Goal: Transaction & Acquisition: Purchase product/service

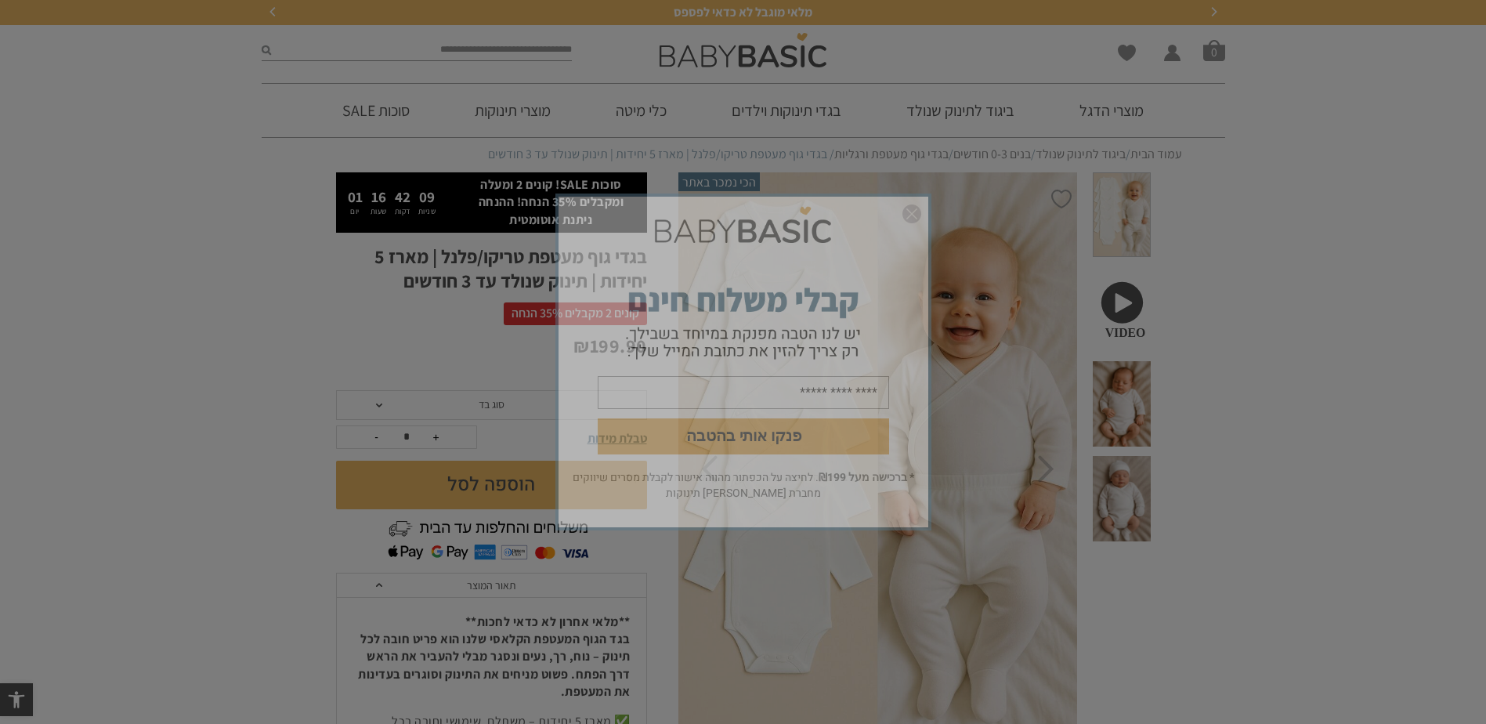
click at [853, 404] on input "email" at bounding box center [743, 392] width 291 height 33
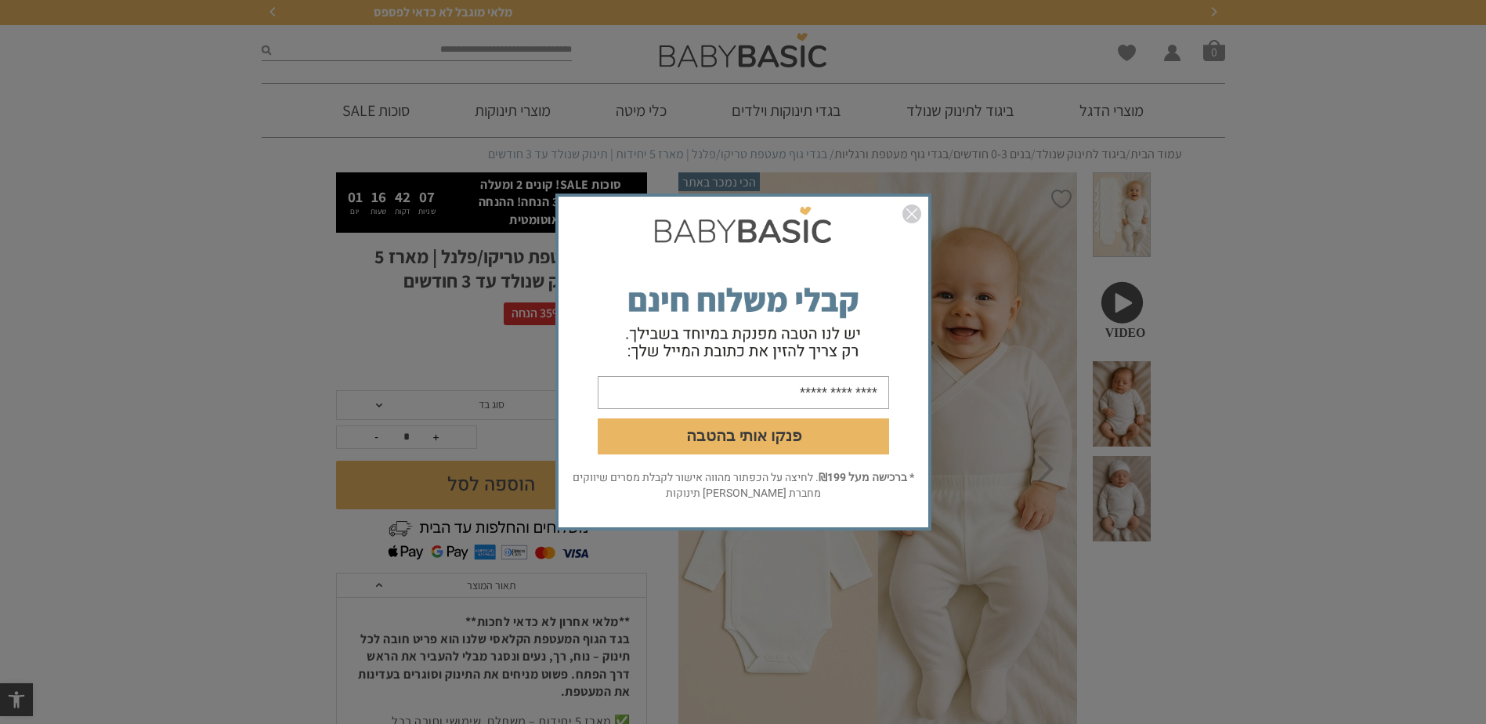
type input "**********"
click at [769, 436] on button "פנקו אותי בהטבה" at bounding box center [743, 436] width 291 height 36
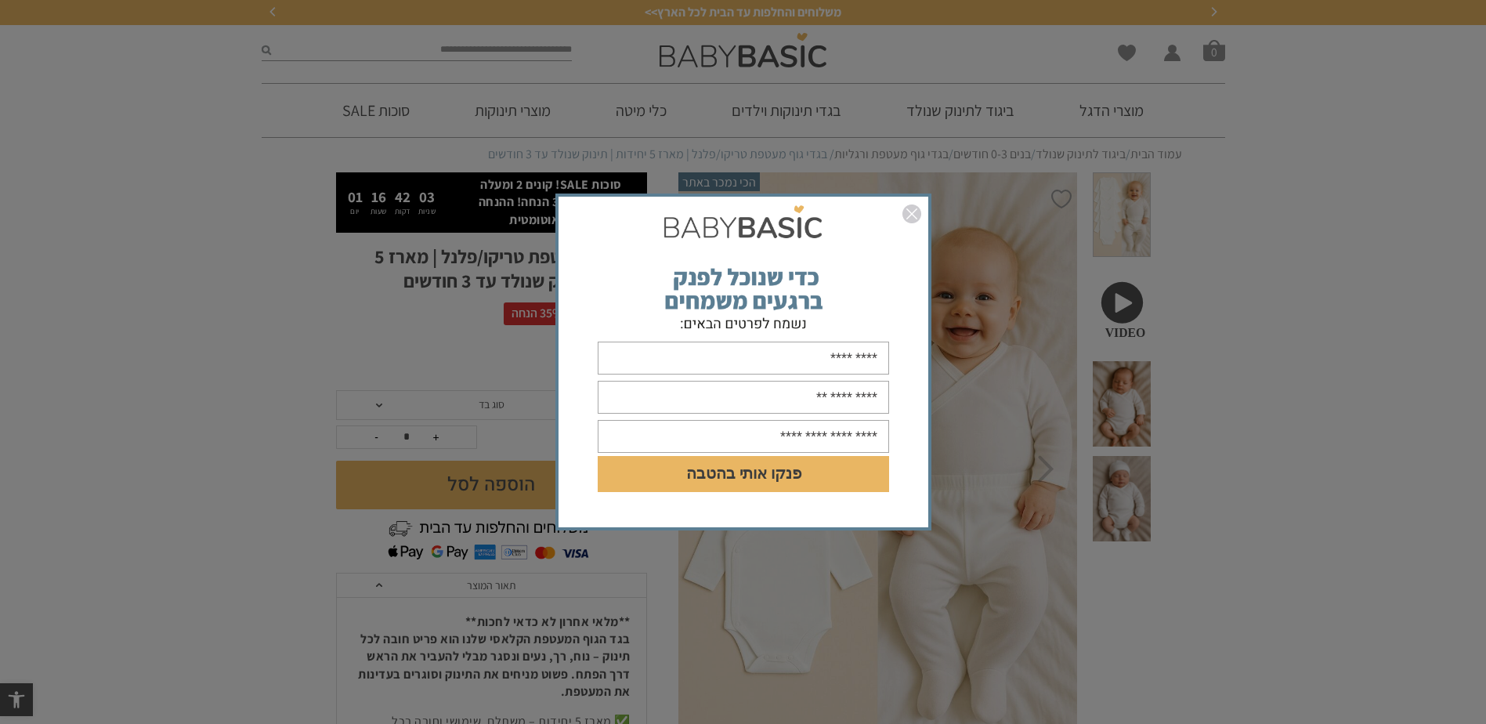
click at [861, 356] on input "text" at bounding box center [743, 358] width 291 height 33
type input "****"
click at [773, 396] on input "text" at bounding box center [743, 397] width 291 height 33
type input "**********"
click at [758, 433] on input "text" at bounding box center [743, 436] width 291 height 33
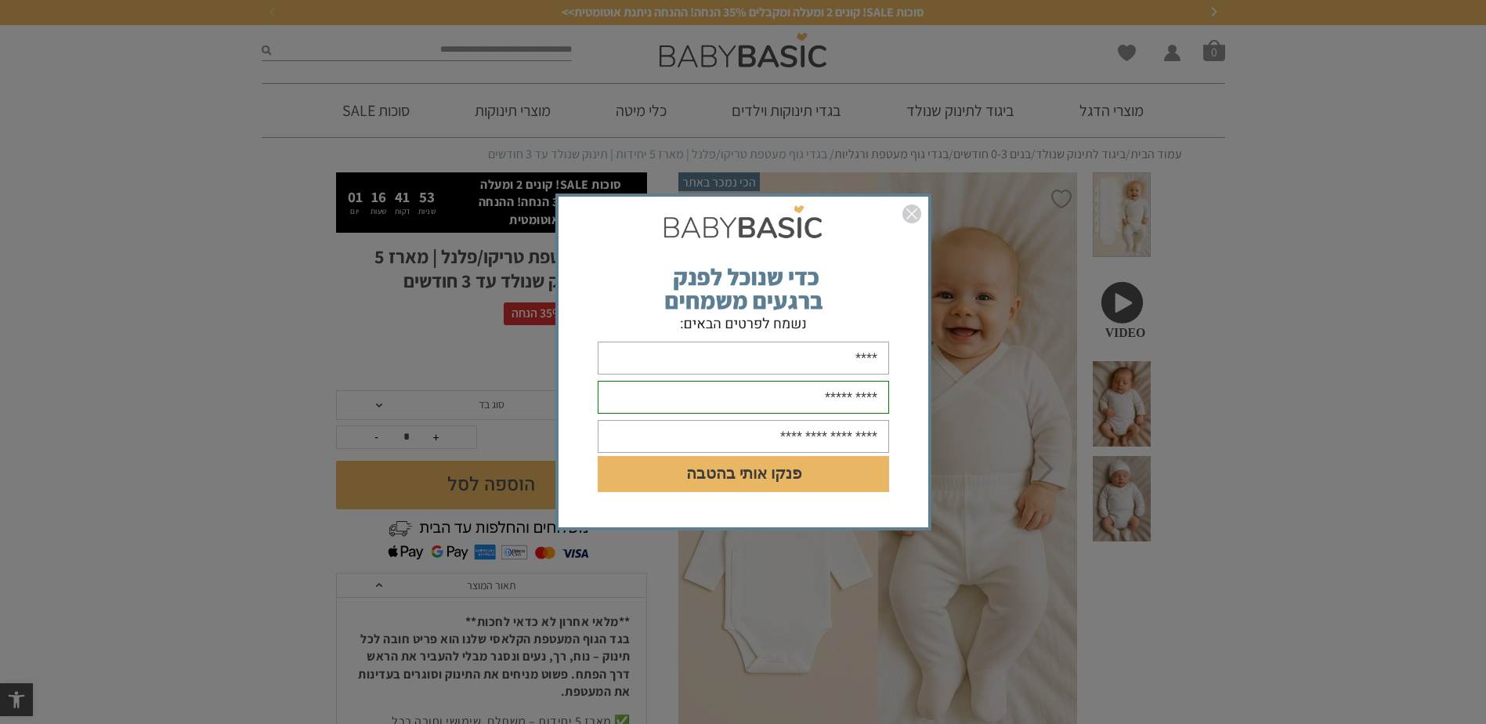
click at [914, 212] on img "סגור" at bounding box center [912, 213] width 19 height 19
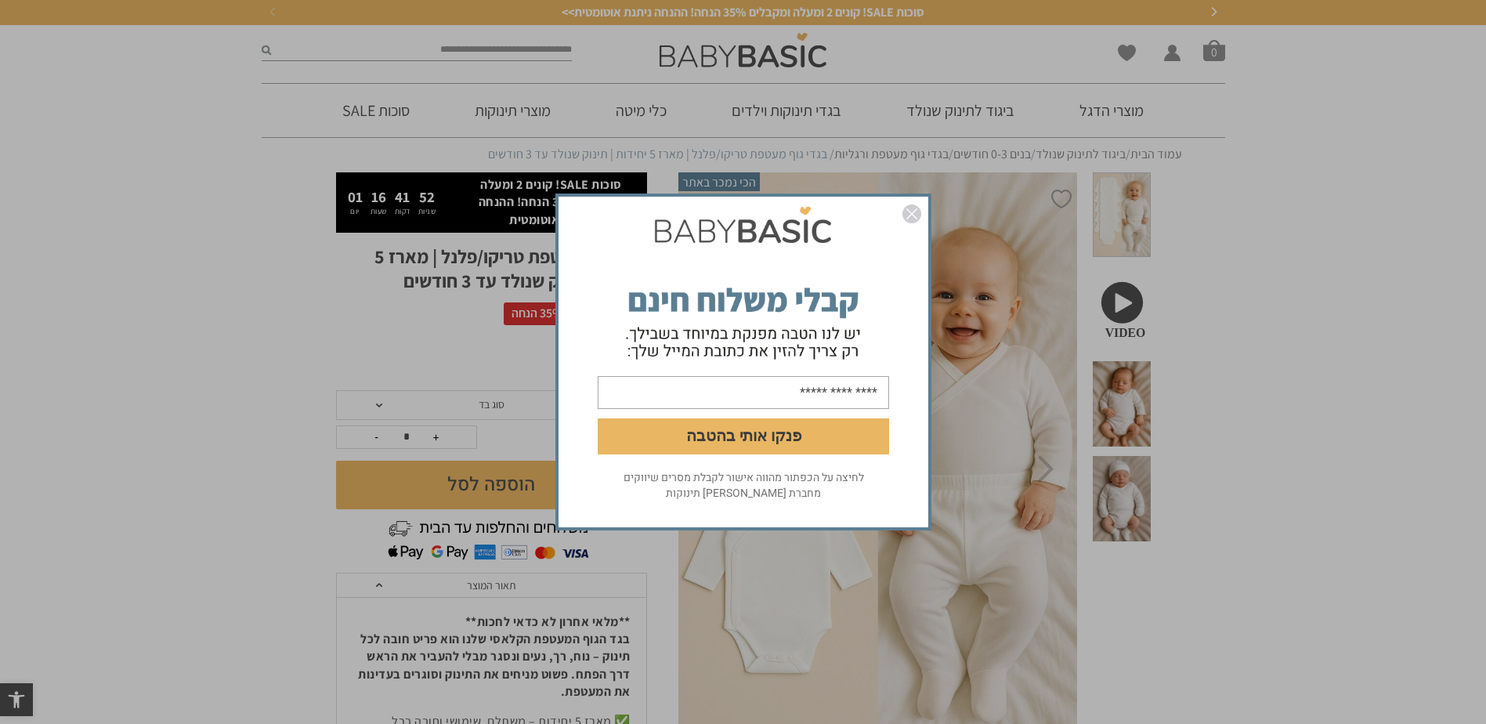
click at [914, 212] on img "סגור" at bounding box center [912, 213] width 19 height 19
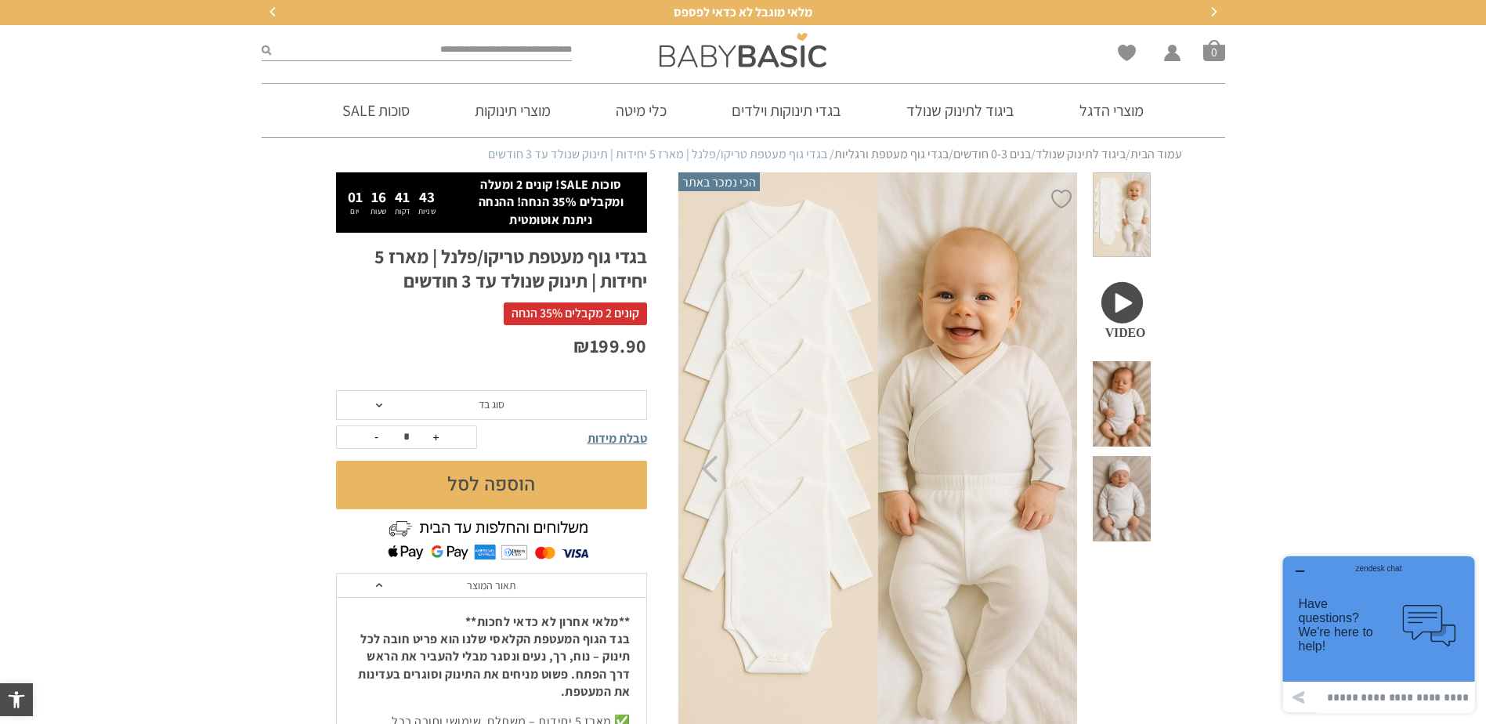
click at [602, 411] on span "סוג בד" at bounding box center [491, 405] width 311 height 30
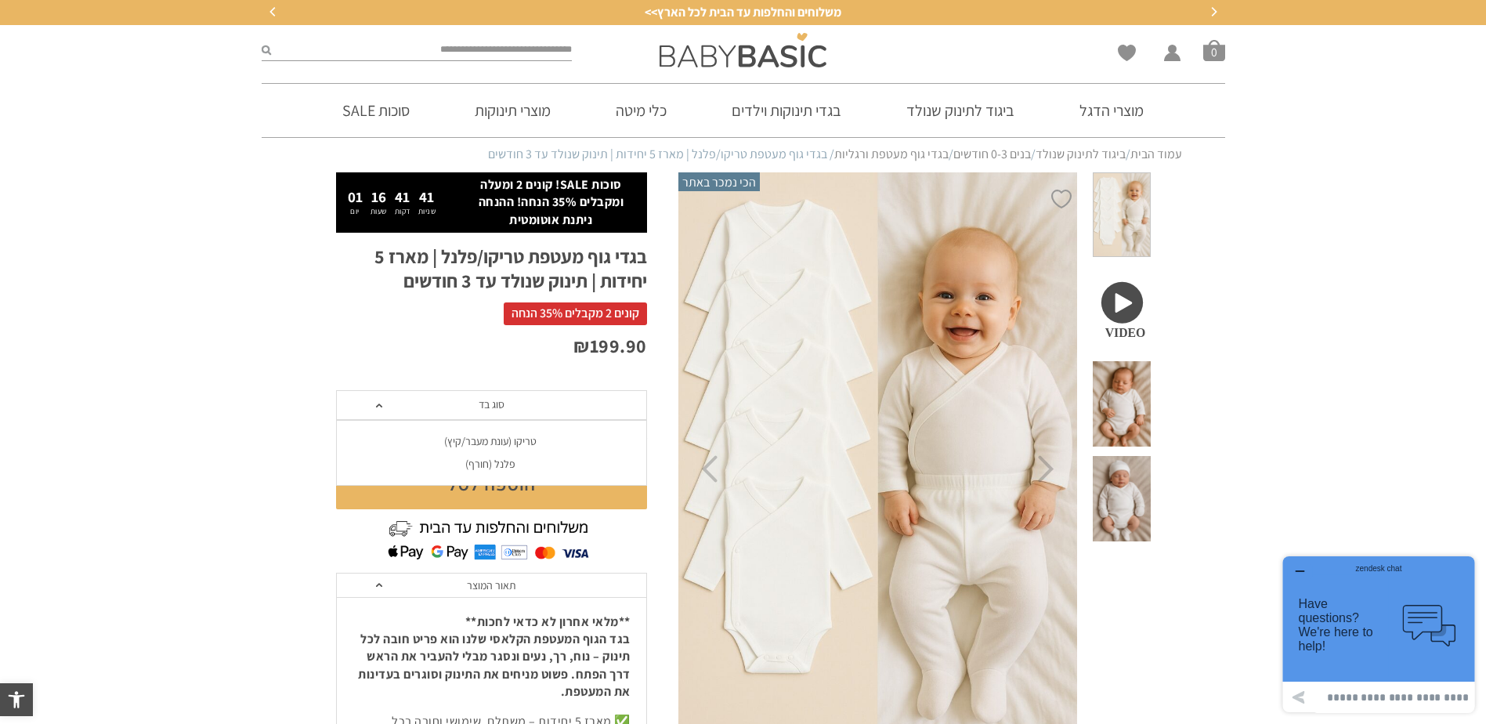
click at [537, 470] on div "פלנל (חורף)" at bounding box center [490, 464] width 311 height 13
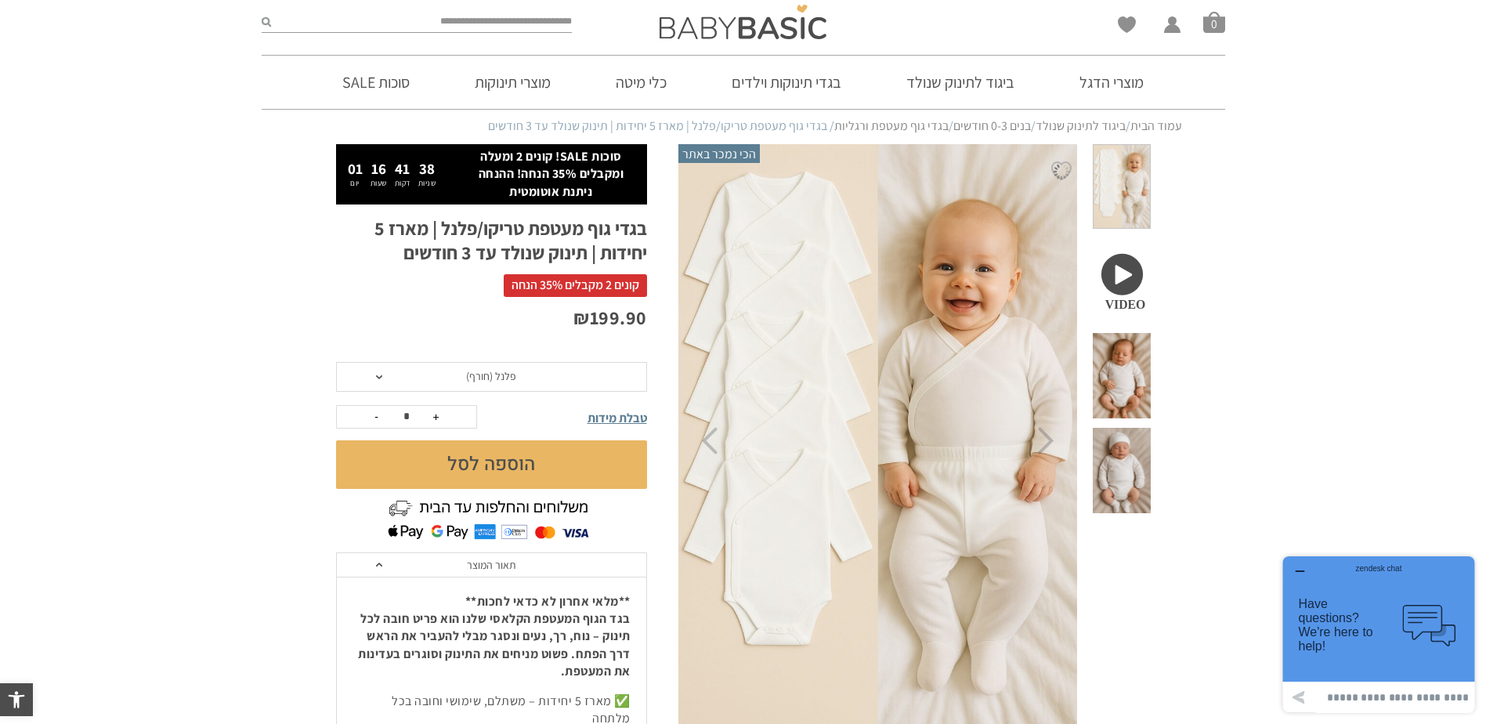
scroll to position [78, 0]
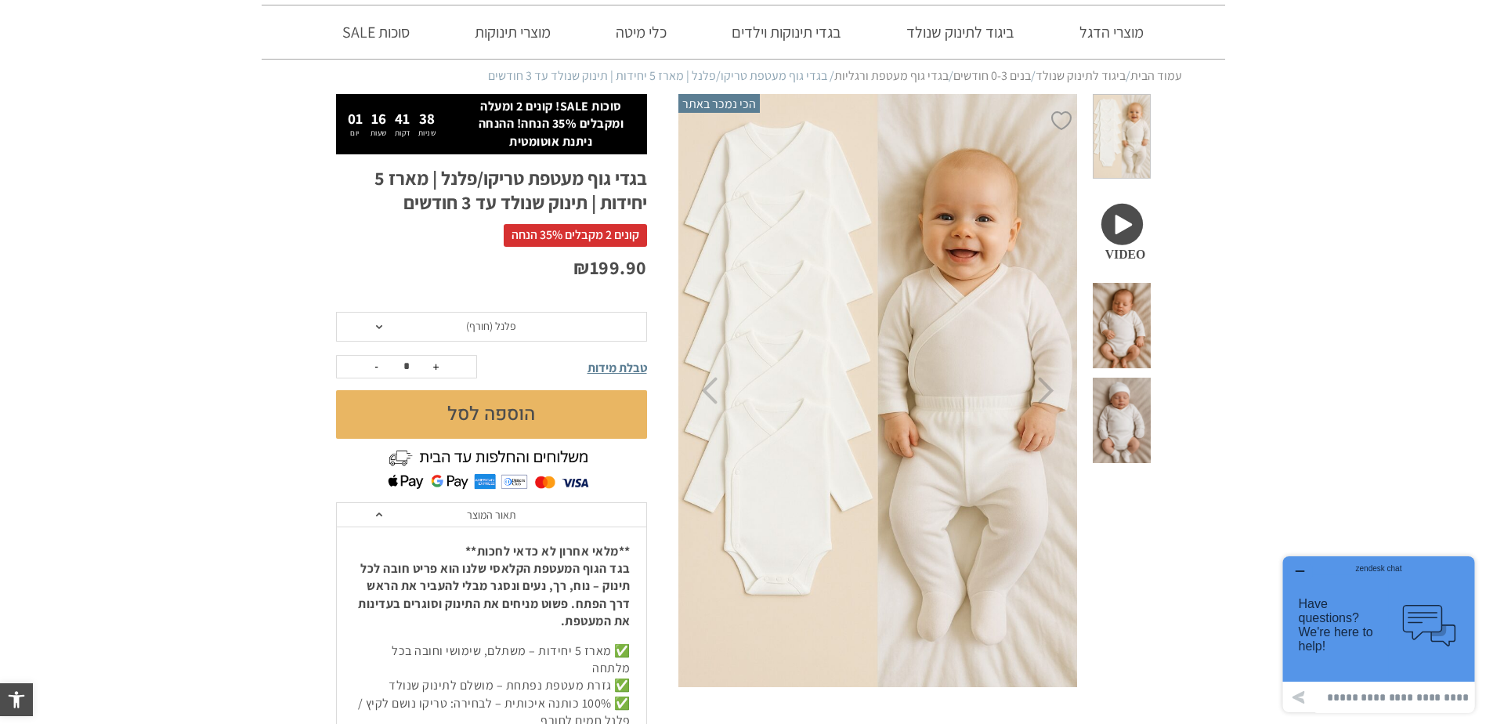
click at [575, 407] on button "הוספה לסל" at bounding box center [491, 414] width 311 height 49
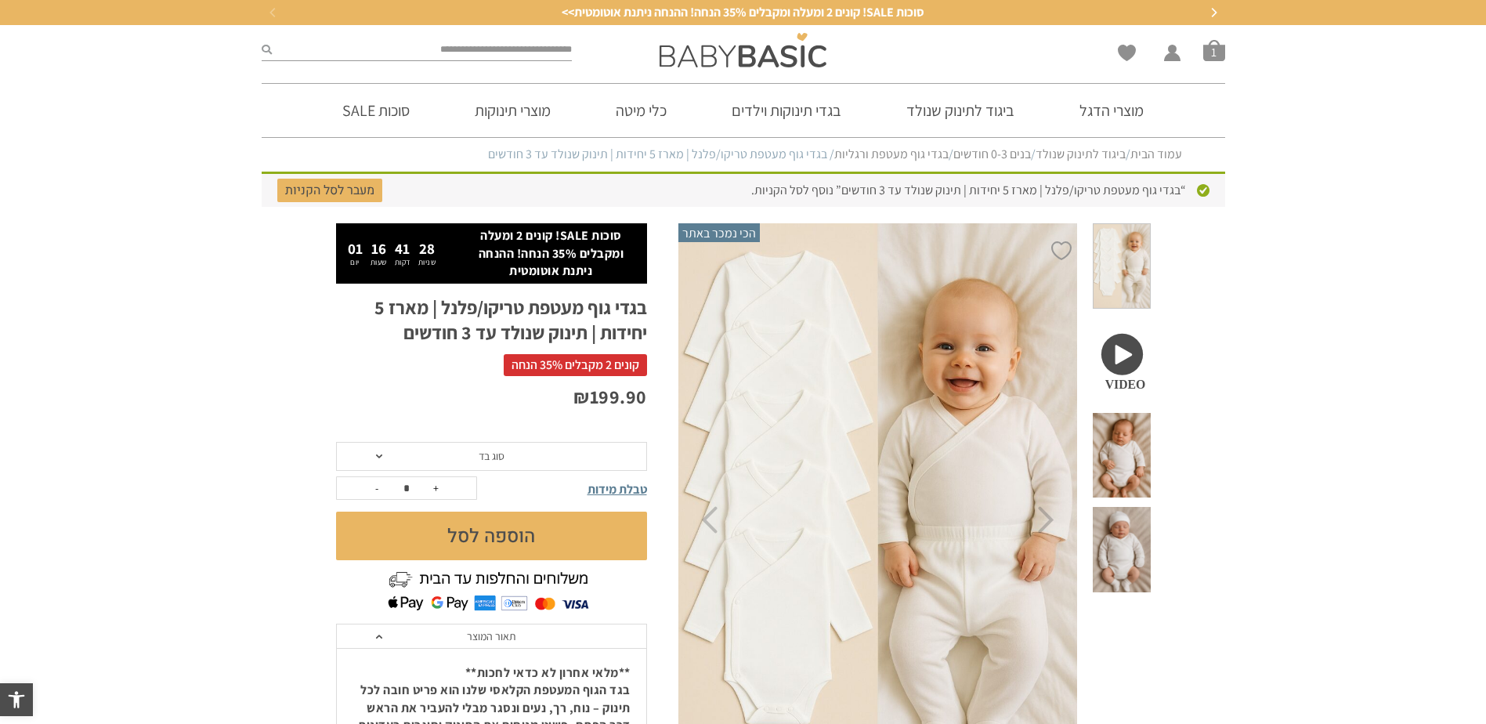
click at [795, 200] on div "“בגדי גוף מעטפת טריקו/פלנל | מארז 5 יחידות | תינוק שנולד עד 3 חודשים” נוסף לסל …" at bounding box center [744, 189] width 964 height 35
click at [801, 194] on div "“בגדי גוף מעטפת טריקו/פלנל | מארז 5 יחידות | תינוק שנולד עד 3 חודשים” נוסף לסל …" at bounding box center [744, 189] width 964 height 35
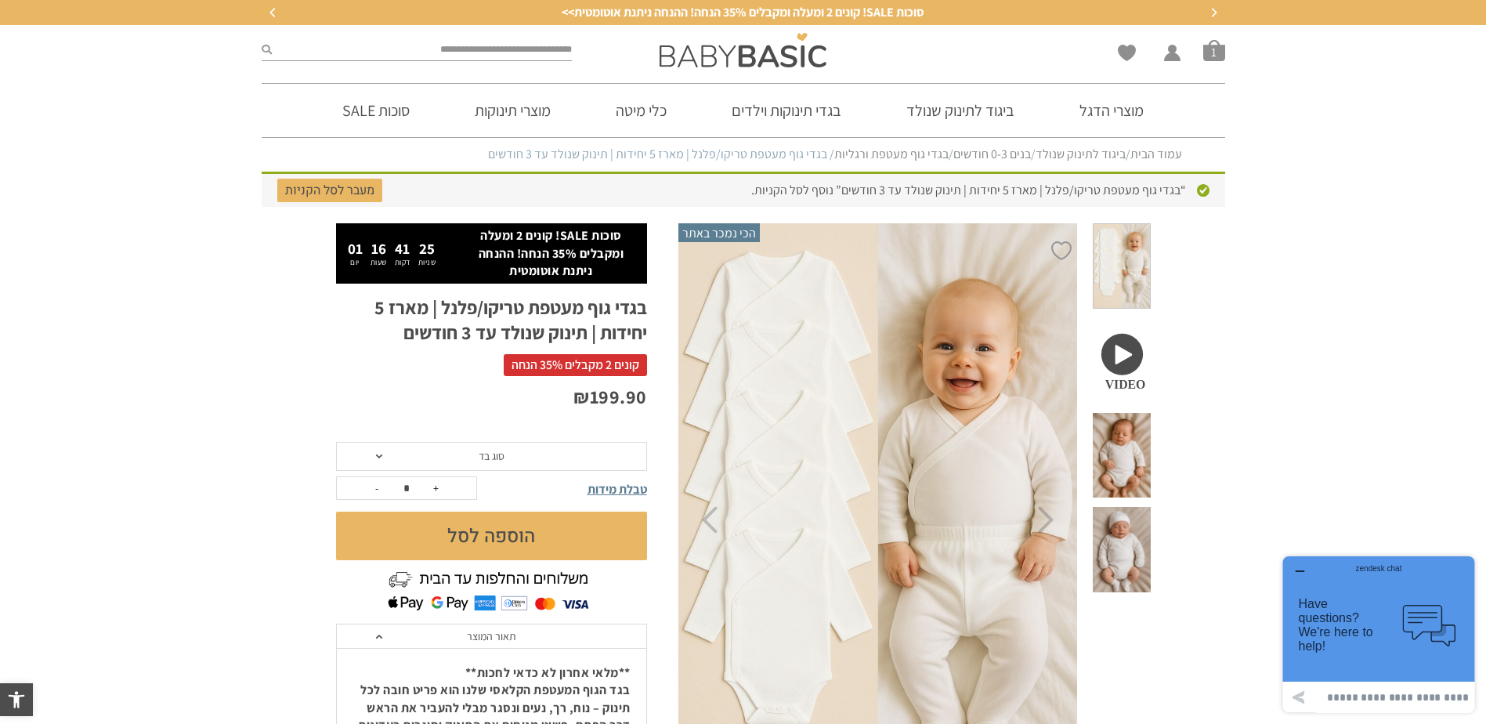
click at [508, 43] on input "search" at bounding box center [422, 50] width 301 height 20
type input "******"
click at [262, 40] on button "submit" at bounding box center [267, 50] width 10 height 20
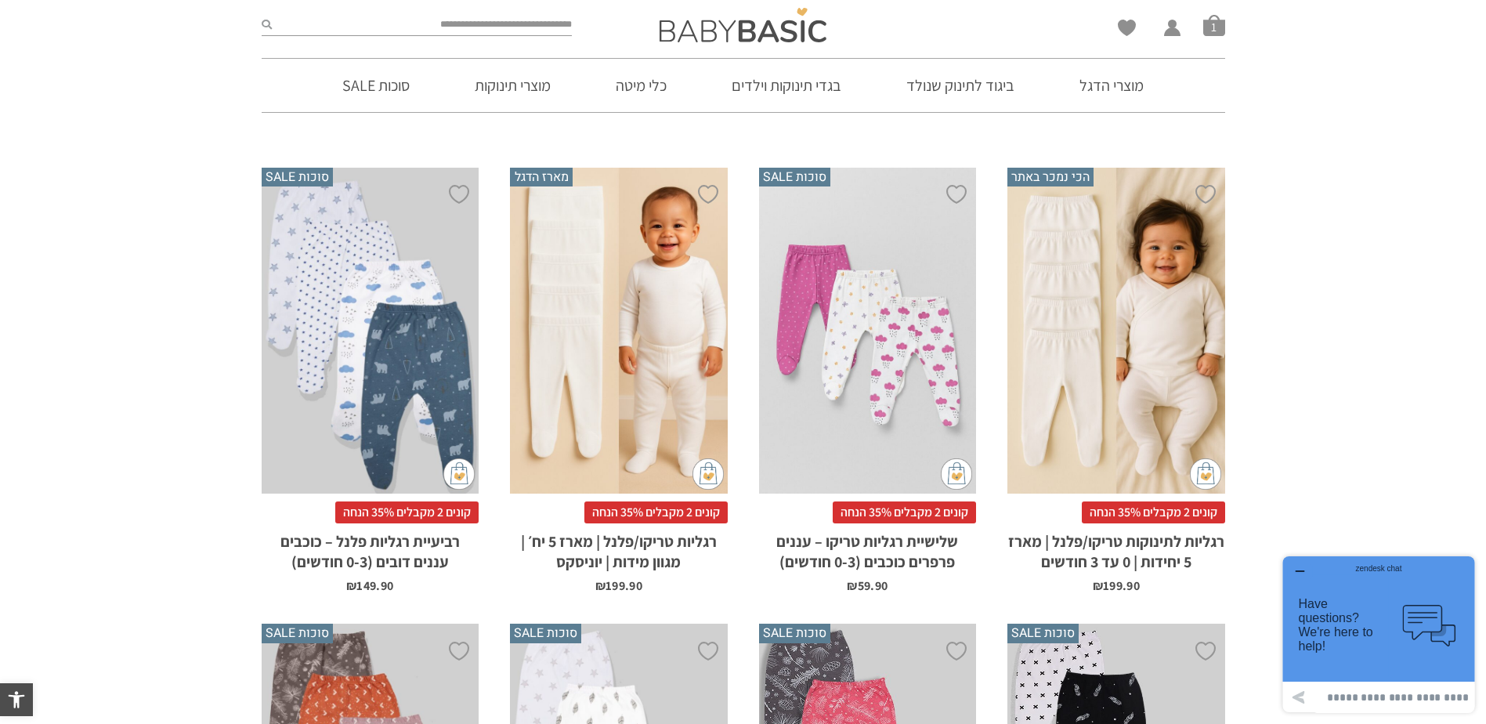
click at [1110, 398] on div "x בחירת סוג בד טריקו (עונת מעבר/קיץ) פלנל (חורף)" at bounding box center [1117, 331] width 218 height 326
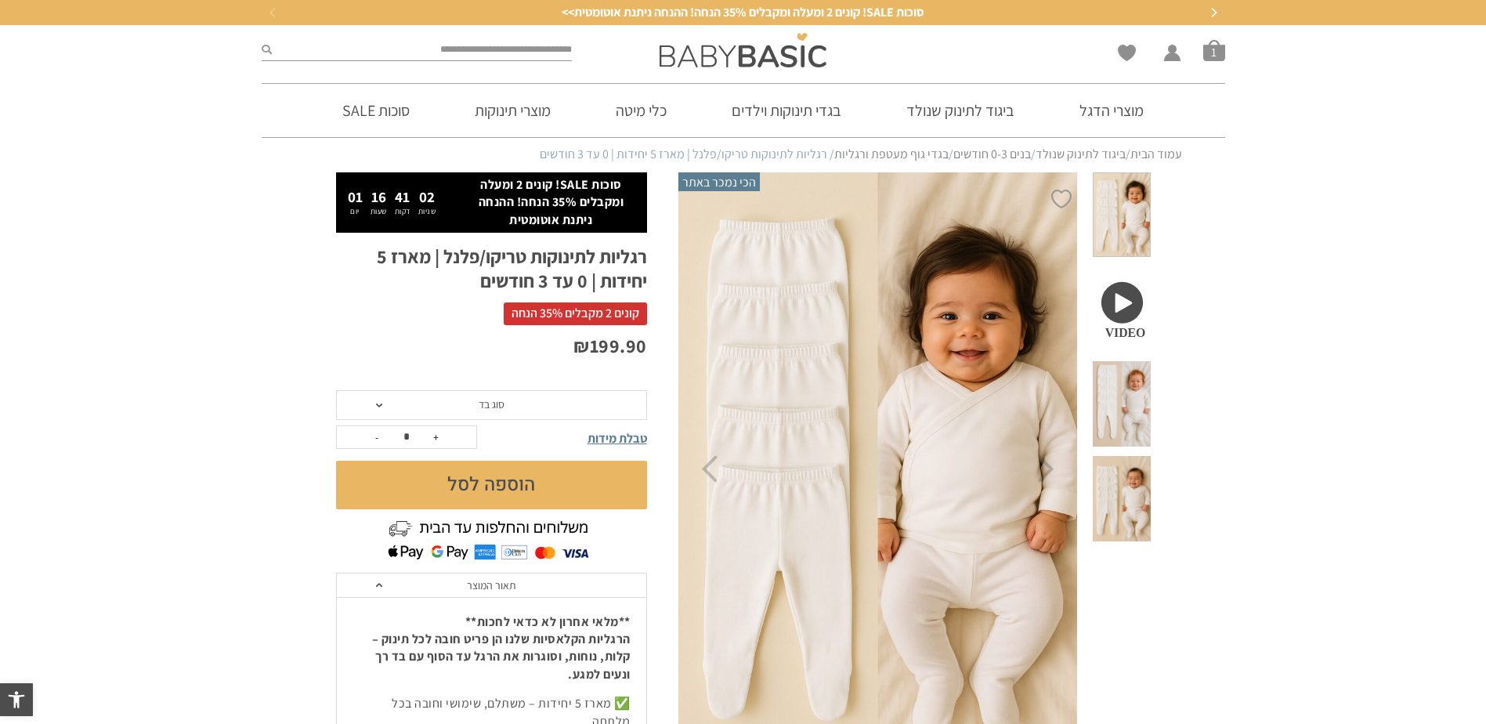
click at [632, 408] on span "סוג בד" at bounding box center [491, 405] width 311 height 30
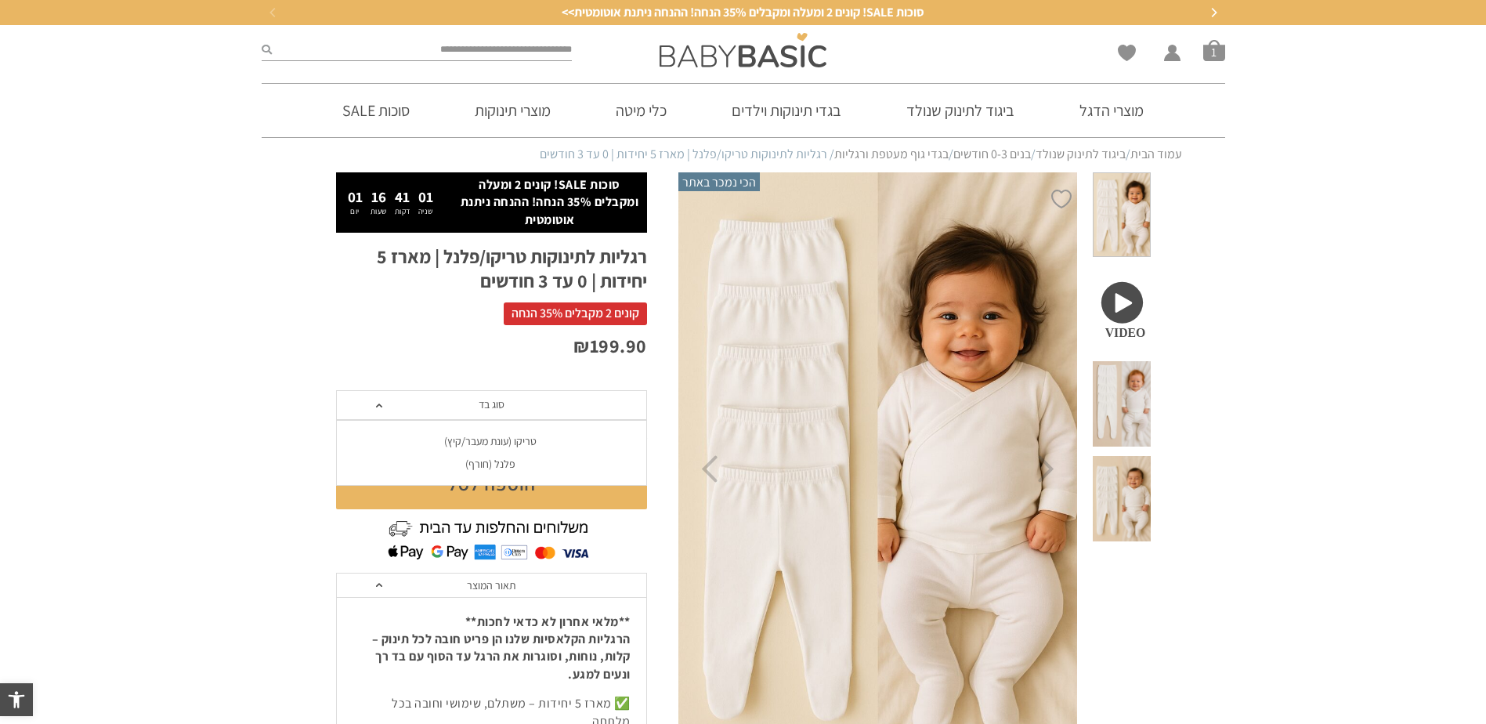
click at [509, 464] on div "פלנל (חורף)" at bounding box center [490, 464] width 311 height 13
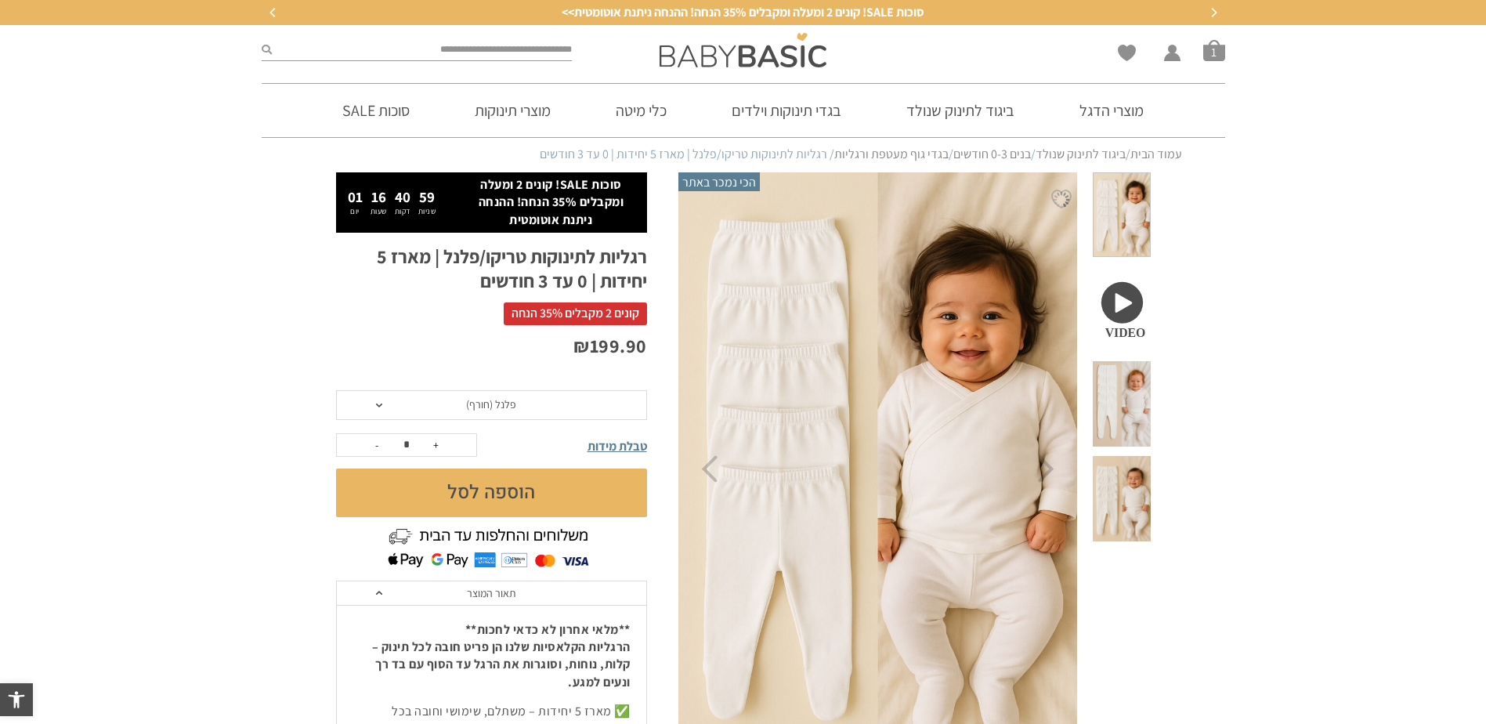
click at [625, 444] on span "טבלת מידות" at bounding box center [618, 446] width 60 height 16
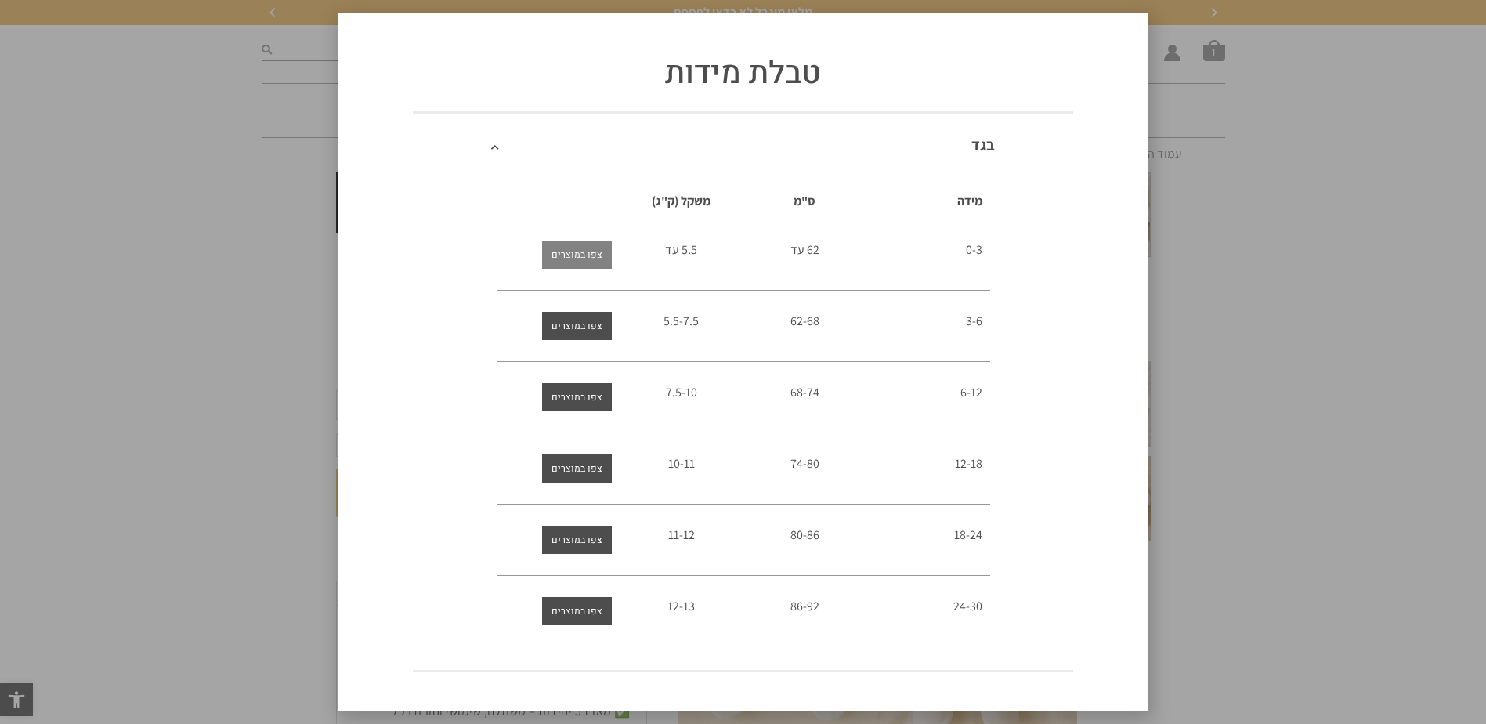
click at [584, 256] on span "צפו במוצרים" at bounding box center [577, 255] width 51 height 28
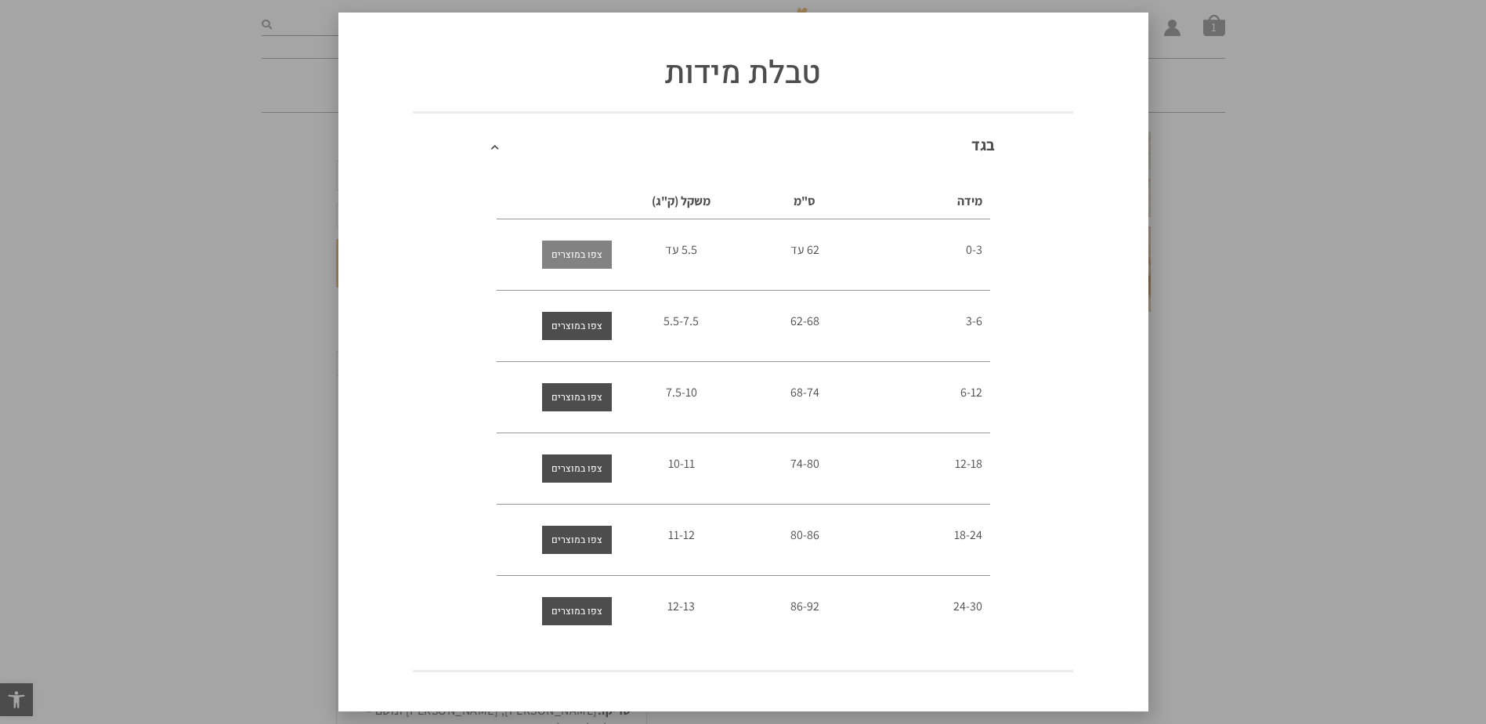
scroll to position [235, 0]
click at [491, 146] on icon at bounding box center [495, 147] width 8 height 9
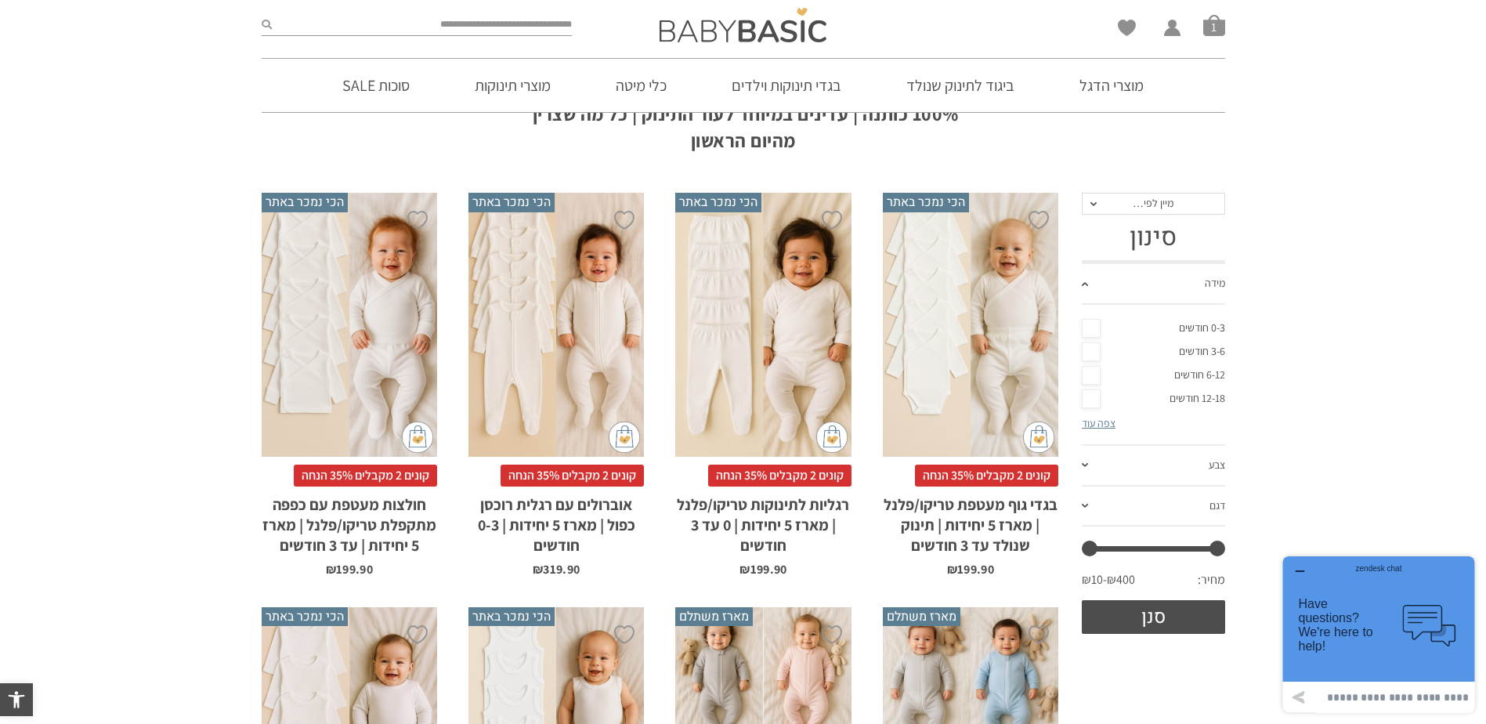
scroll to position [235, 0]
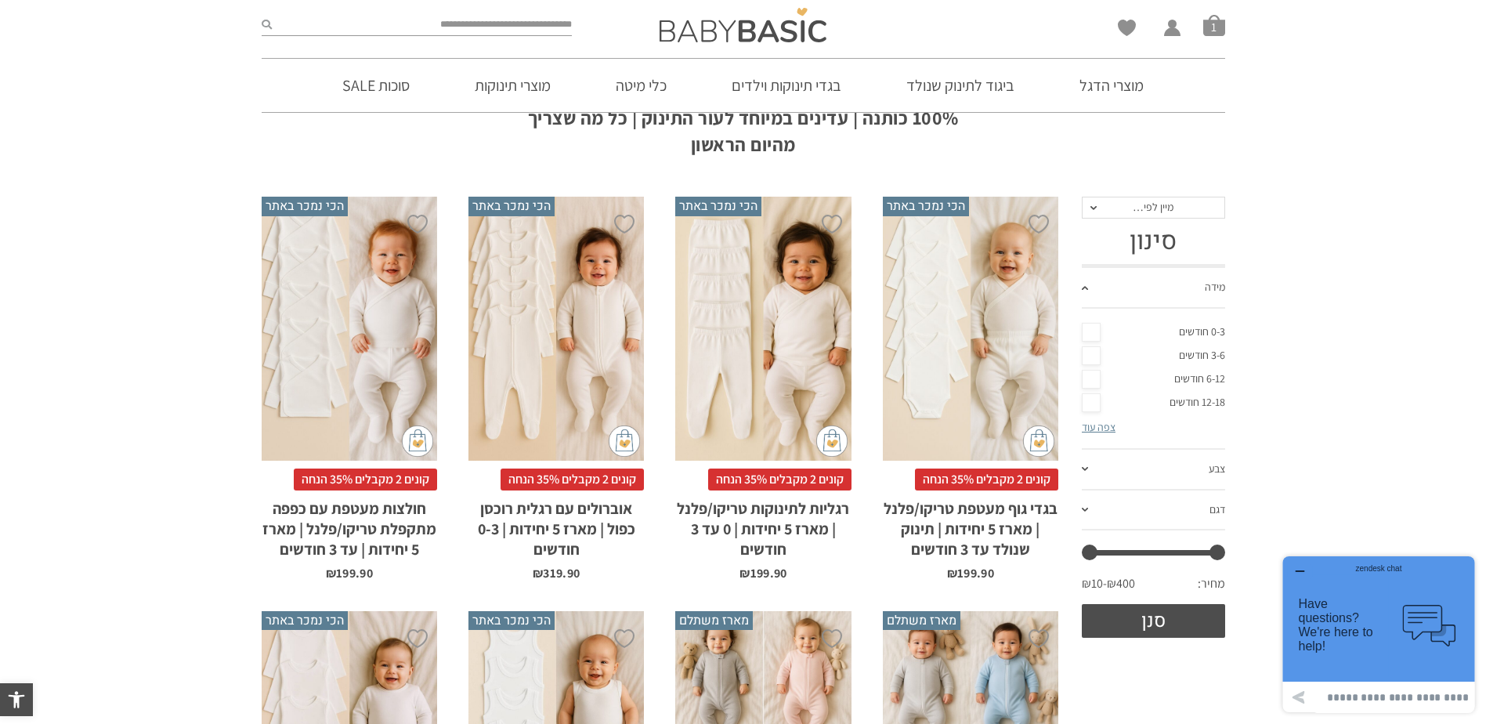
click at [1088, 335] on link "0-3 חודשים" at bounding box center [1153, 332] width 143 height 24
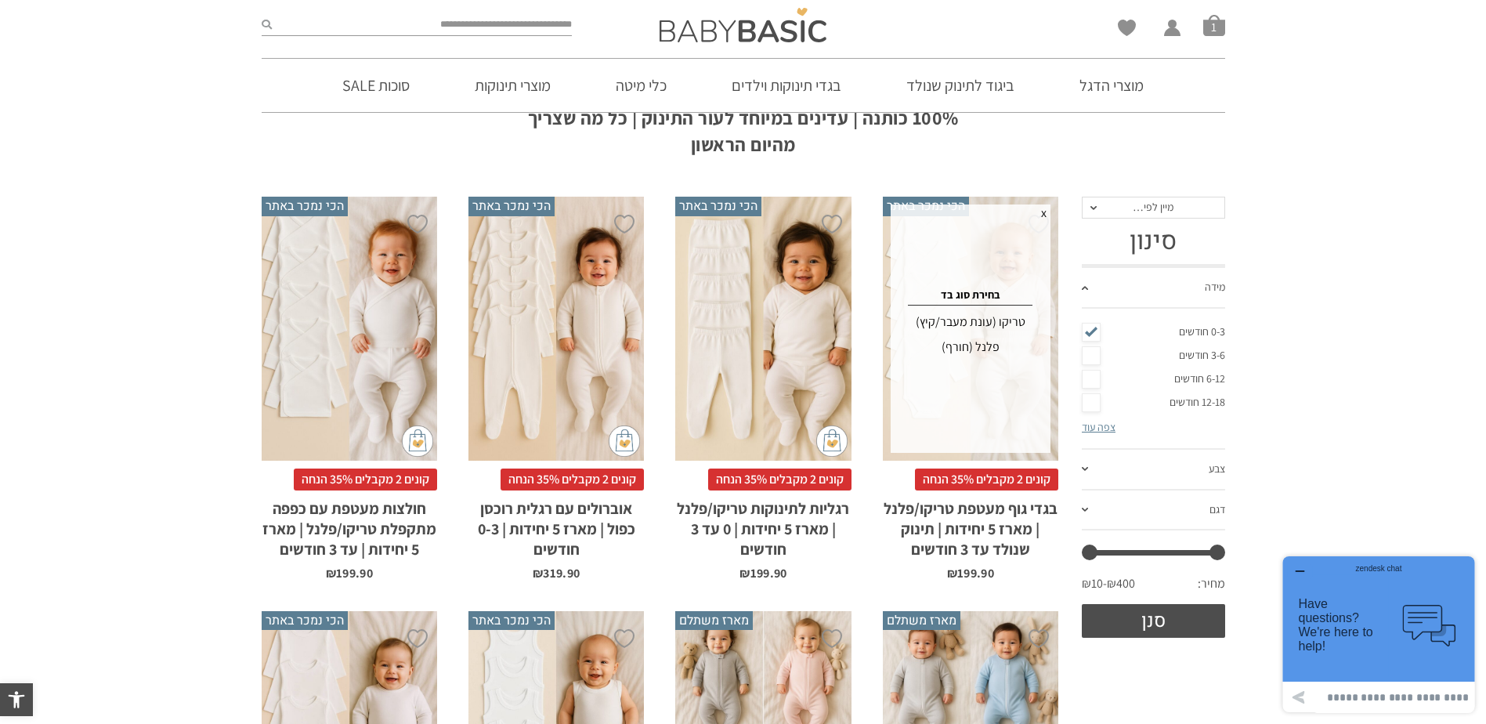
click at [997, 299] on h4 "בחירת סוג בד" at bounding box center [970, 294] width 155 height 13
click at [980, 349] on div "פלנל (חורף)" at bounding box center [970, 347] width 155 height 25
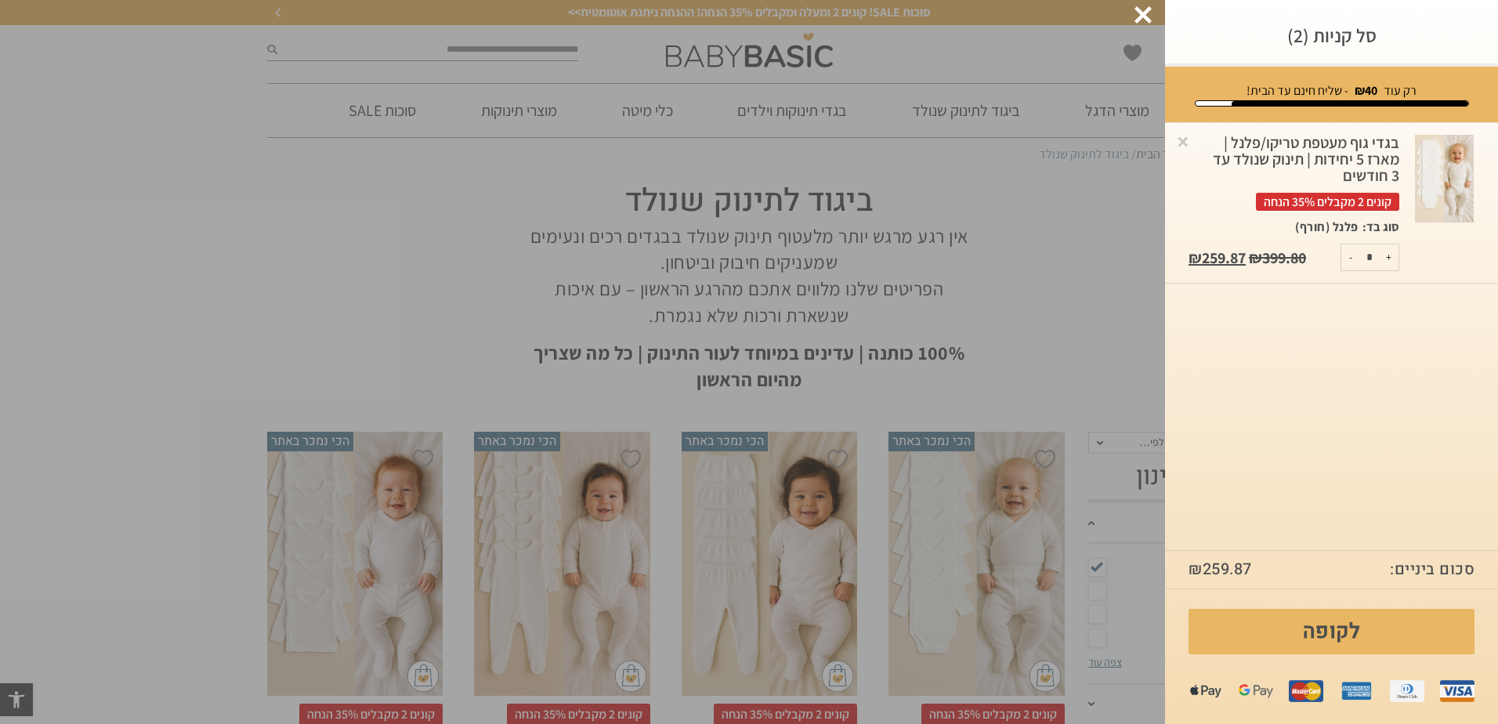
click at [1351, 253] on button "-" at bounding box center [1351, 257] width 20 height 26
type input "*"
click at [1342, 256] on button "-" at bounding box center [1351, 257] width 20 height 26
type input "*"
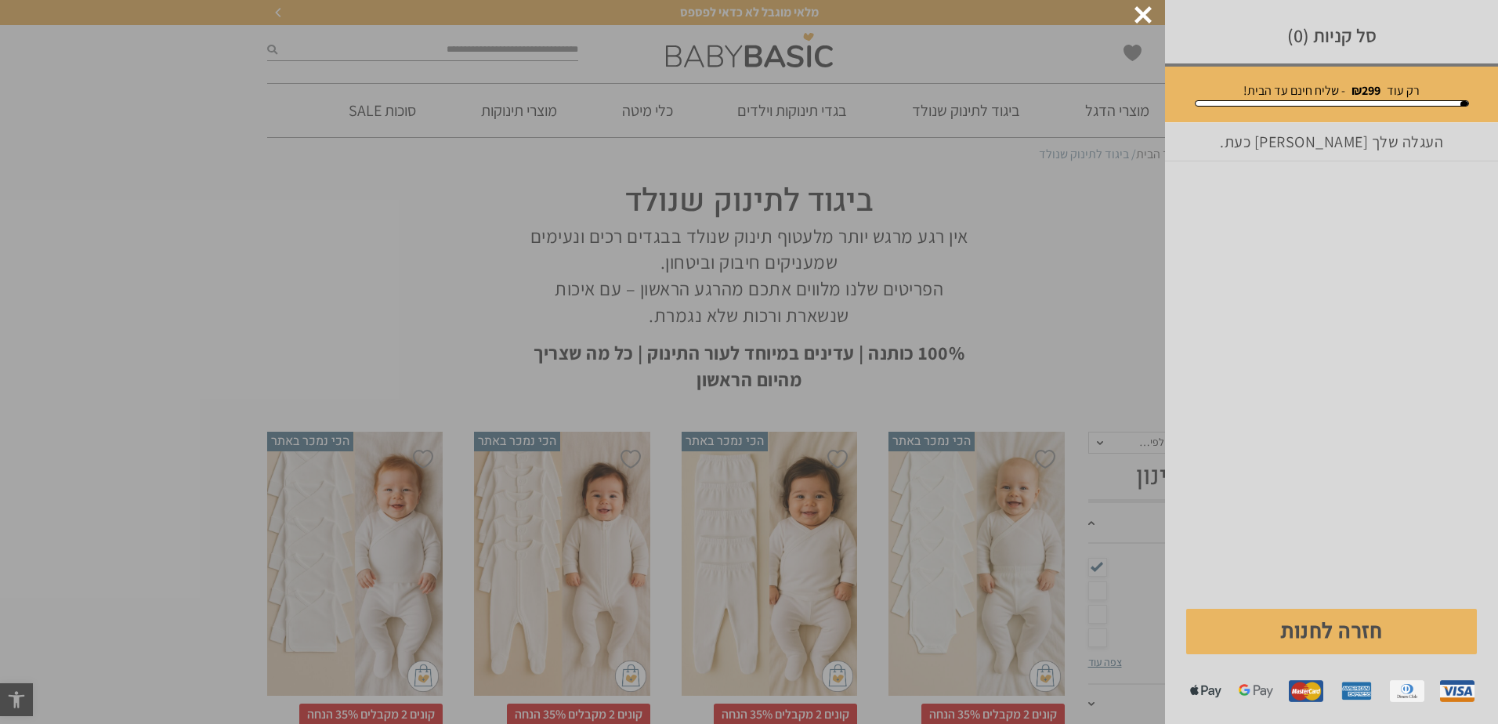
click at [1149, 9] on div at bounding box center [1143, 14] width 17 height 17
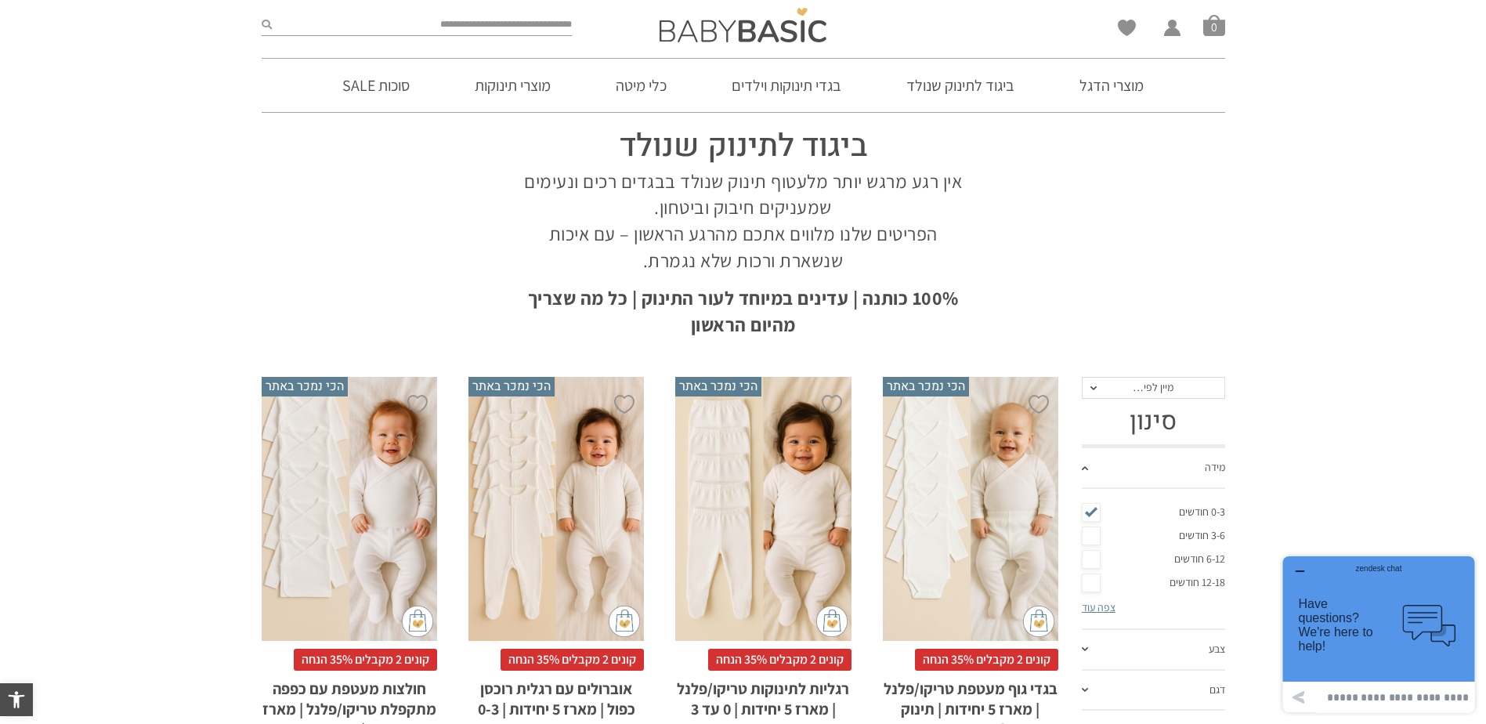
scroll to position [157, 0]
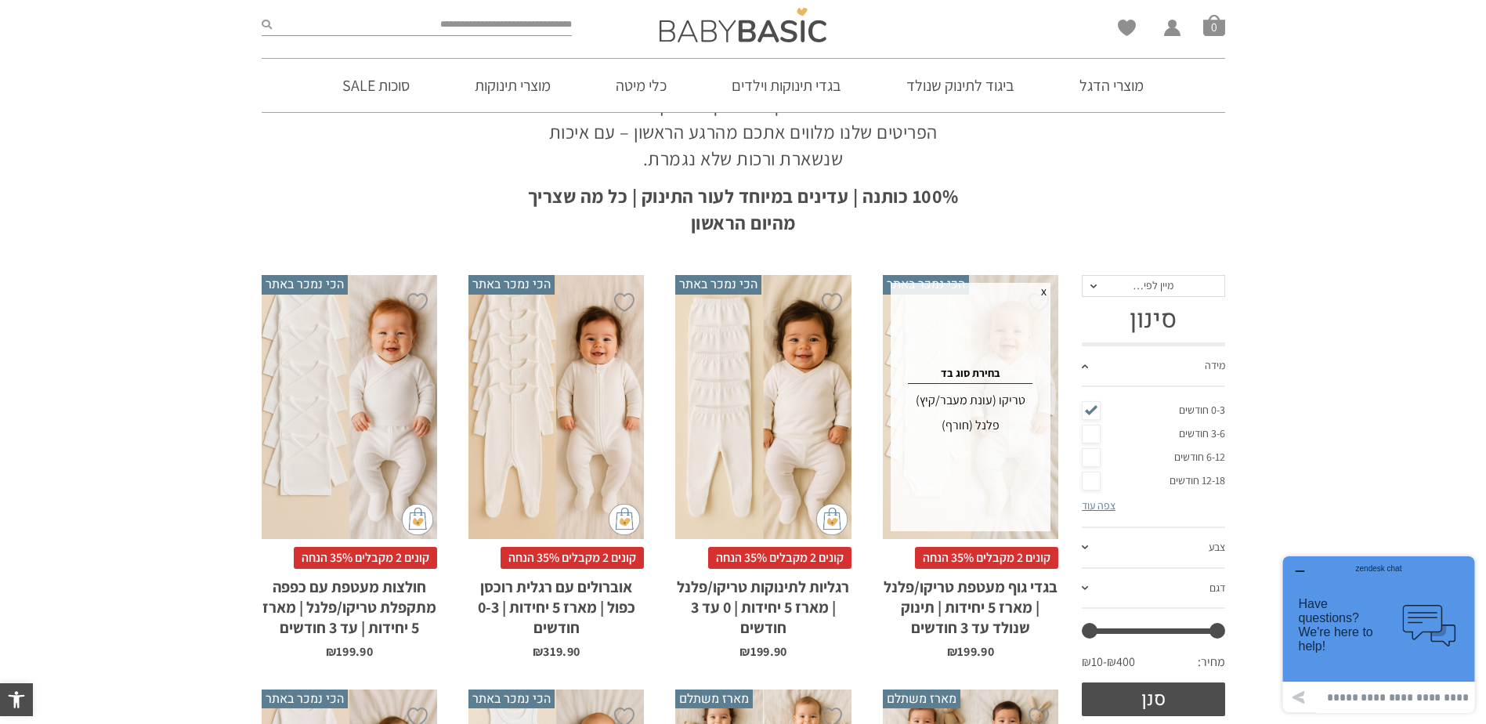
click at [991, 421] on div "פלנל (חורף)" at bounding box center [970, 425] width 155 height 25
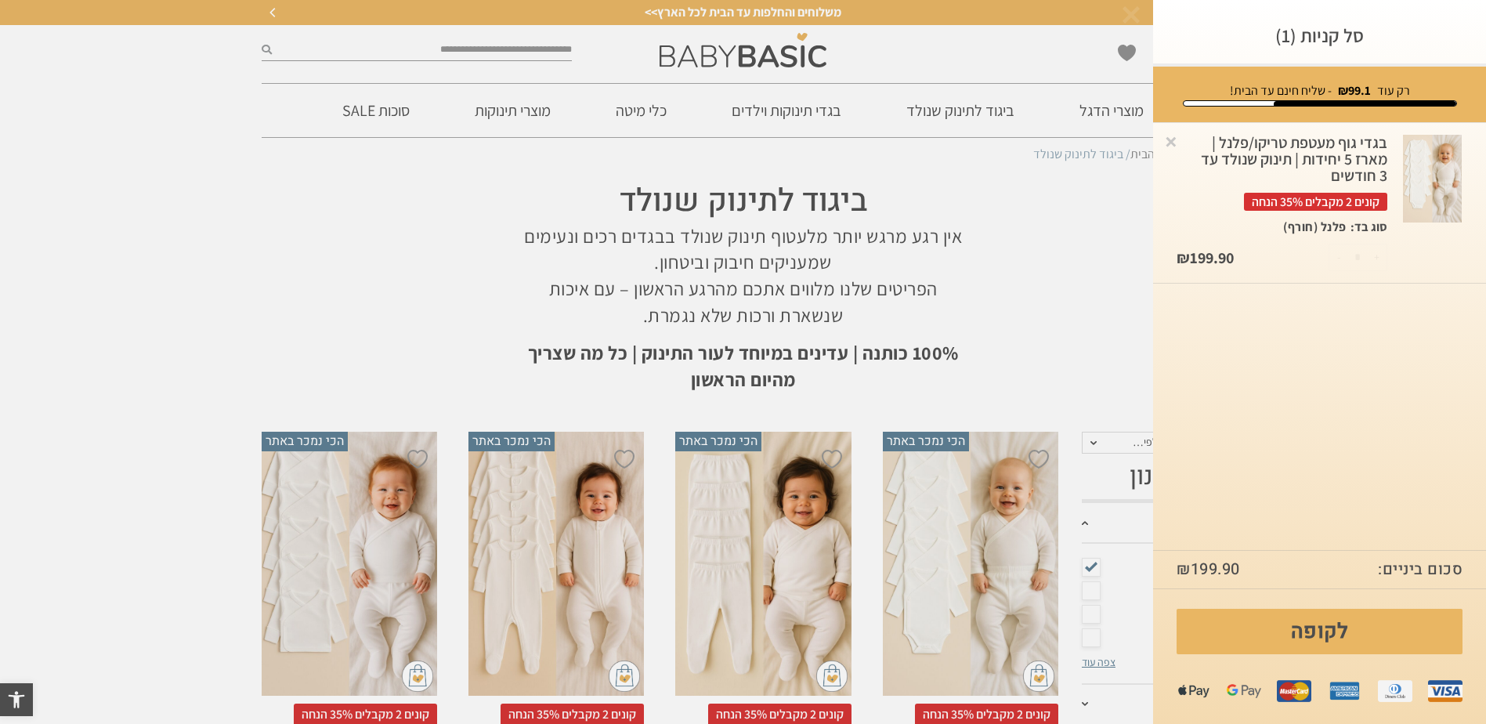
scroll to position [0, 0]
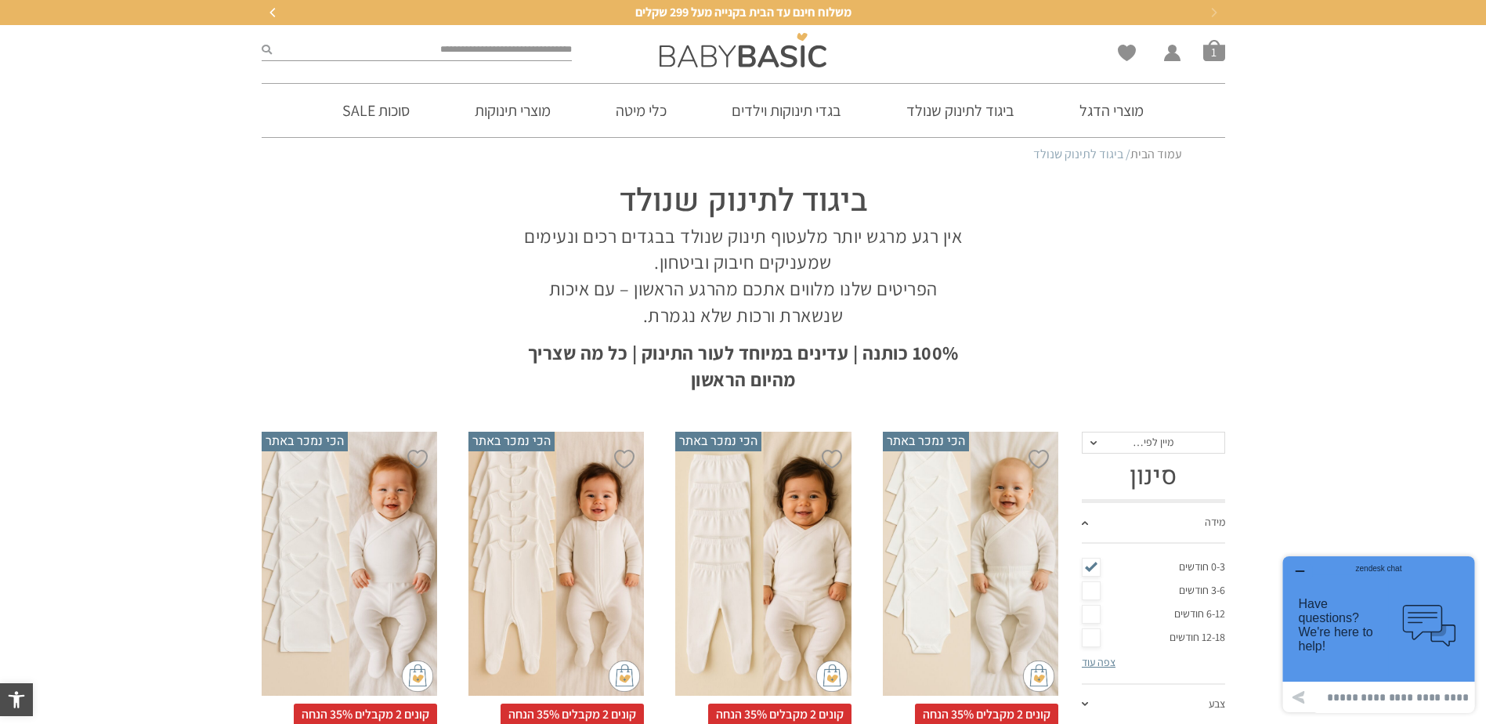
scroll to position [157, 0]
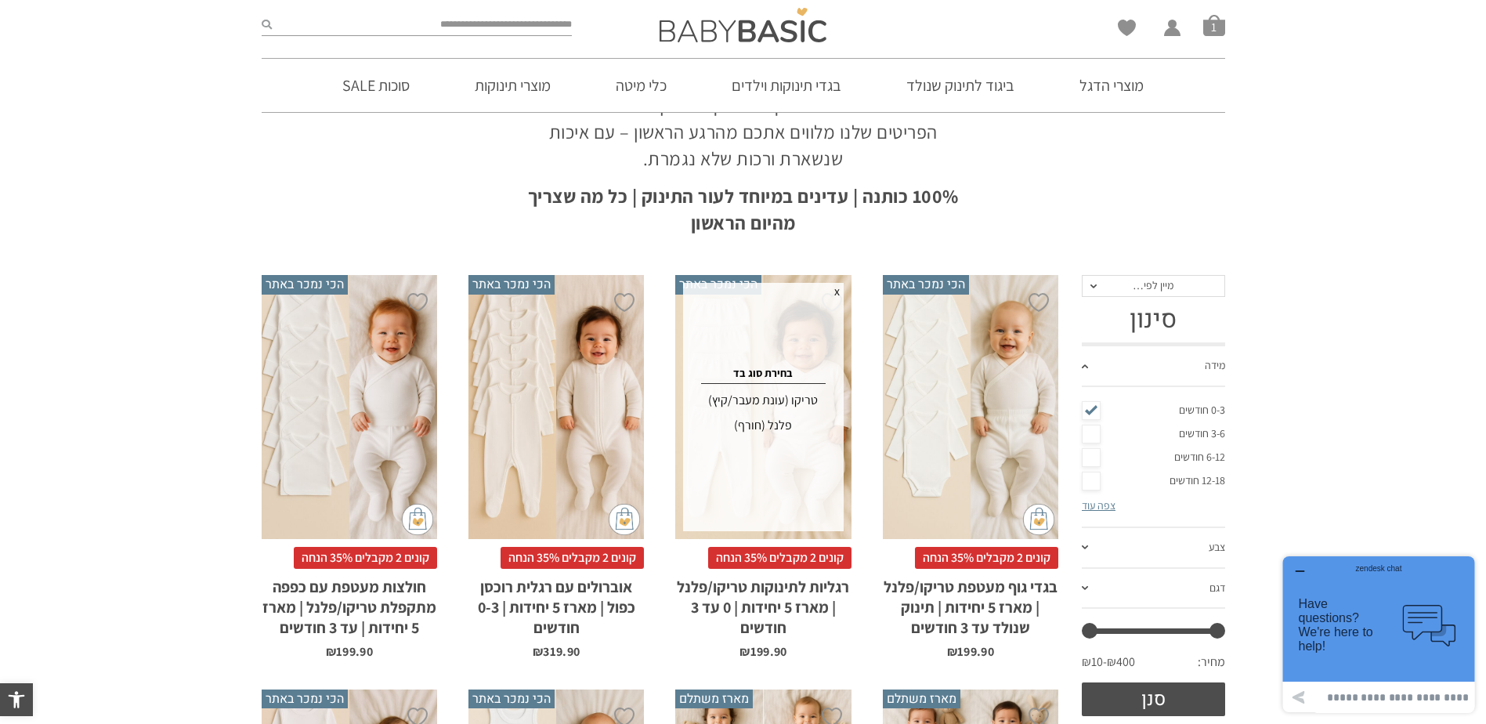
click at [780, 436] on div "פלנל (חורף)" at bounding box center [763, 425] width 155 height 25
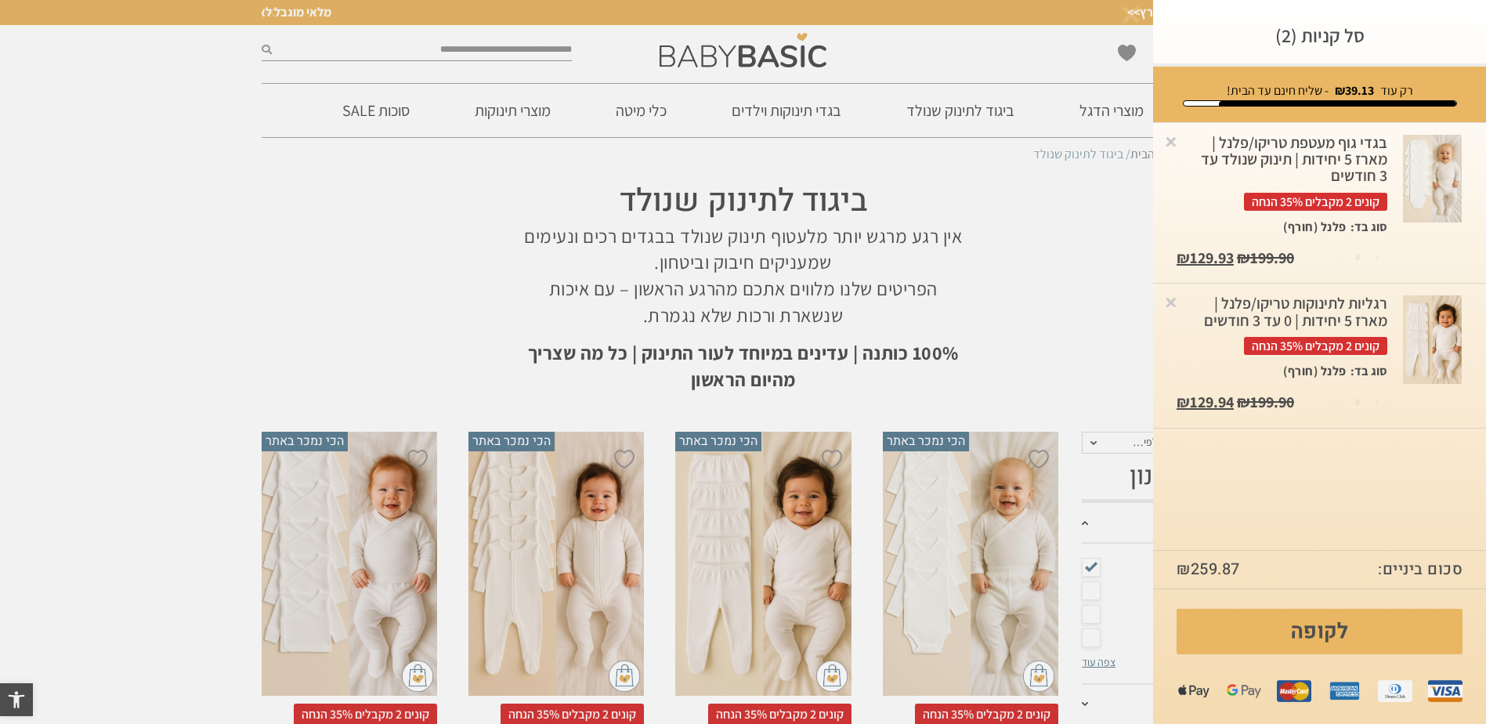
scroll to position [0, 0]
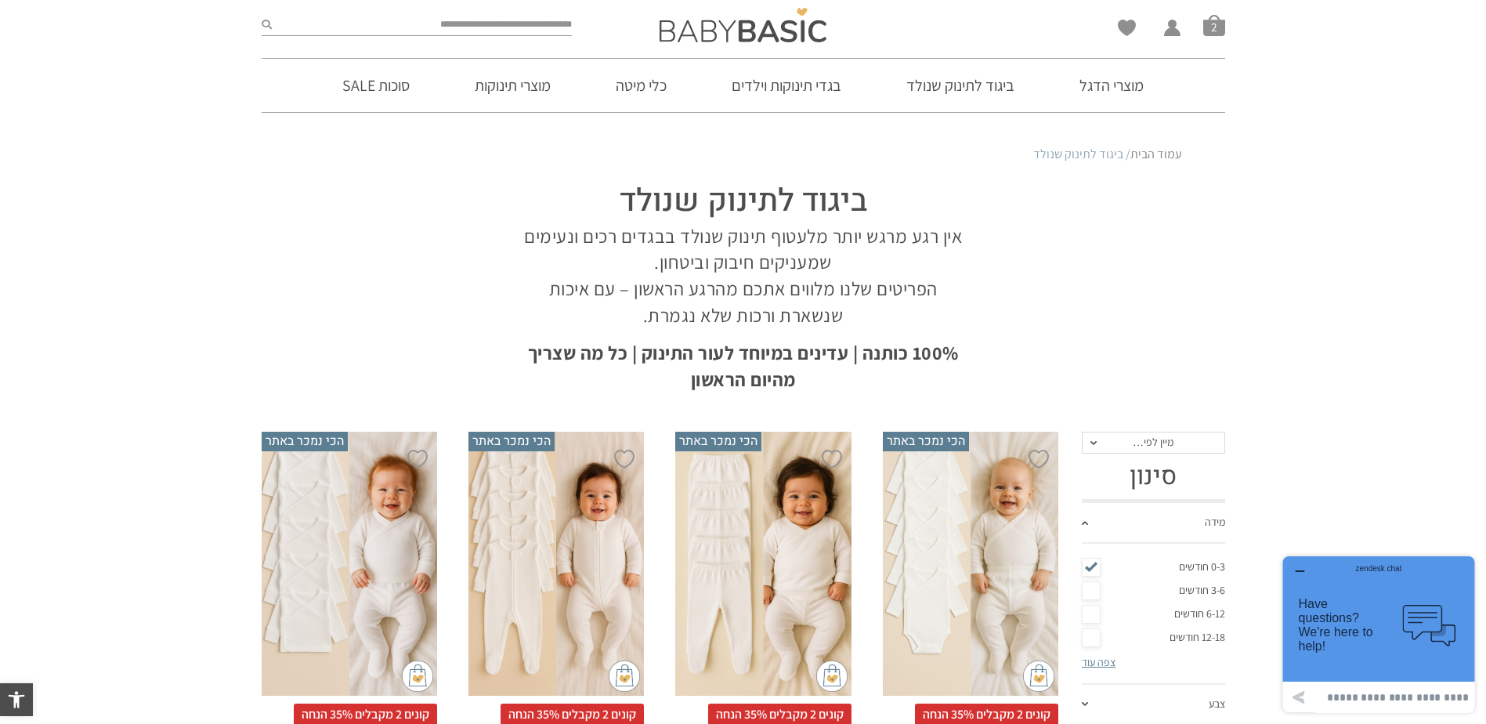
scroll to position [392, 0]
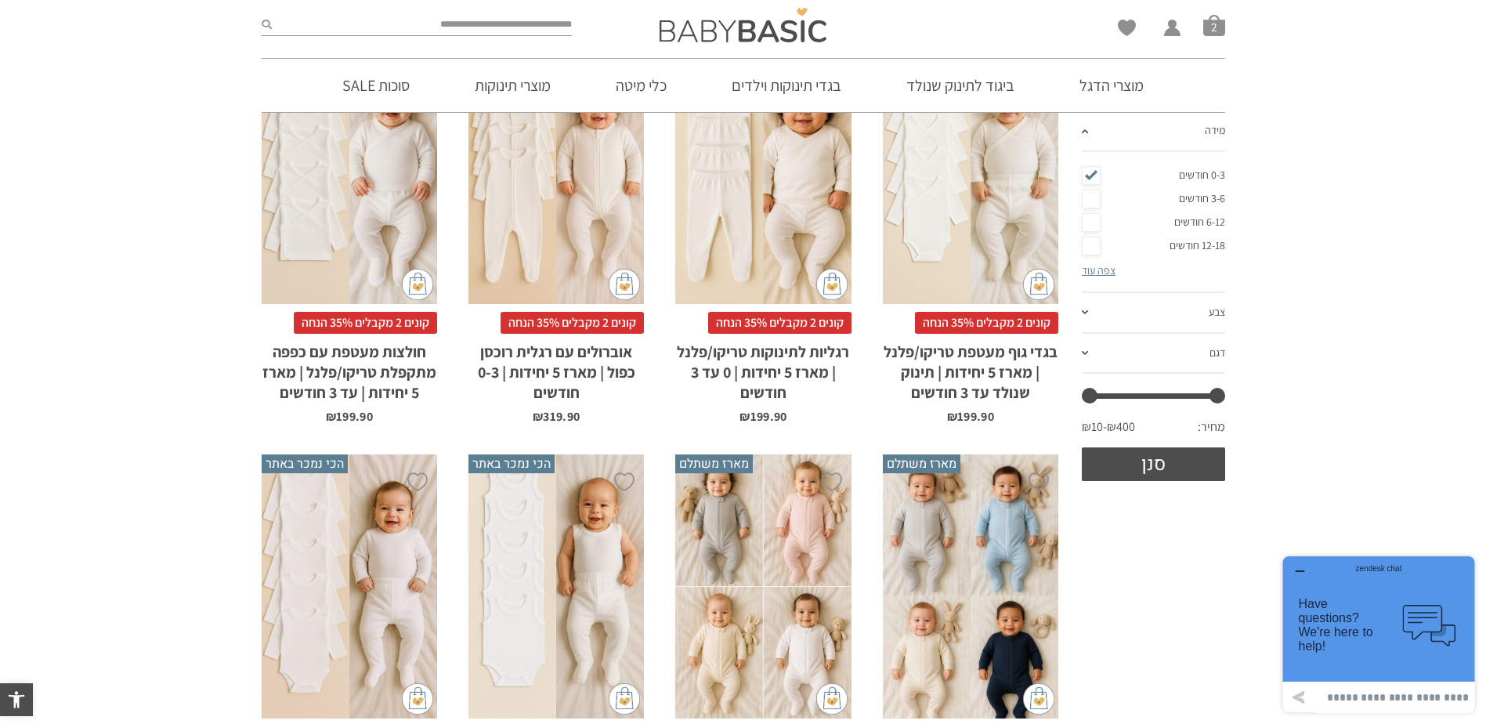
click at [1128, 356] on link "דגם" at bounding box center [1153, 354] width 143 height 41
click at [1133, 223] on link "דגם" at bounding box center [1153, 213] width 143 height 41
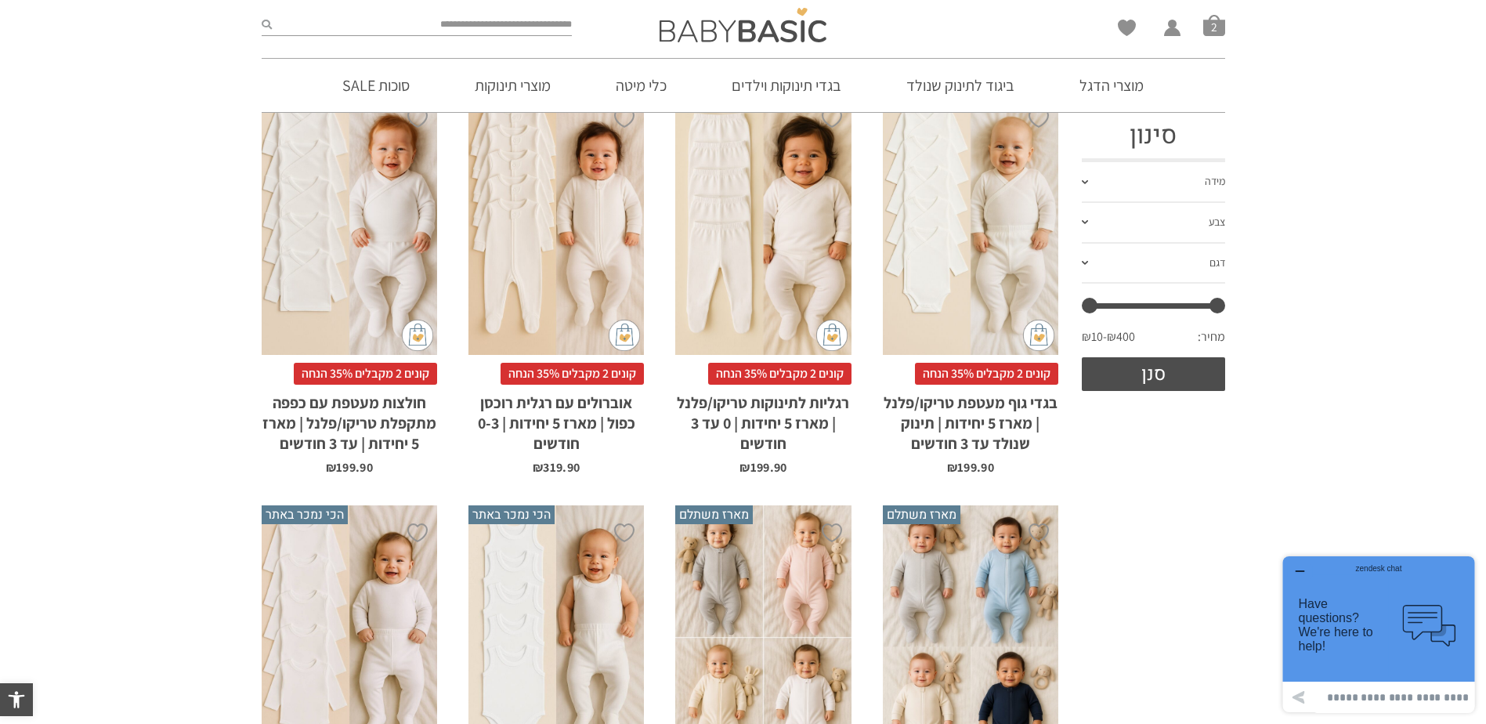
scroll to position [313, 0]
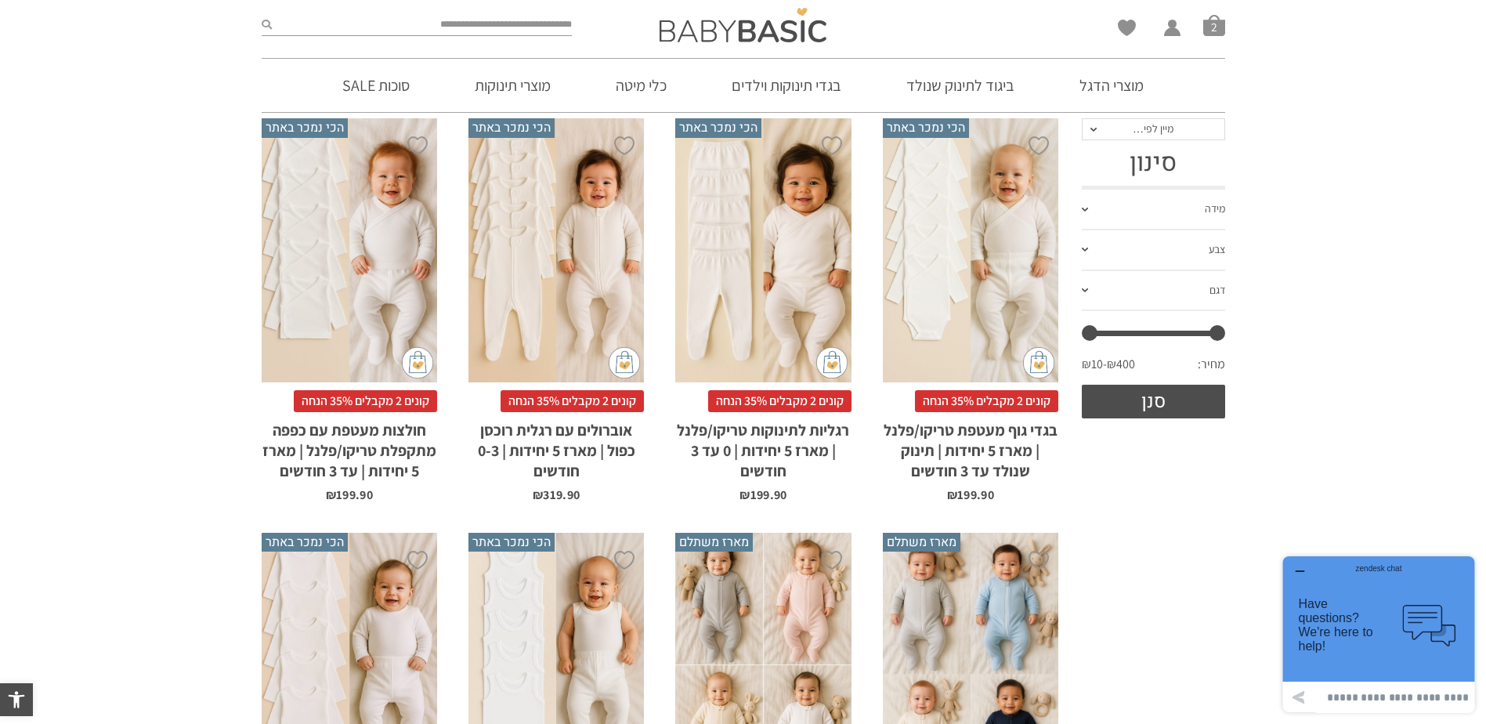
click at [1156, 210] on link "מידה" at bounding box center [1153, 210] width 143 height 41
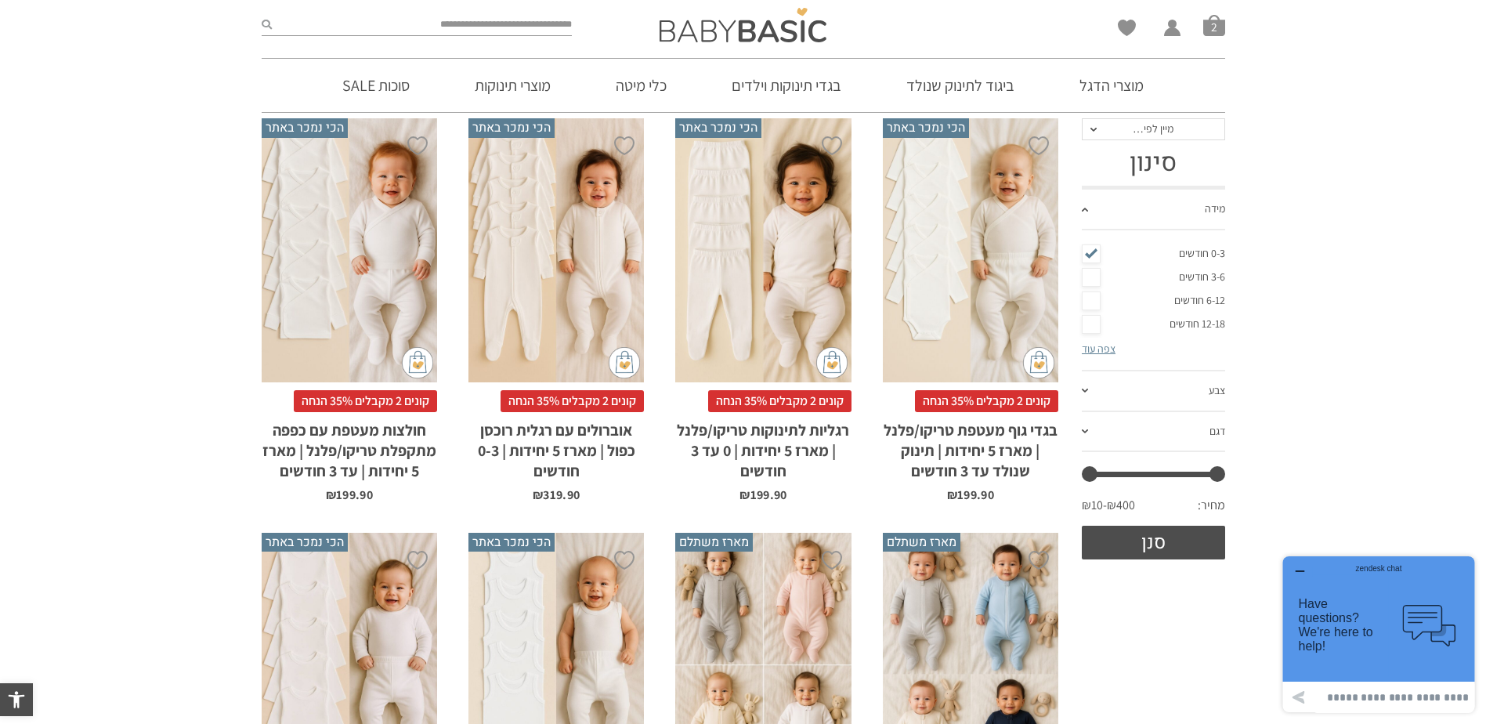
click at [1156, 210] on link "מידה" at bounding box center [1153, 210] width 143 height 41
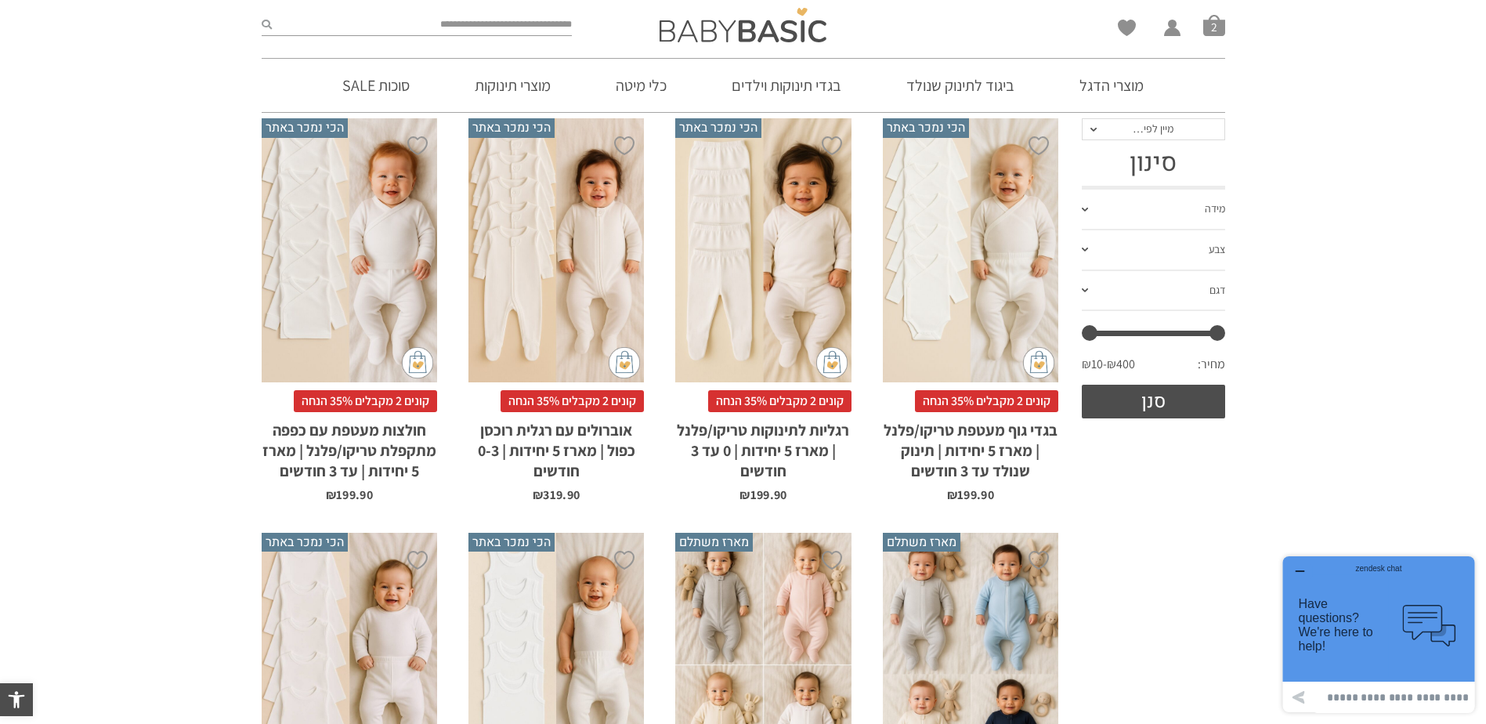
click at [1148, 255] on link "צבע" at bounding box center [1153, 250] width 143 height 41
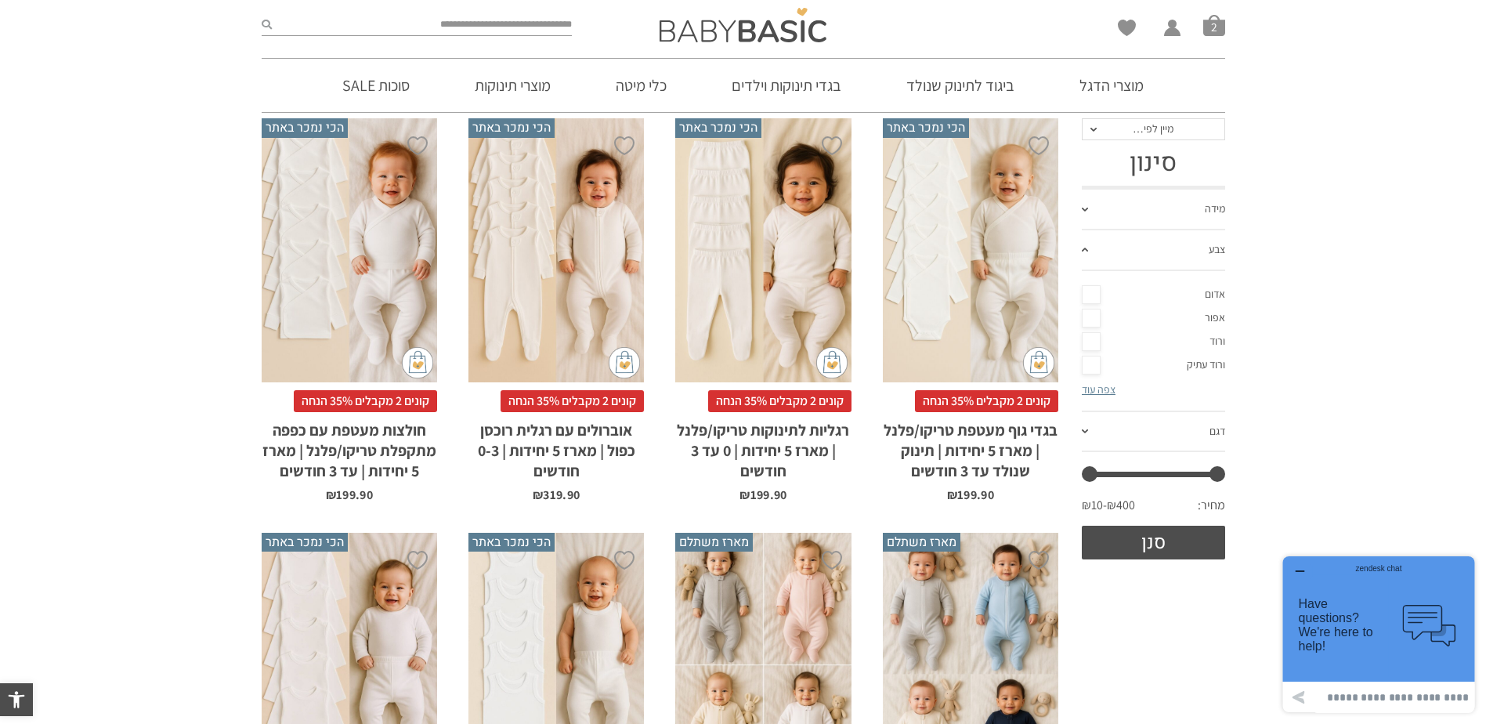
click at [1148, 255] on link "צבע" at bounding box center [1153, 250] width 143 height 41
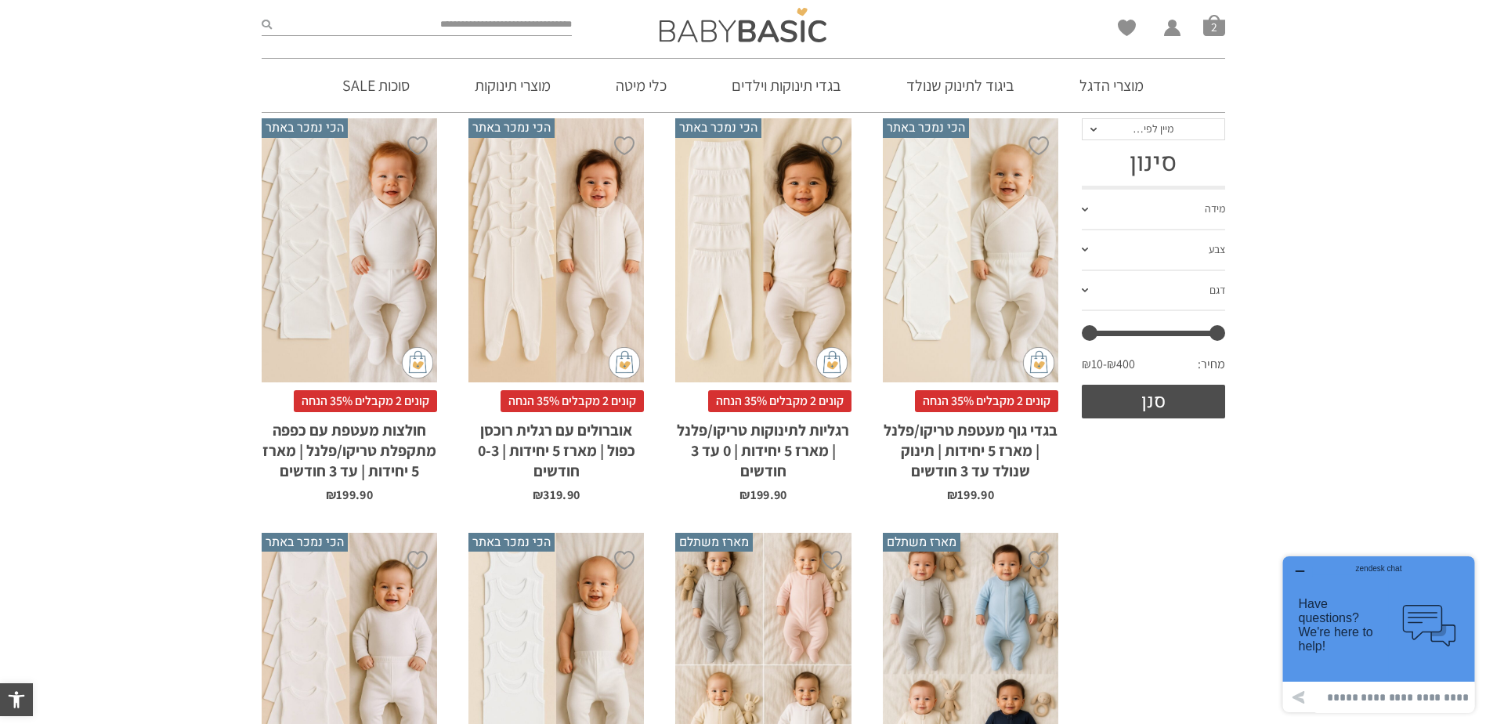
click at [1137, 299] on link "דגם" at bounding box center [1153, 291] width 143 height 41
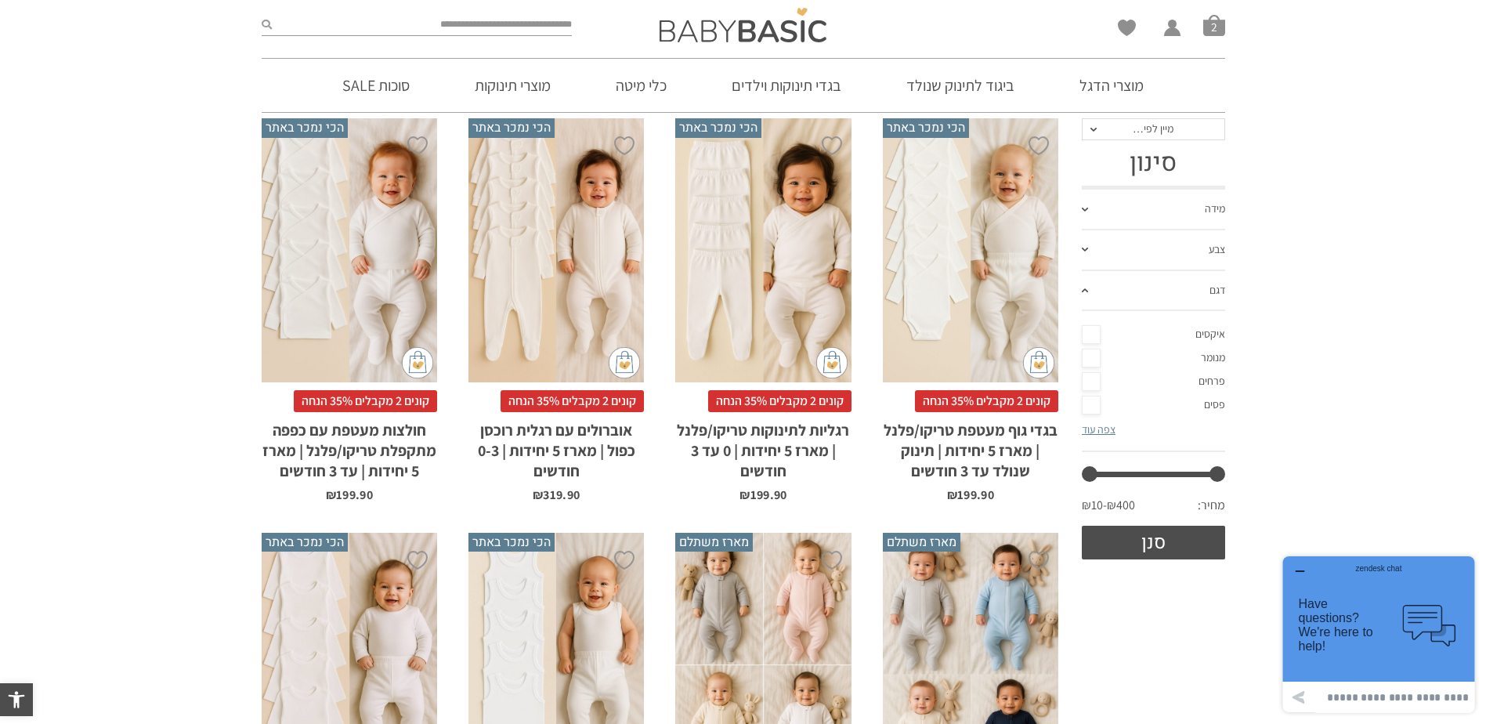
click at [1098, 429] on link "צפה עוד" at bounding box center [1099, 429] width 34 height 14
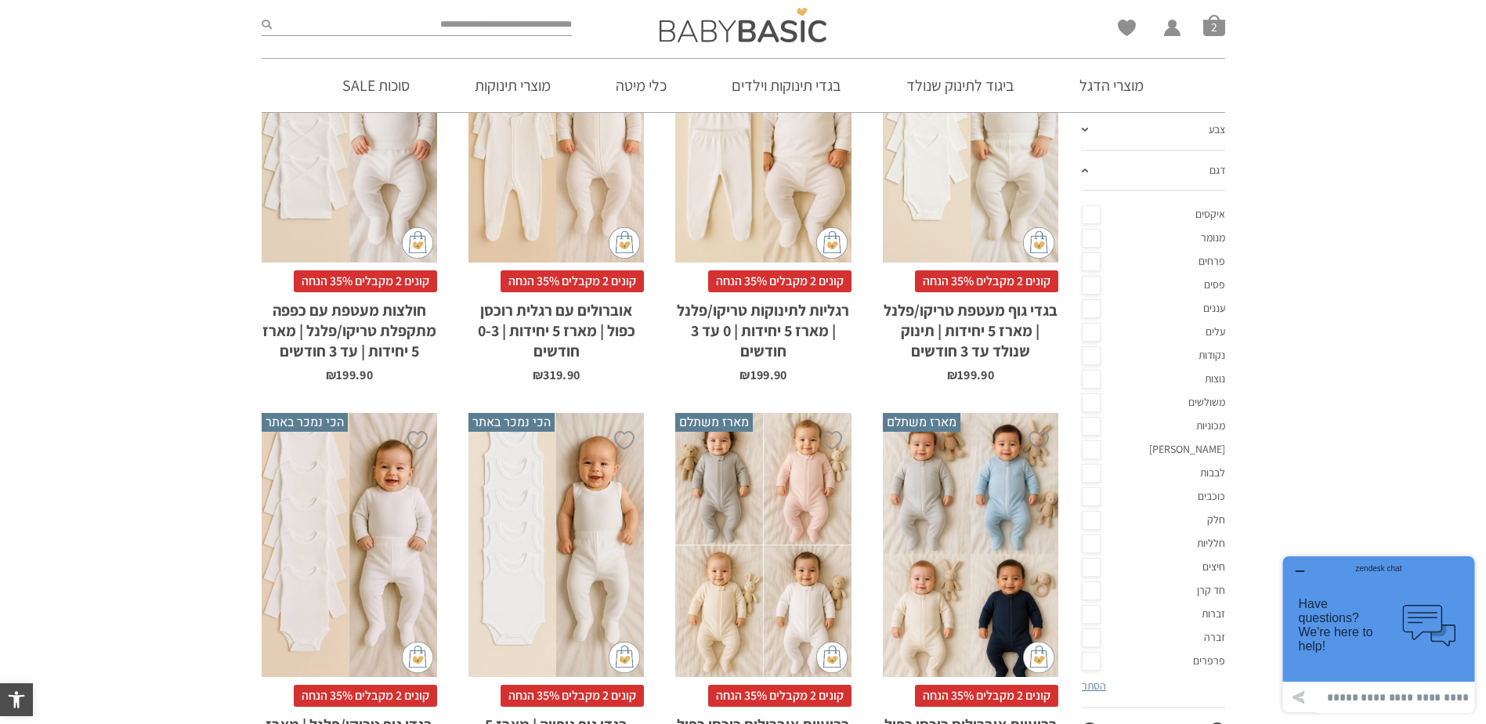
scroll to position [235, 0]
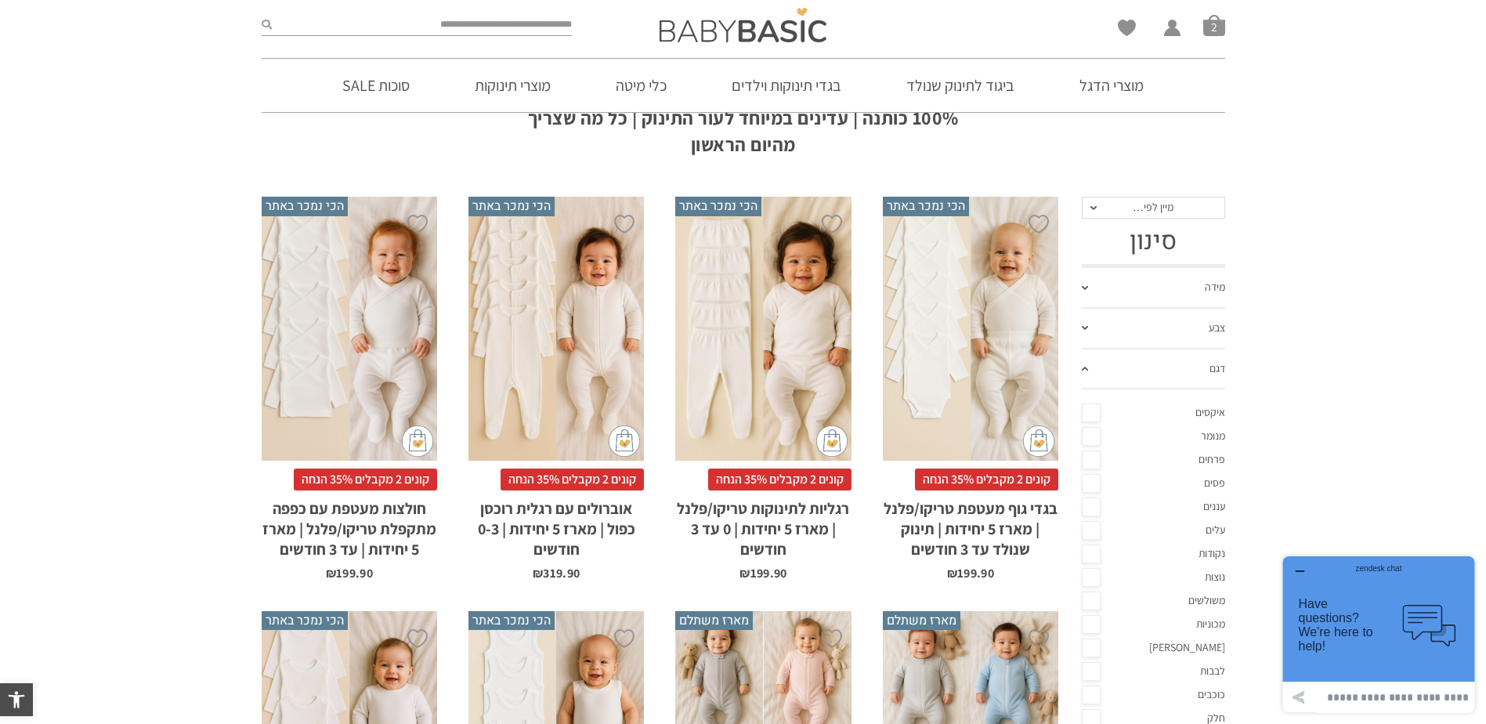
click at [1160, 366] on link "דגם" at bounding box center [1153, 369] width 143 height 41
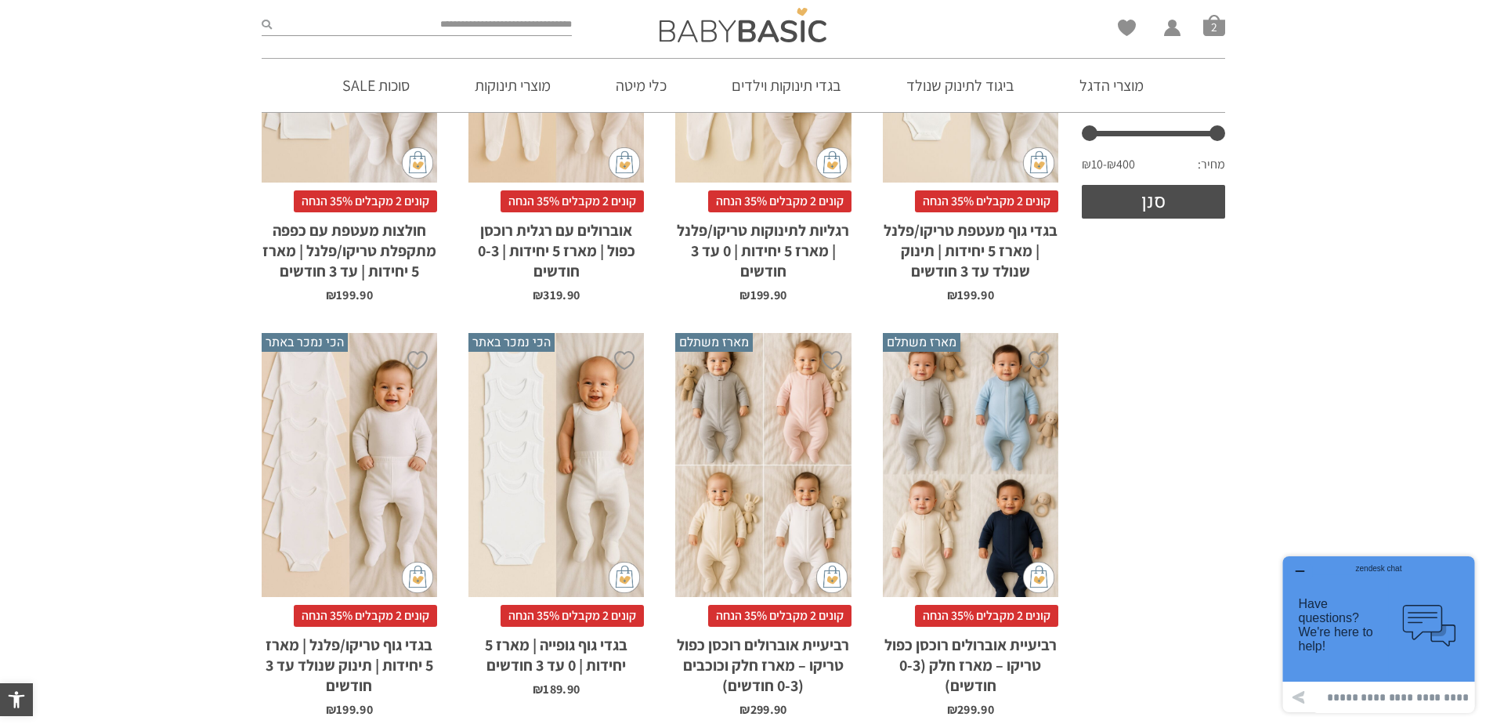
scroll to position [548, 0]
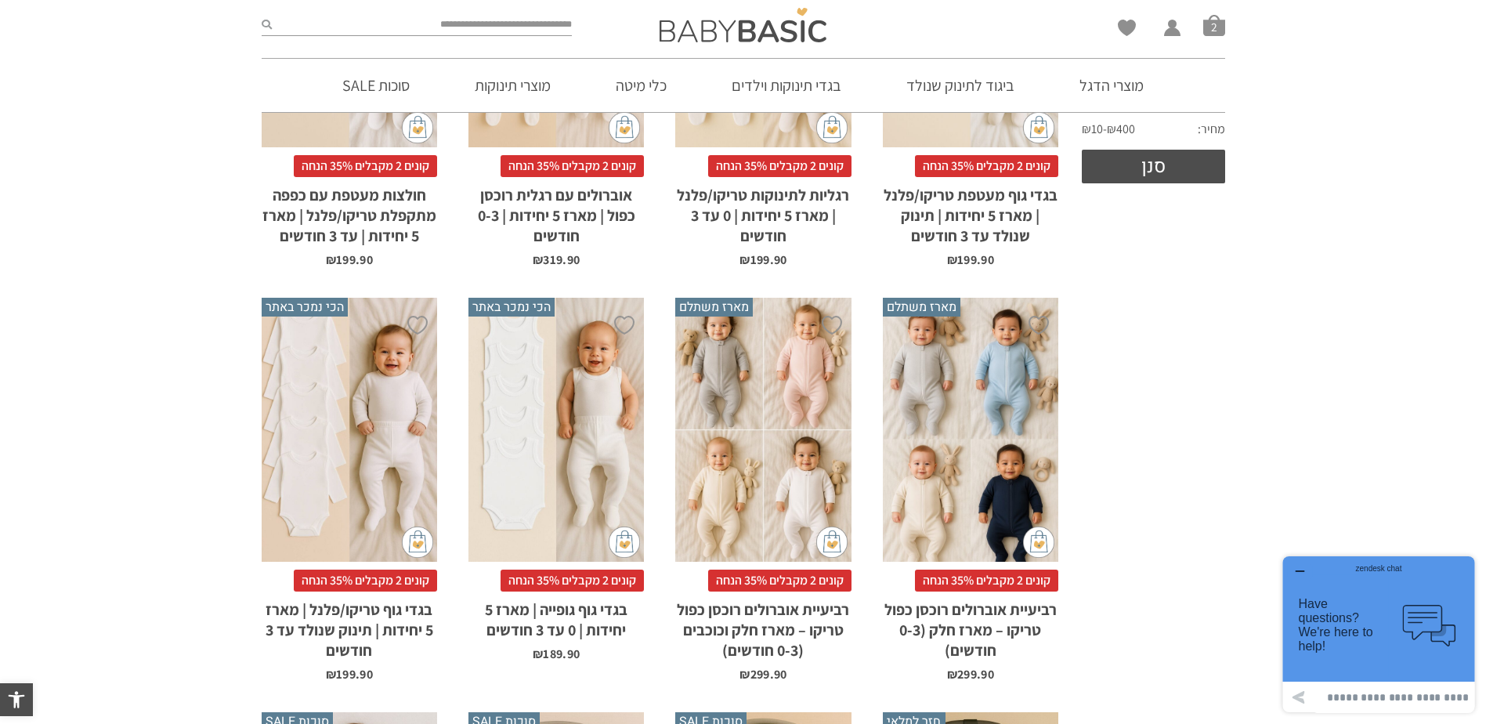
click at [811, 400] on div "x הוספה לסל" at bounding box center [763, 430] width 176 height 264
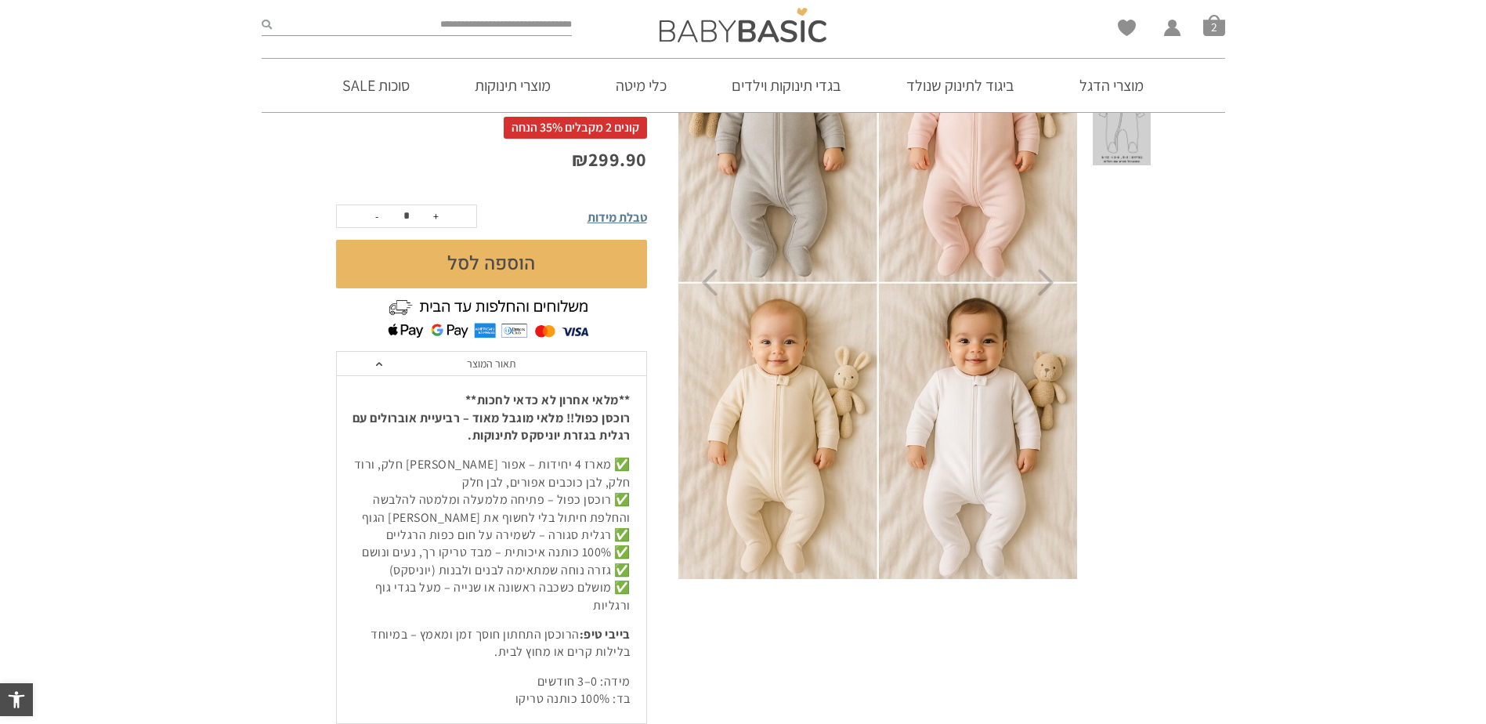
scroll to position [78, 0]
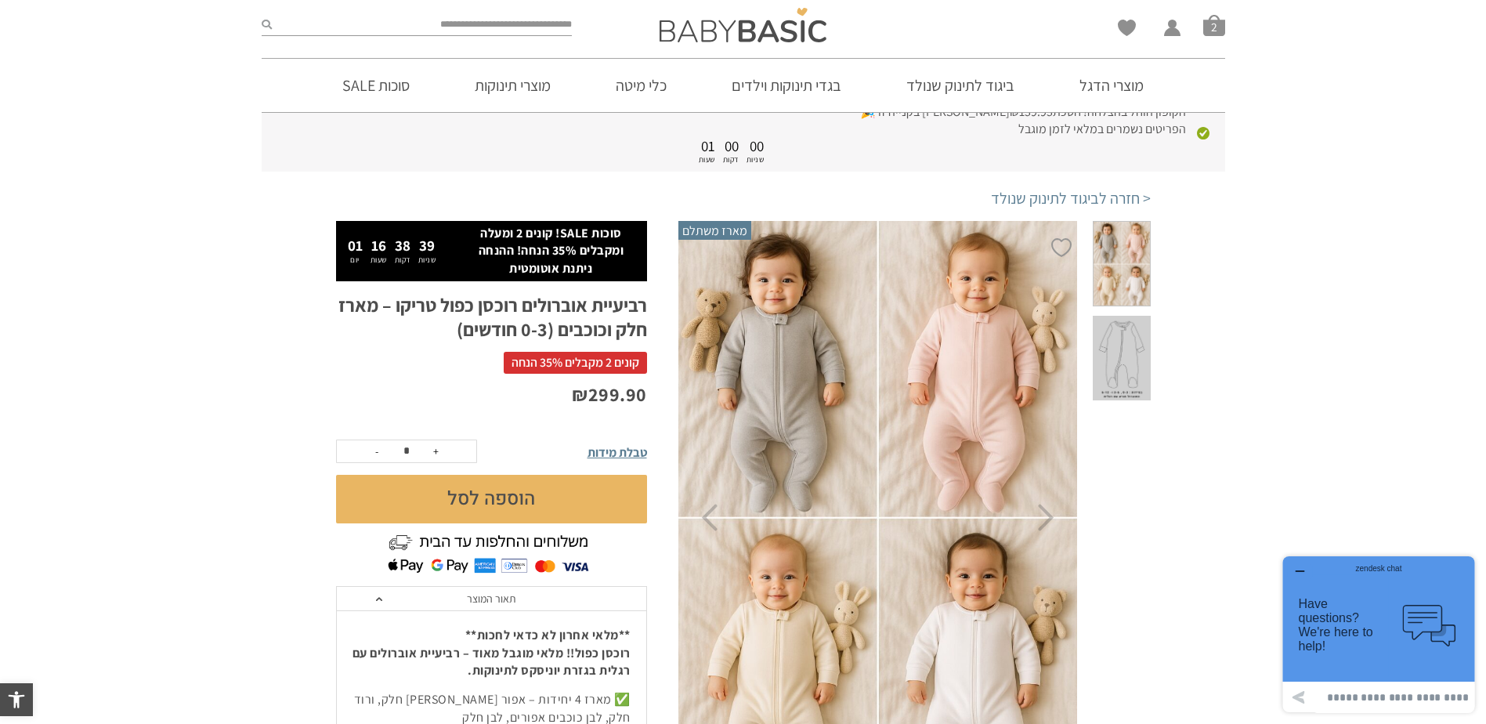
click at [1143, 320] on span at bounding box center [1121, 358] width 57 height 85
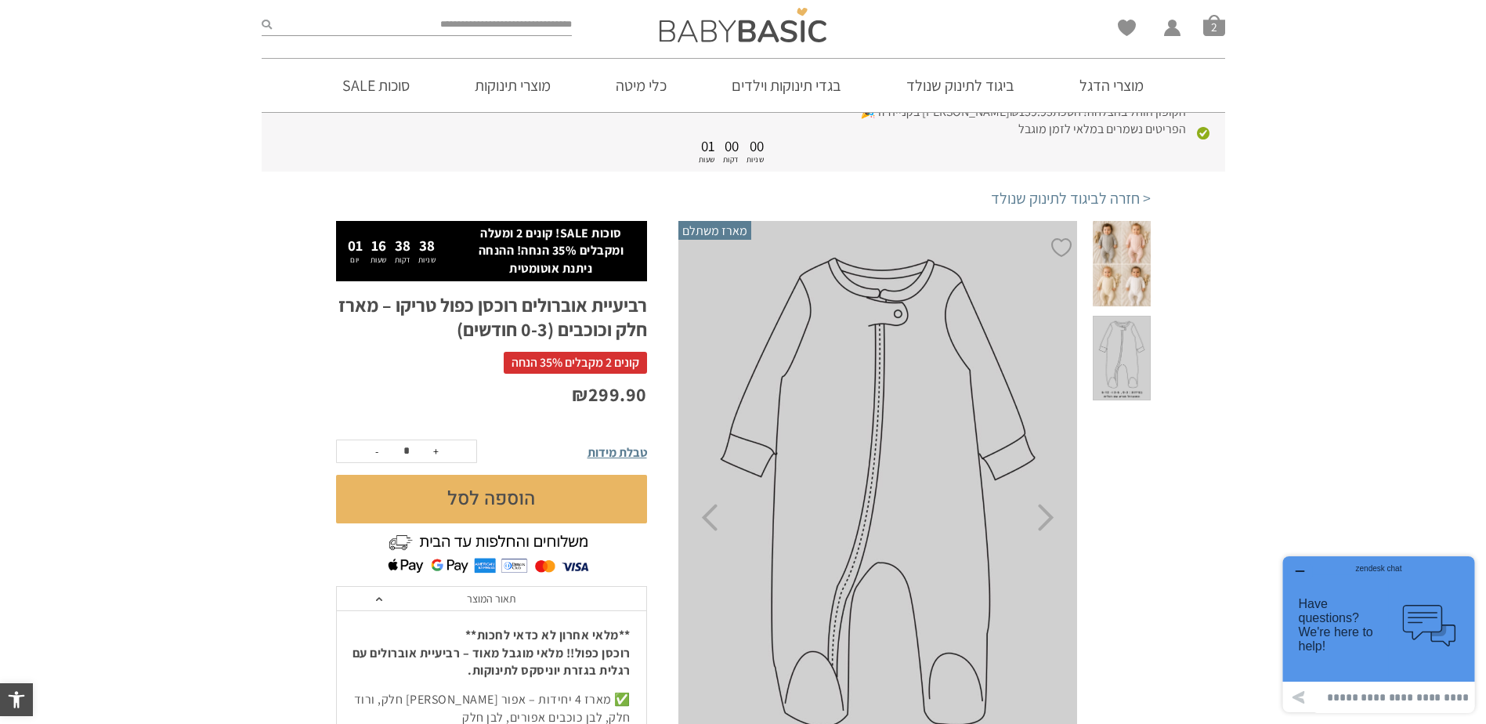
click at [1137, 252] on span at bounding box center [1121, 263] width 57 height 85
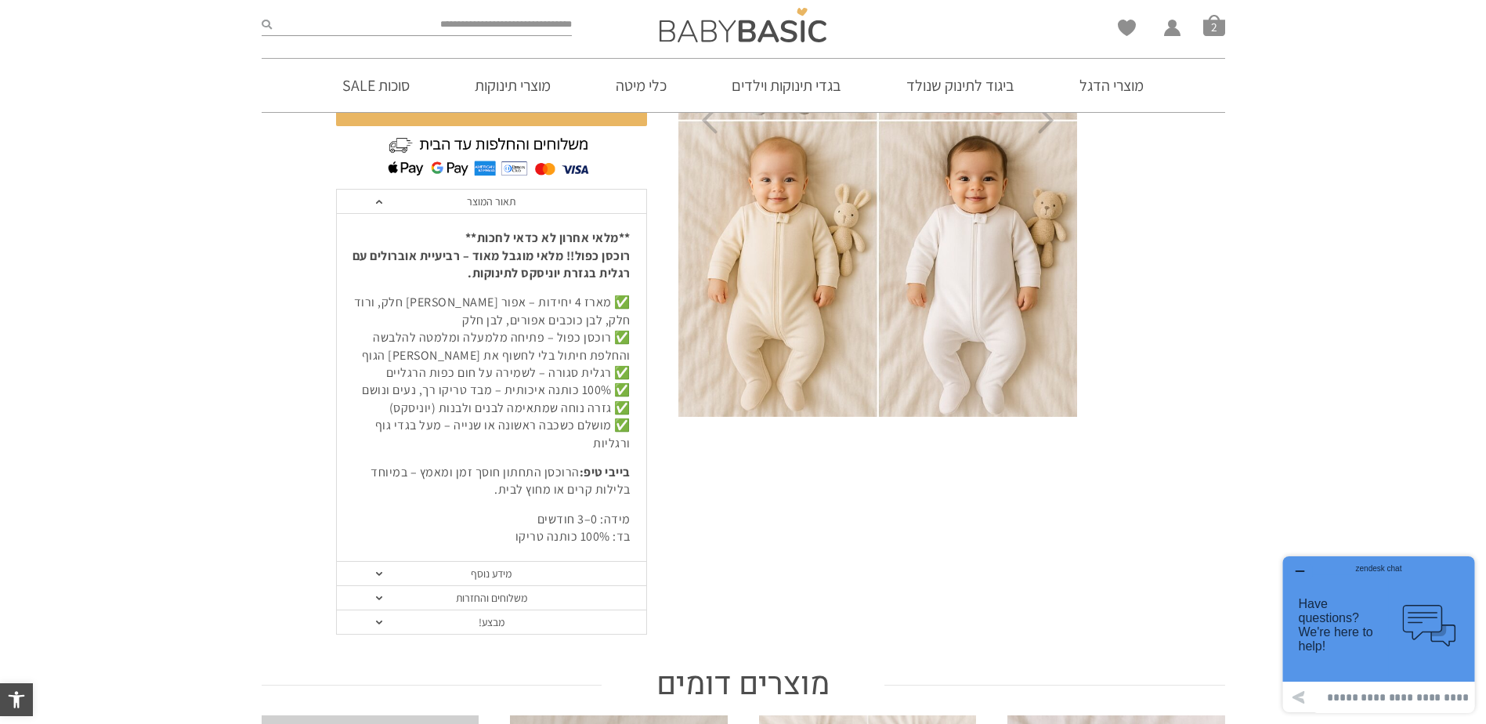
scroll to position [470, 0]
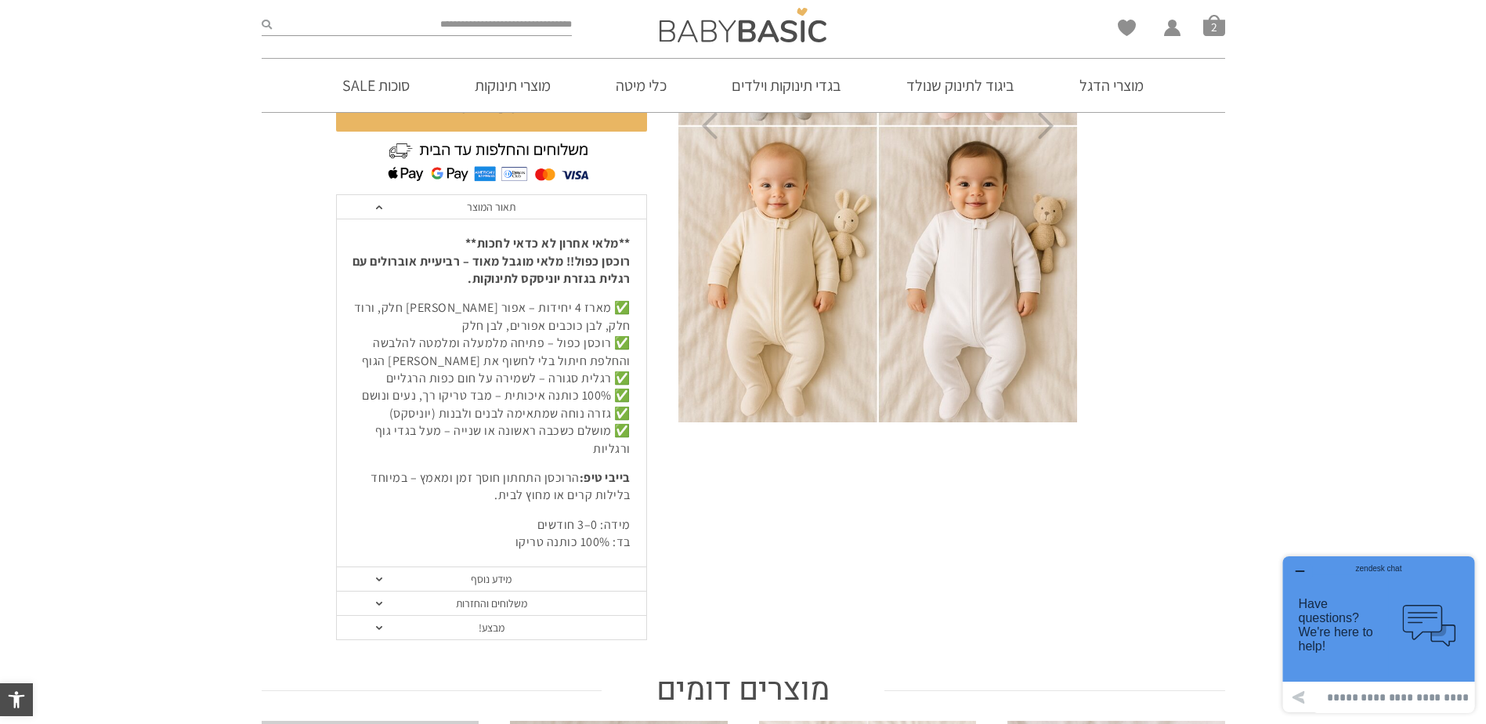
drag, startPoint x: 1446, startPoint y: 0, endPoint x: 992, endPoint y: 466, distance: 650.5
click at [990, 473] on div "הוספה ל-Wishlist מארז משתלם" at bounding box center [915, 235] width 472 height 812
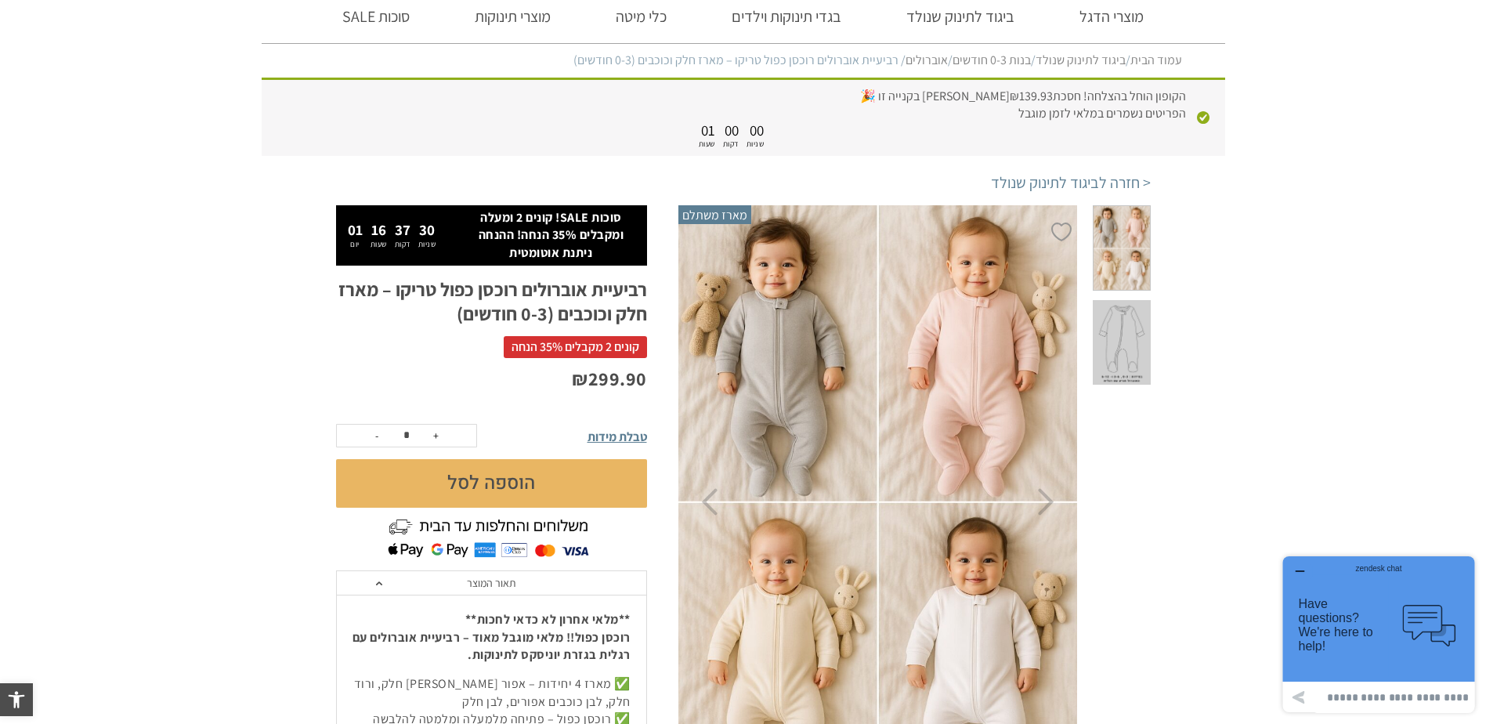
scroll to position [0, 0]
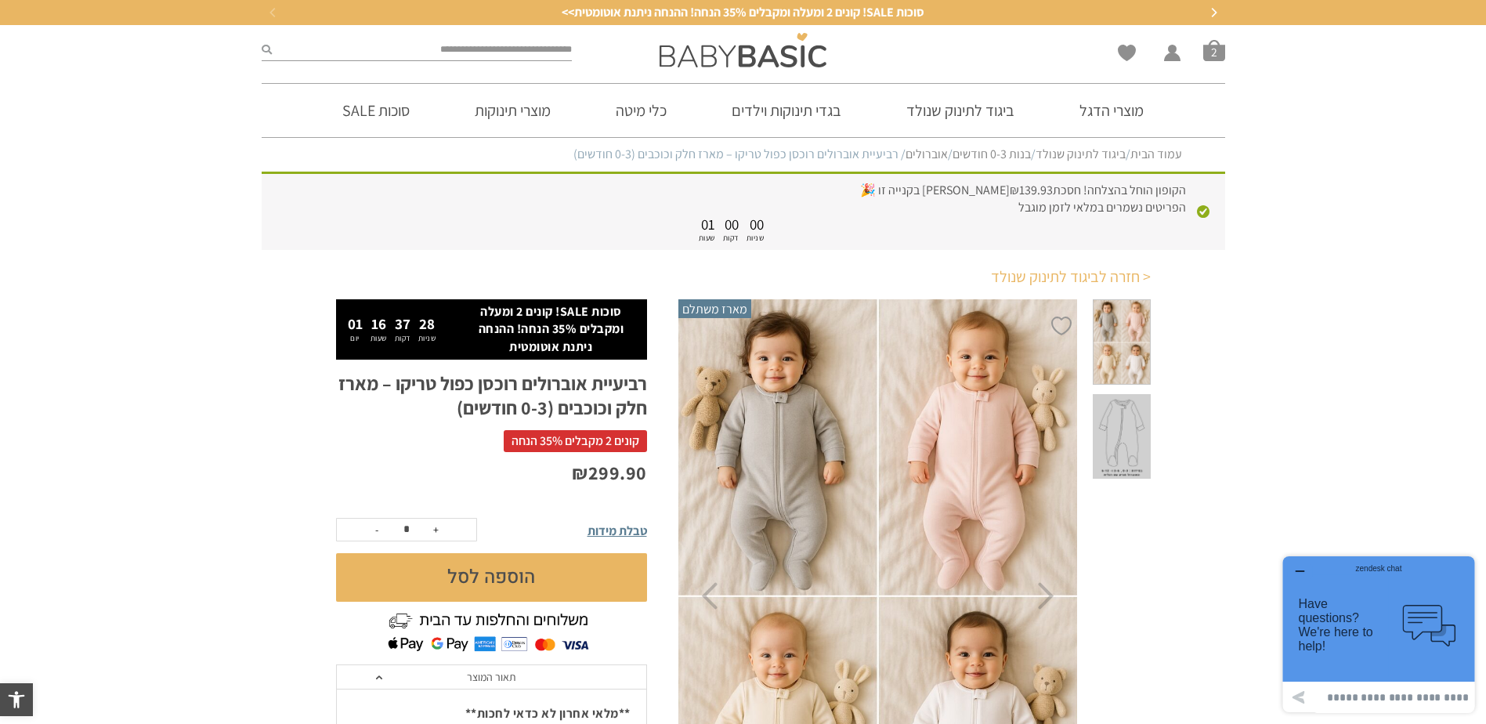
click at [1137, 280] on link "< חזרה לביגוד לתינוק שנולד" at bounding box center [1071, 277] width 160 height 22
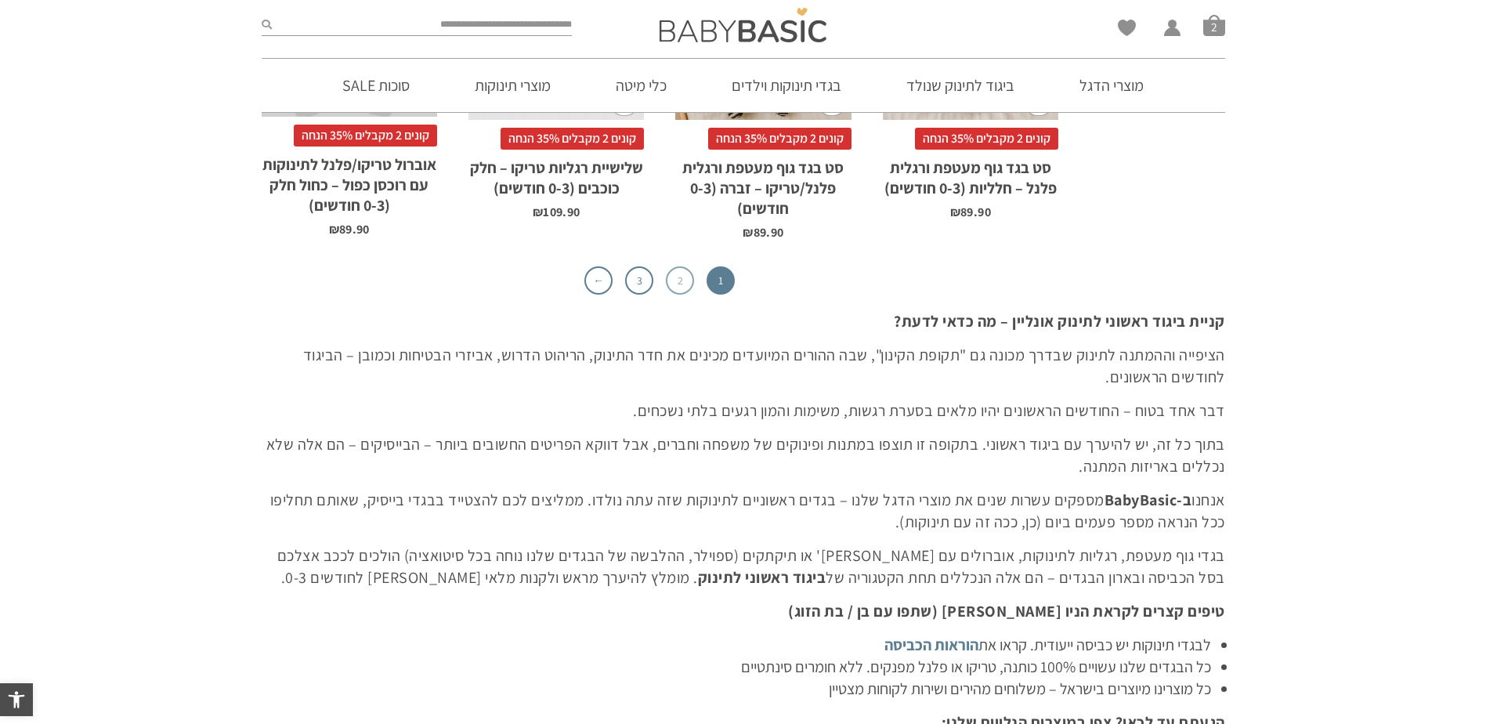
click at [682, 280] on link "2" at bounding box center [680, 280] width 28 height 28
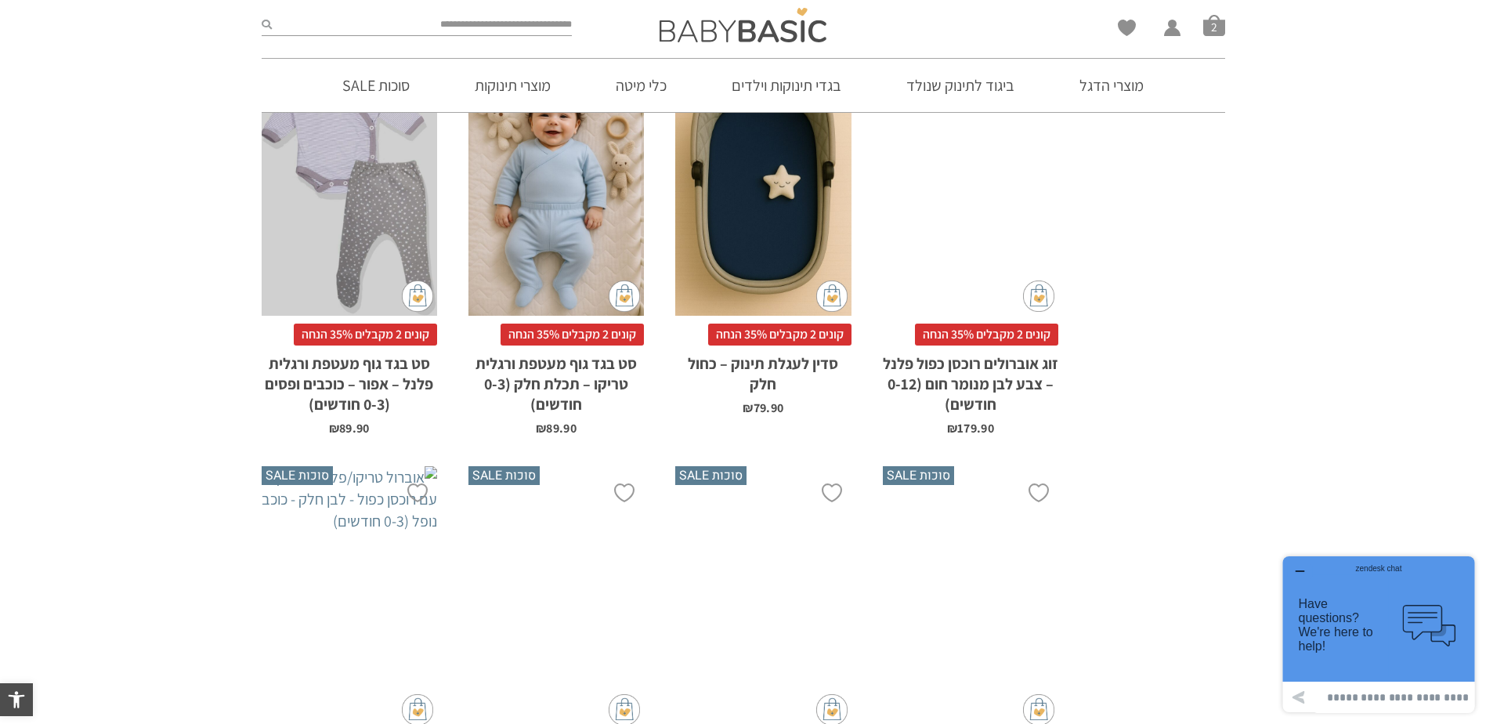
scroll to position [4779, 0]
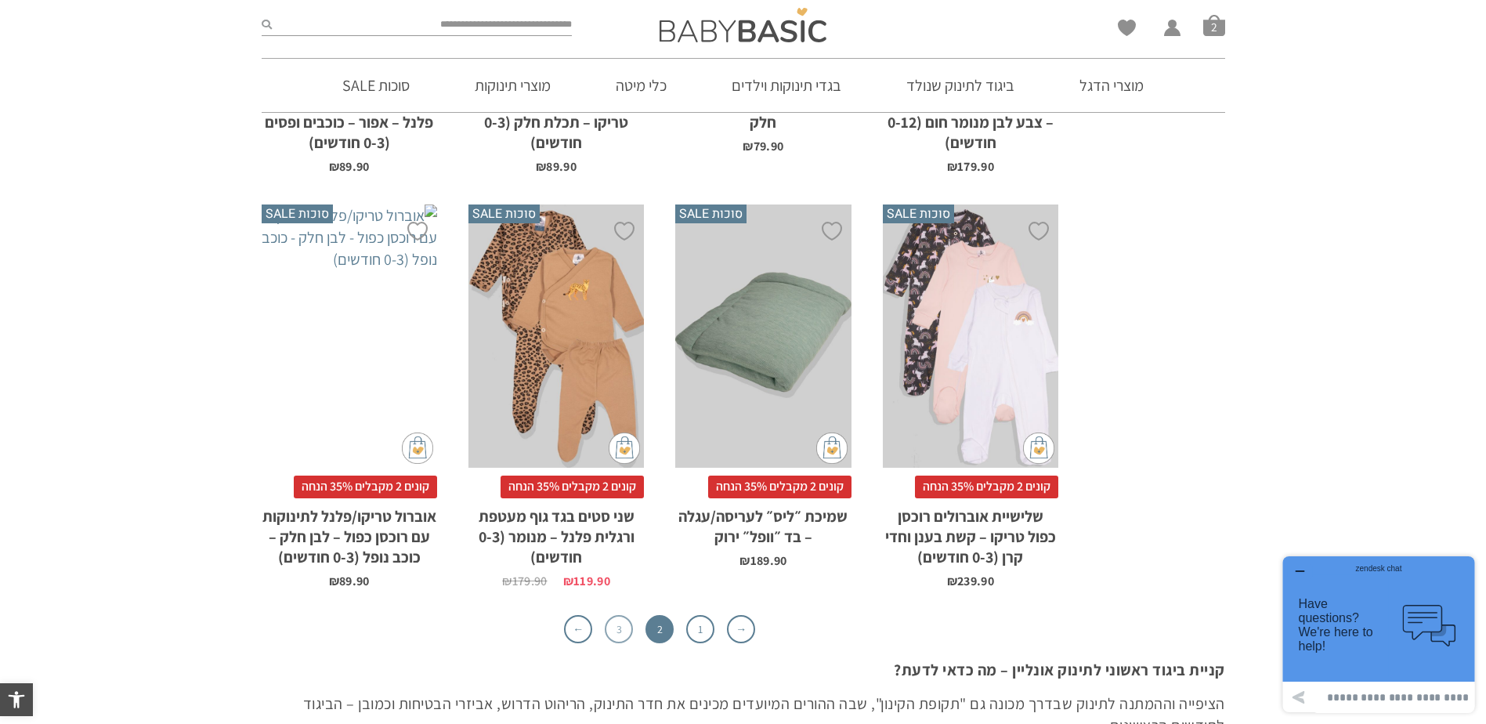
click at [619, 615] on link "3" at bounding box center [619, 629] width 28 height 28
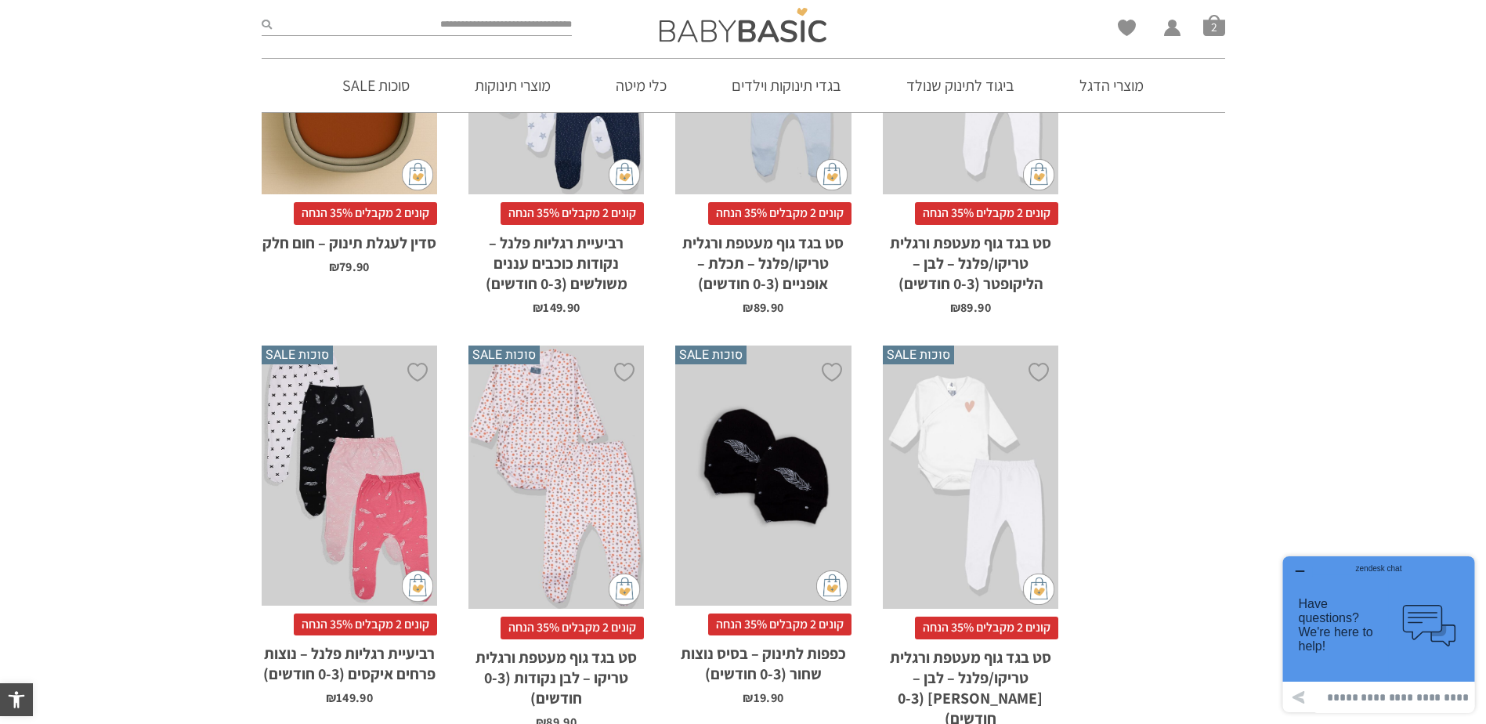
scroll to position [2586, 0]
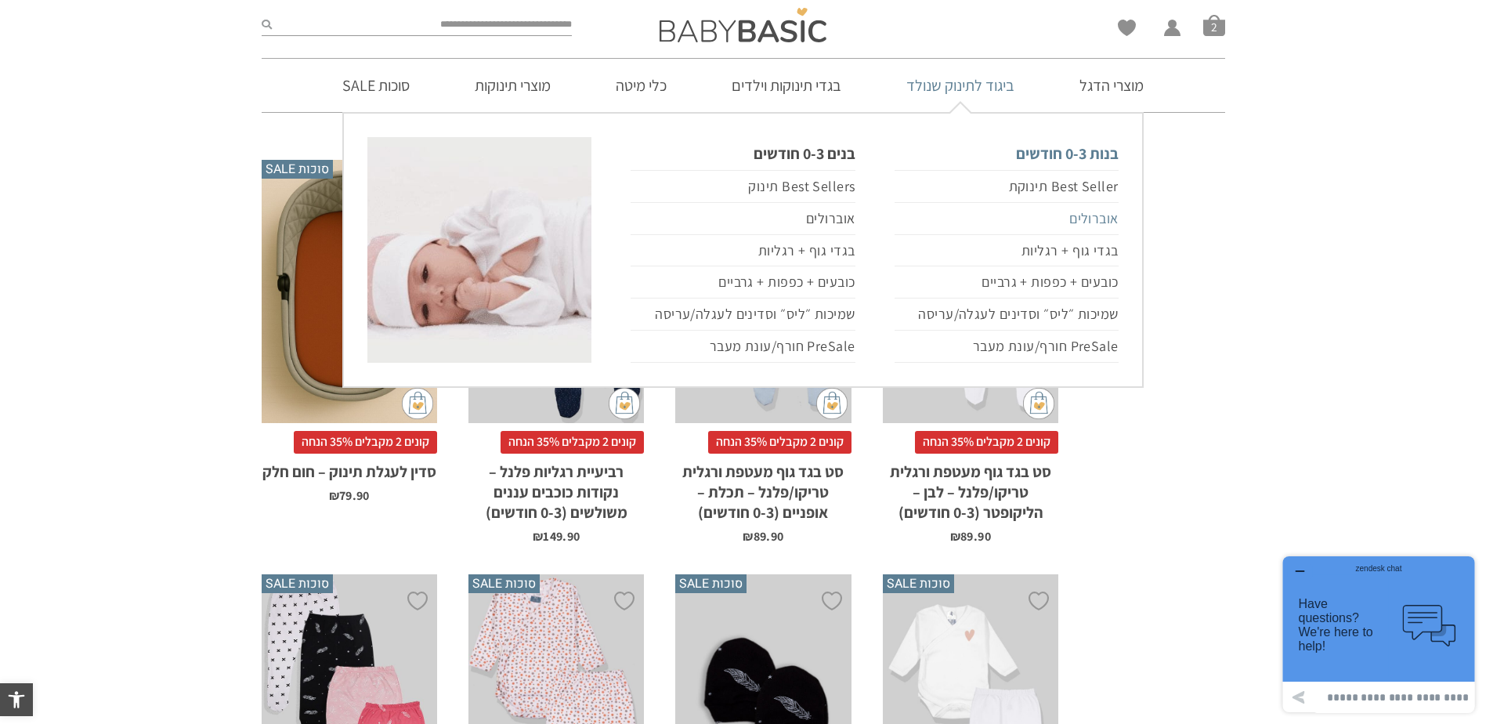
click at [1086, 215] on link "אוברולים" at bounding box center [1007, 219] width 224 height 32
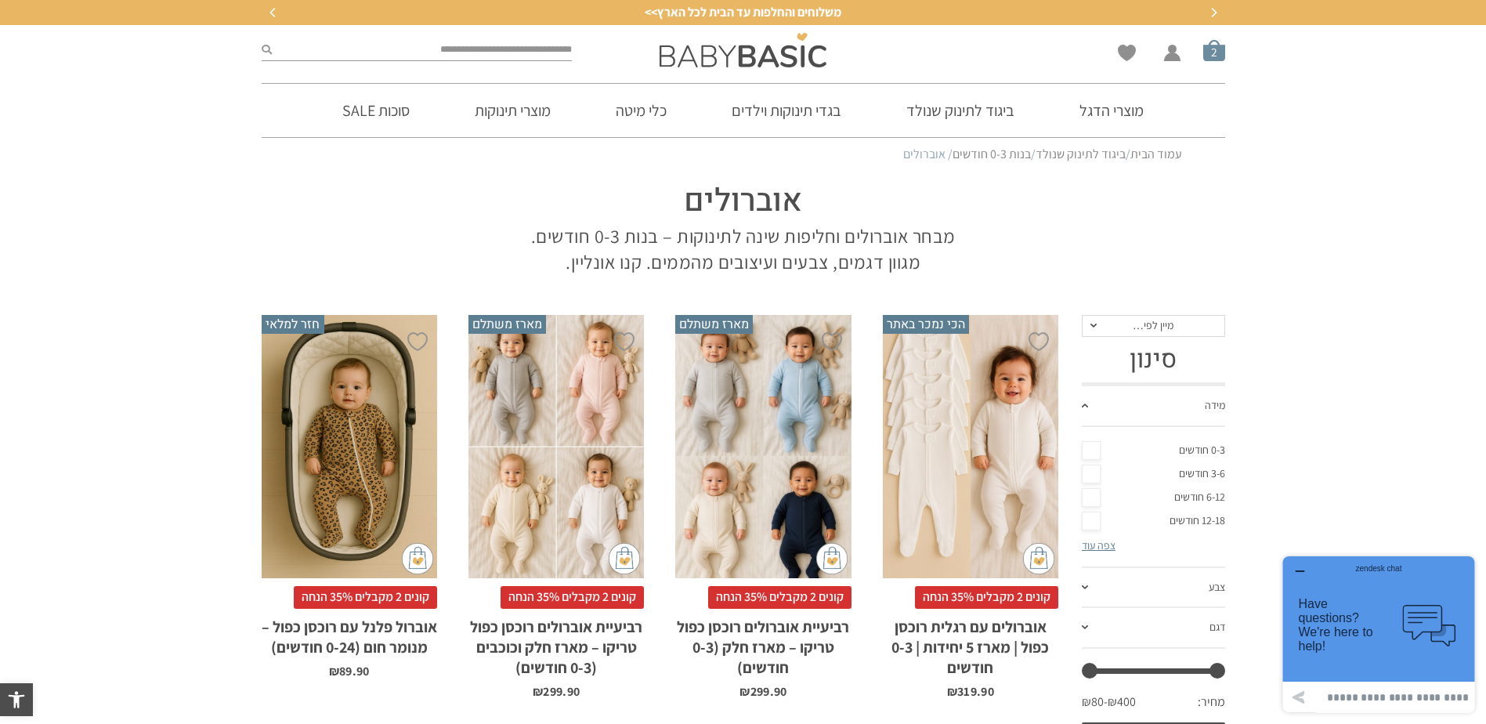
click at [1218, 56] on span "סל קניות" at bounding box center [1214, 50] width 22 height 22
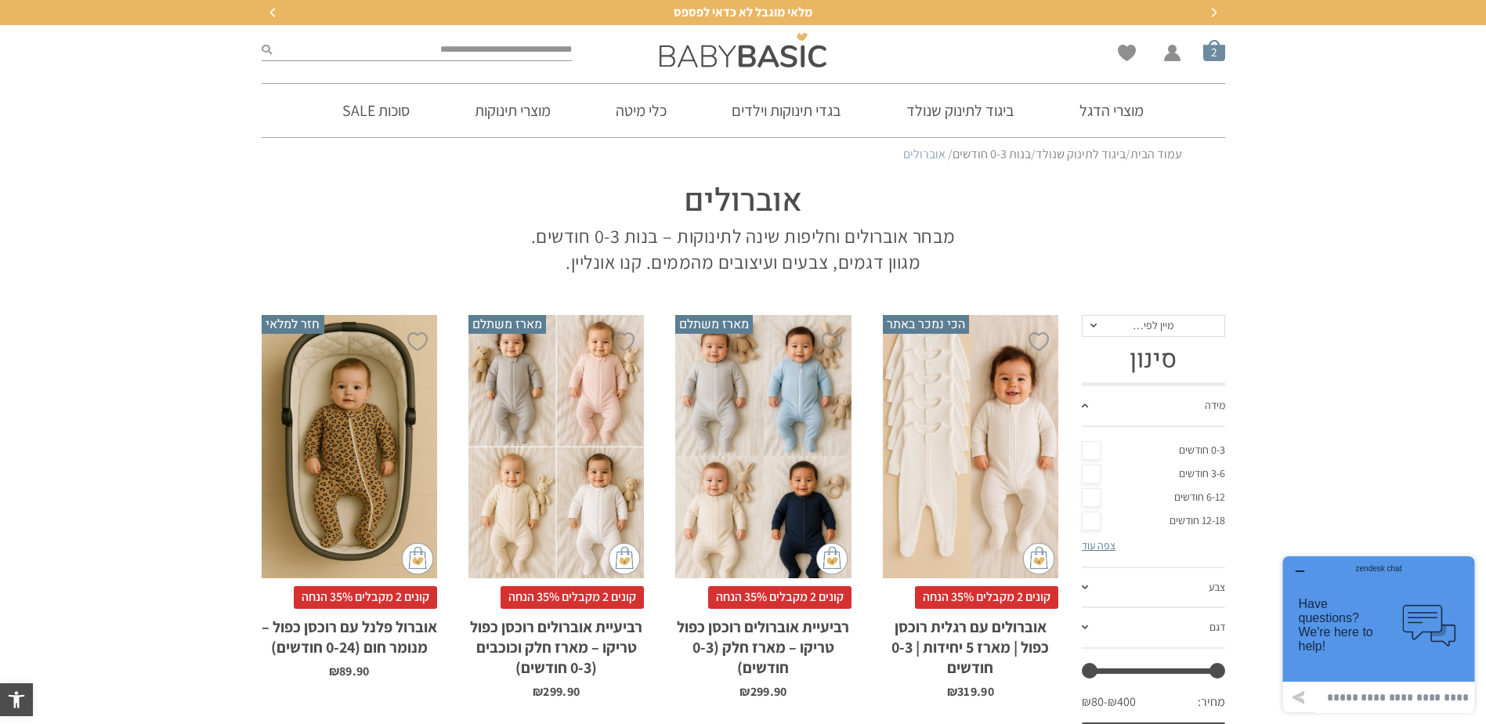
click at [1213, 52] on span "סל קניות" at bounding box center [1214, 50] width 22 height 22
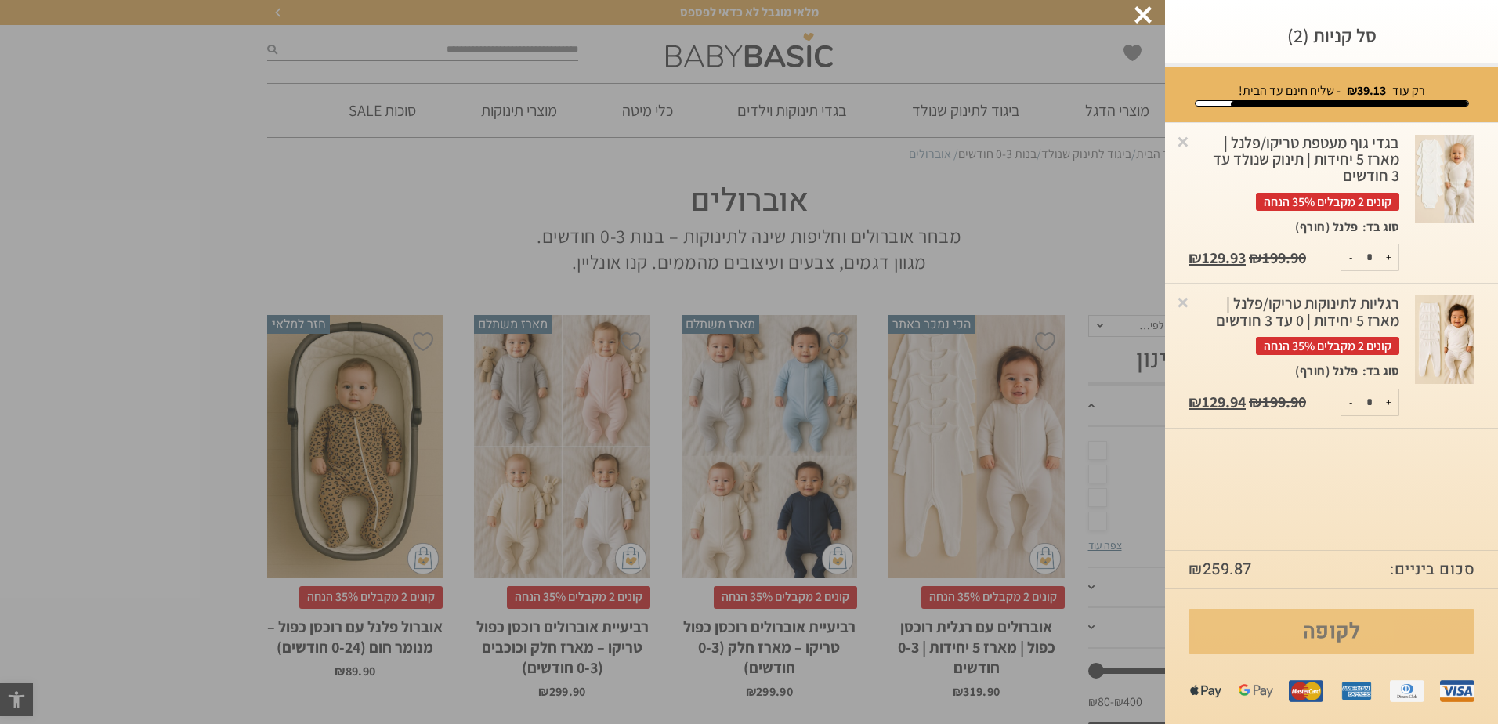
click at [1327, 636] on link "לקופה" at bounding box center [1332, 631] width 286 height 45
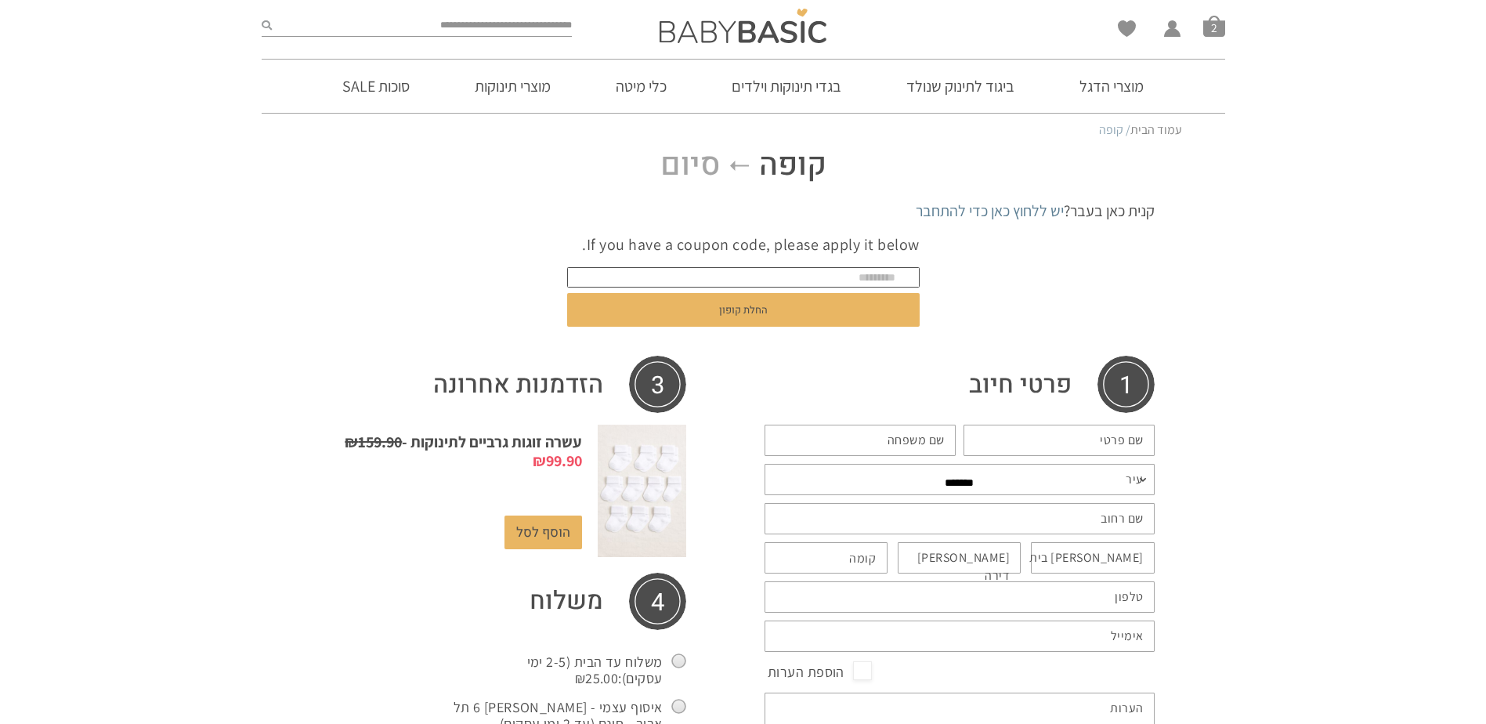
click at [903, 273] on input "text" at bounding box center [743, 277] width 353 height 20
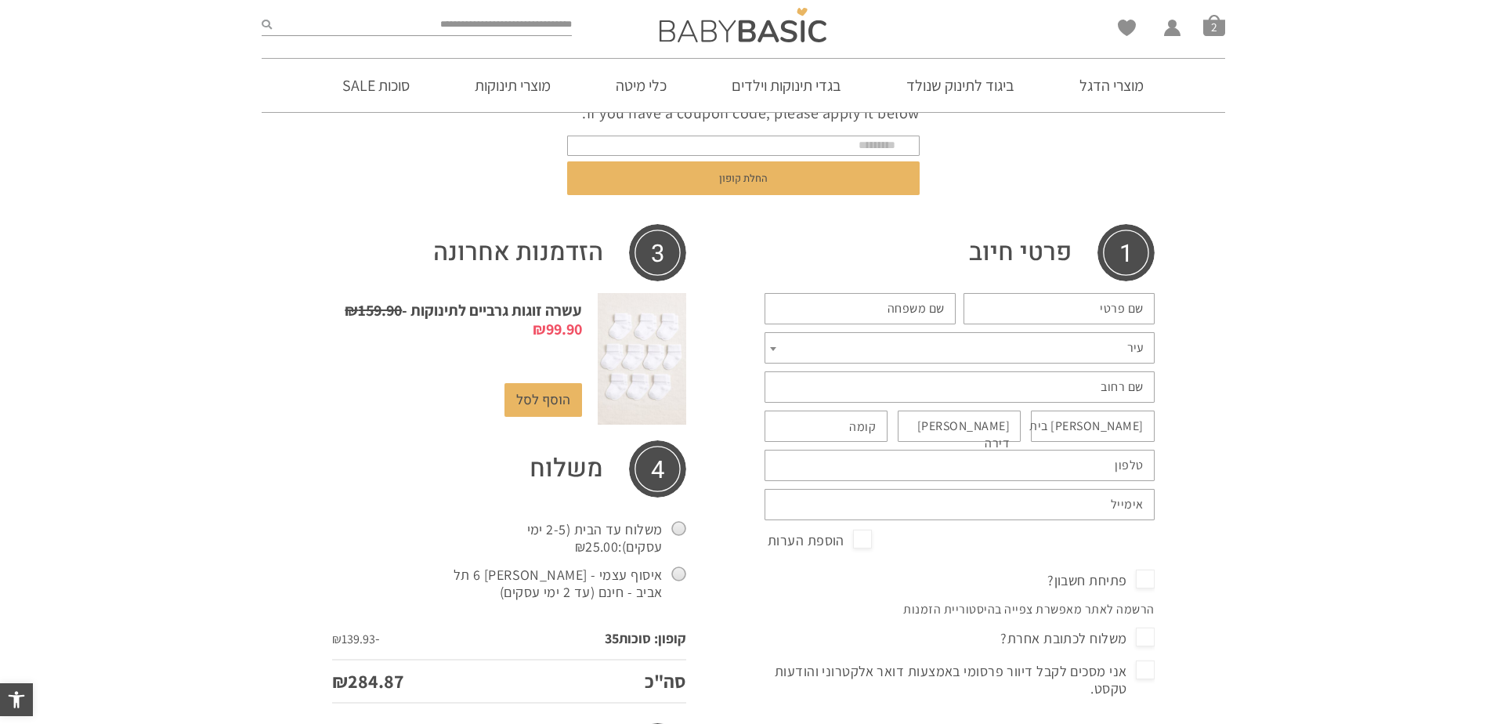
click at [1146, 308] on input "שם פרטי *" at bounding box center [1059, 308] width 191 height 31
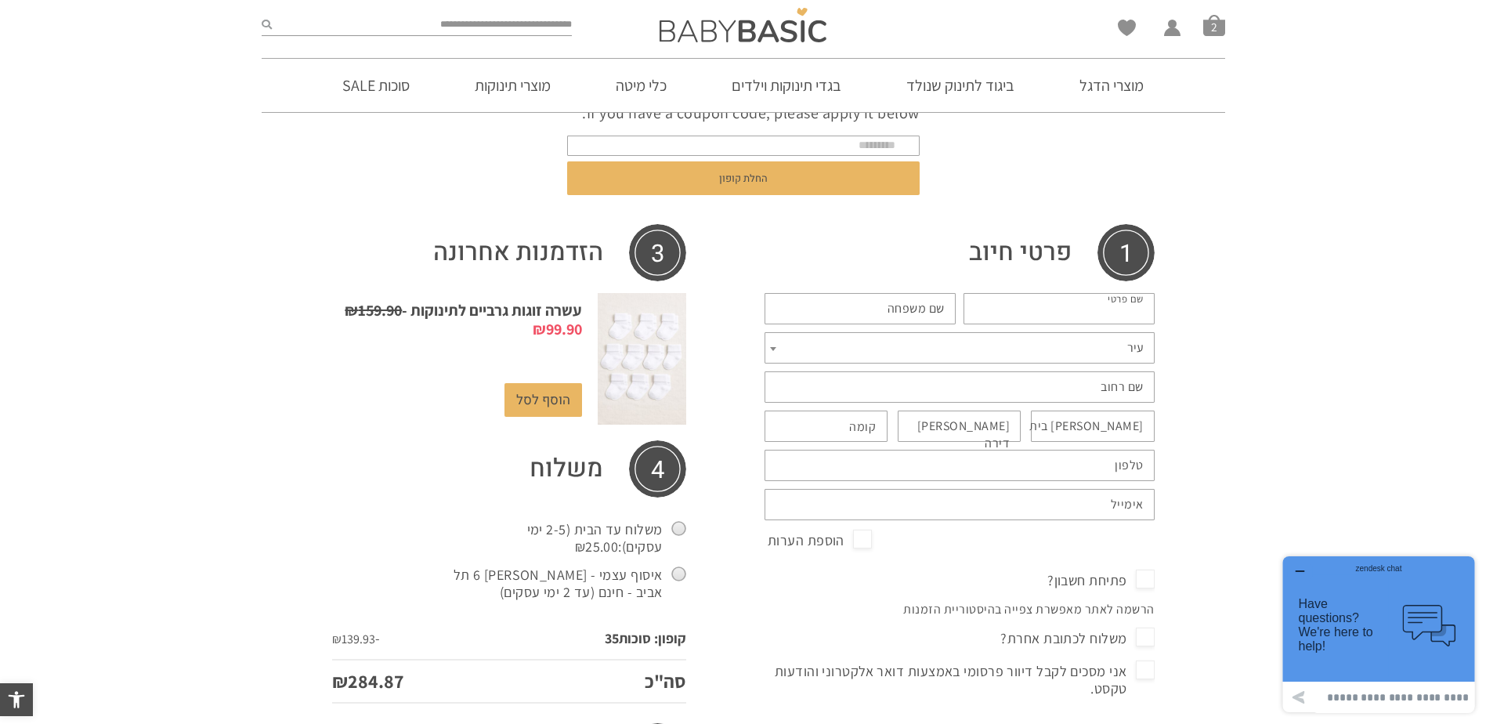
type input "****"
type input "*****"
type input "**********"
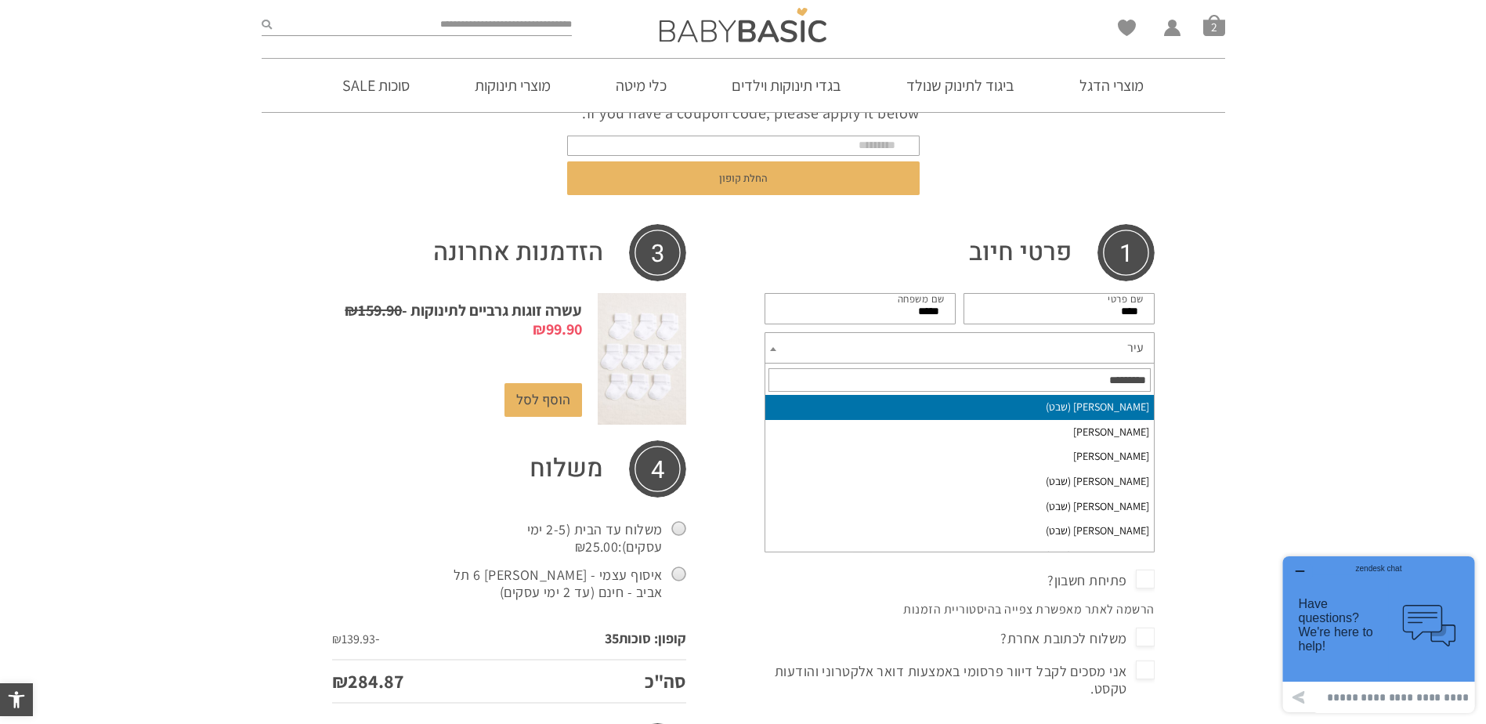
click at [1064, 354] on span "עיר" at bounding box center [960, 347] width 390 height 31
type input "**"
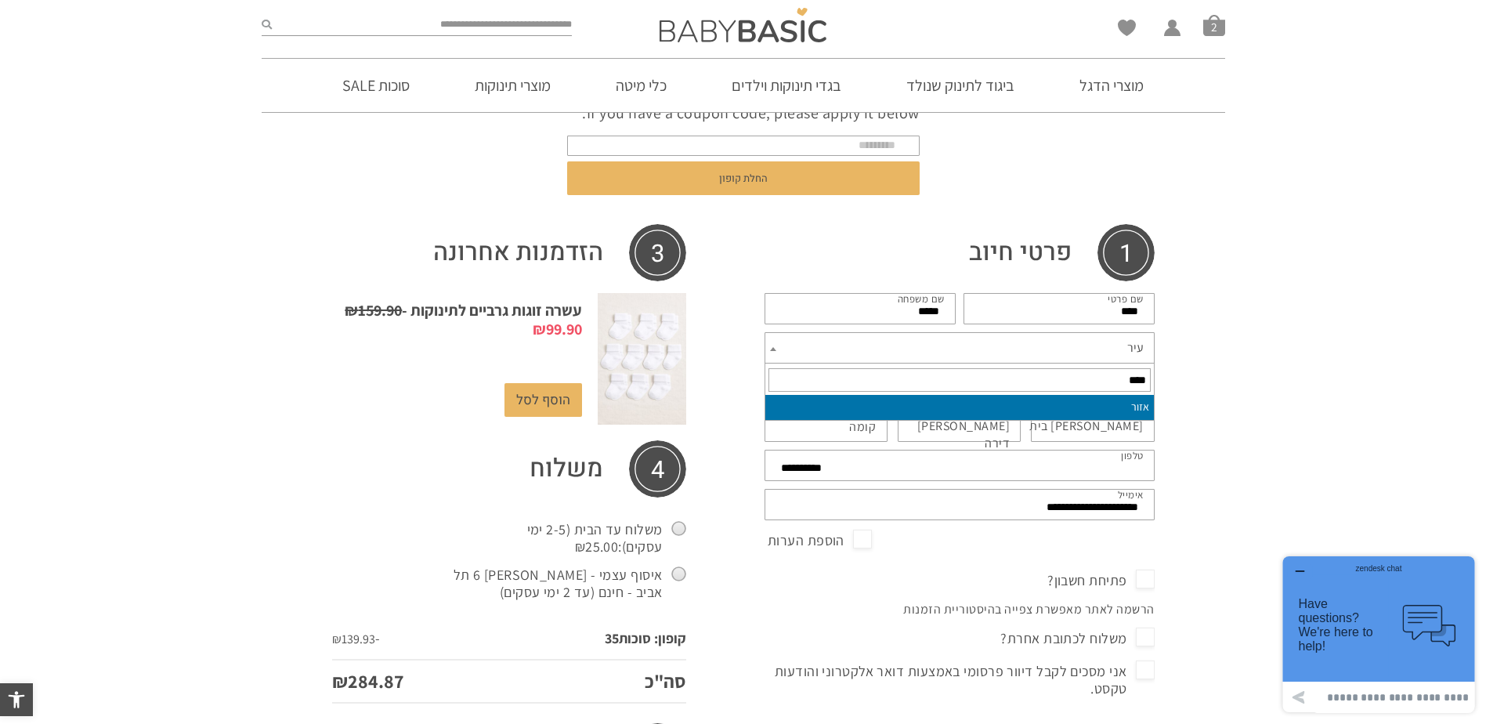
type input "****"
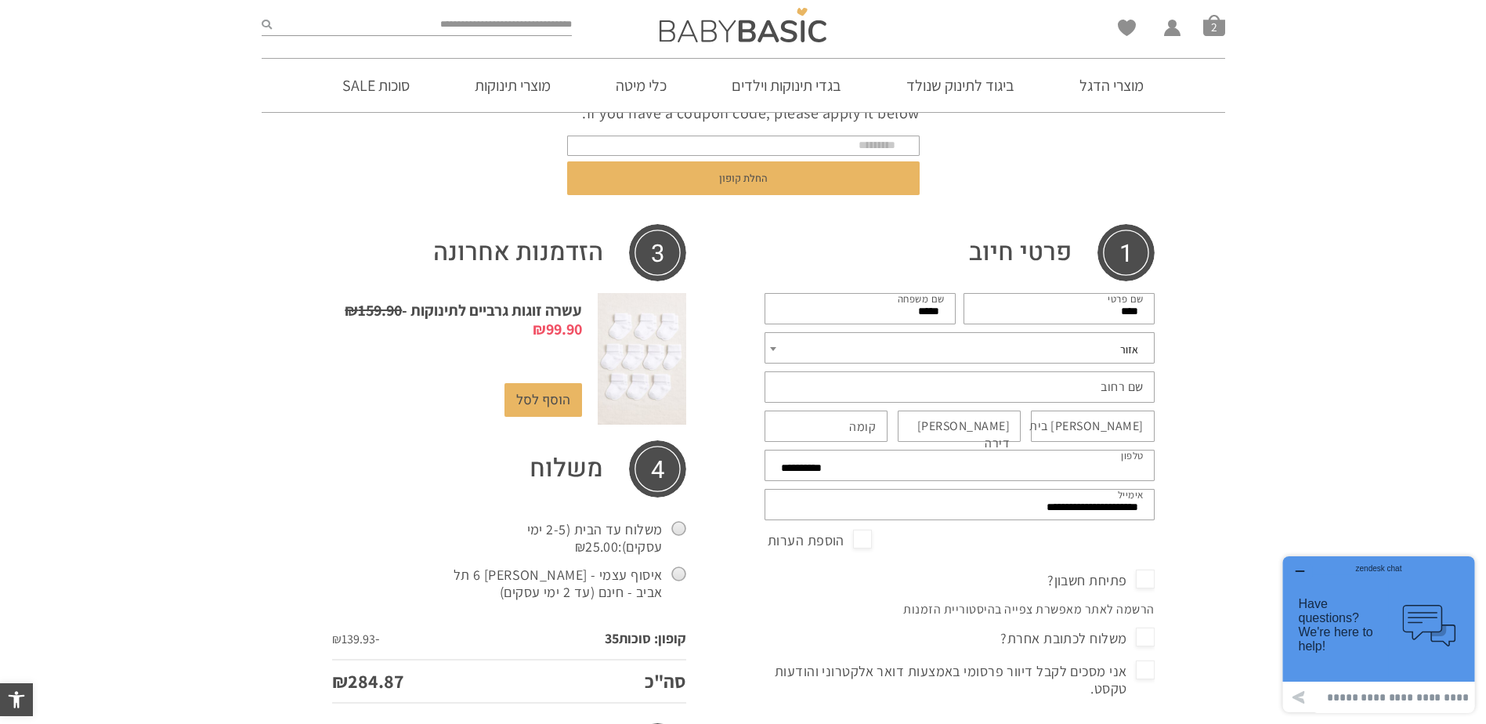
select select "****"
click at [1103, 396] on label "שם רחוב *" at bounding box center [1122, 386] width 43 height 17
click at [1103, 396] on input "שם רחוב *" at bounding box center [960, 386] width 390 height 31
click at [1090, 391] on input "**********" at bounding box center [960, 386] width 390 height 31
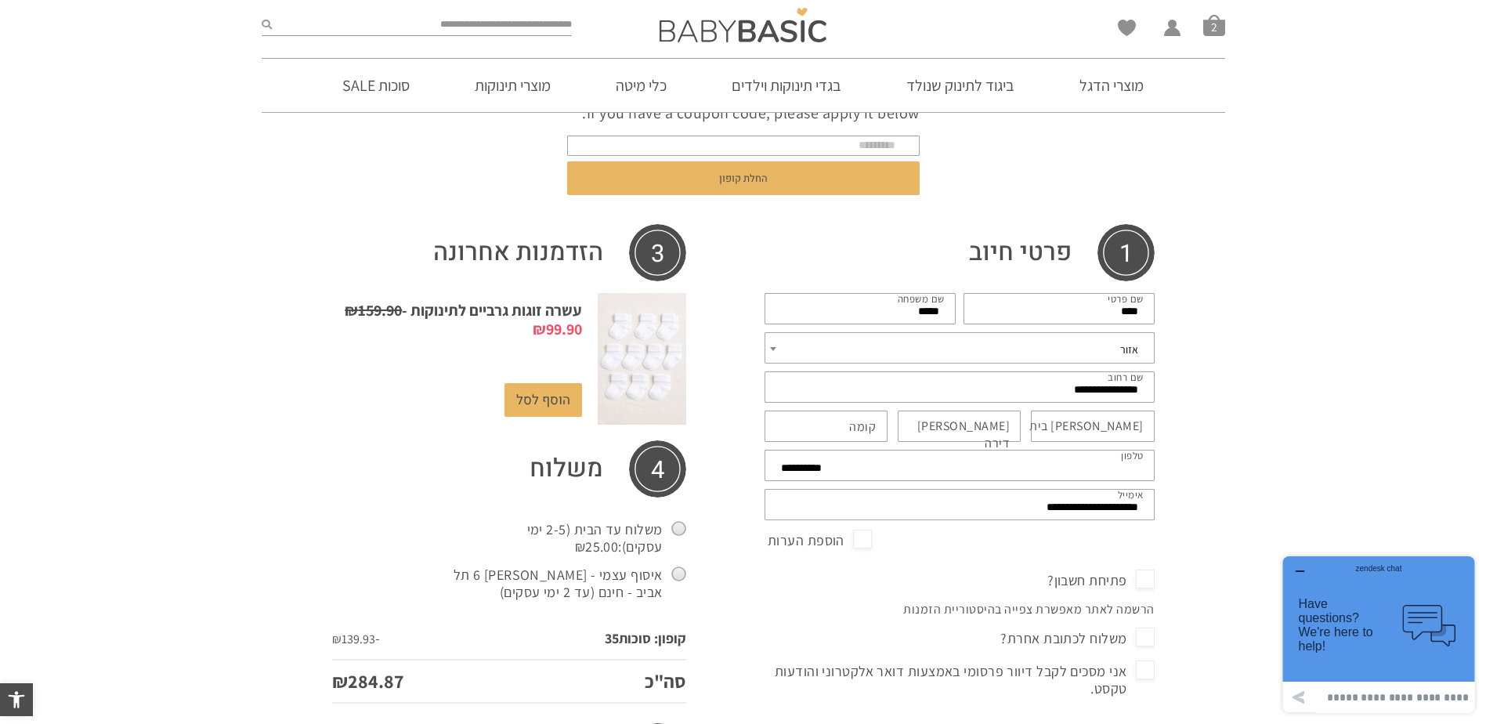
drag, startPoint x: 1073, startPoint y: 386, endPoint x: 1258, endPoint y: 364, distance: 186.3
click at [1258, 364] on div "**********" at bounding box center [743, 569] width 1486 height 1108
type input "*"
type input "**********"
click at [1106, 421] on label "מס בית *" at bounding box center [1087, 426] width 114 height 17
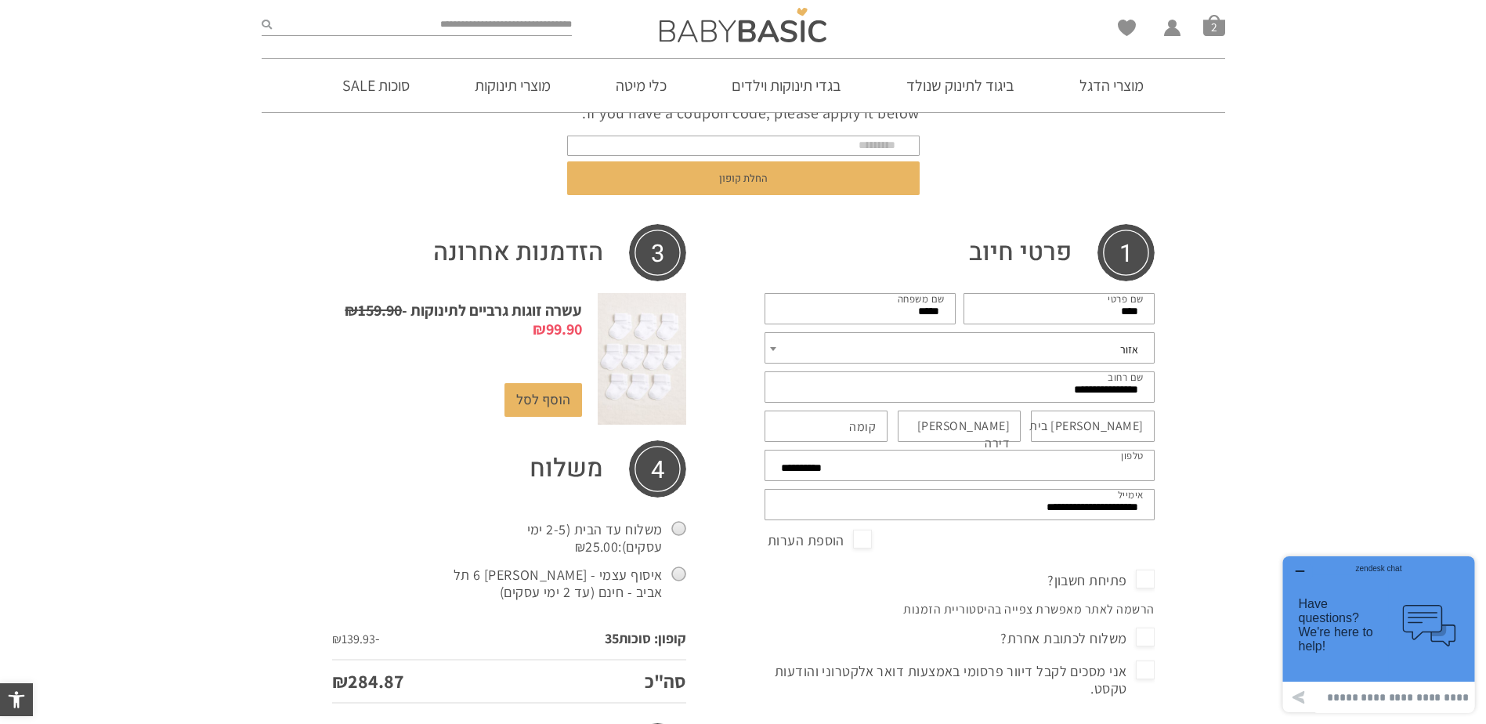
click at [1106, 421] on input "מס בית *" at bounding box center [1093, 426] width 124 height 31
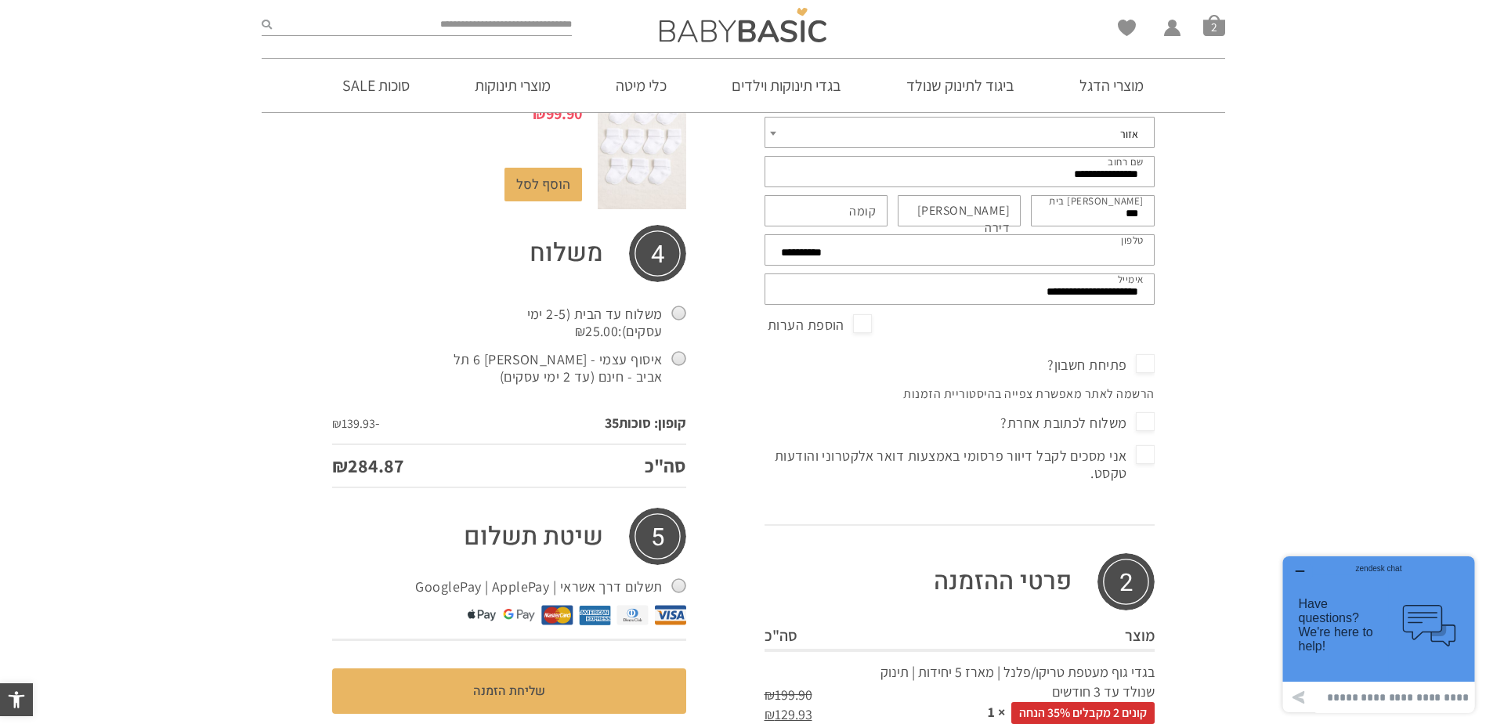
scroll to position [392, 0]
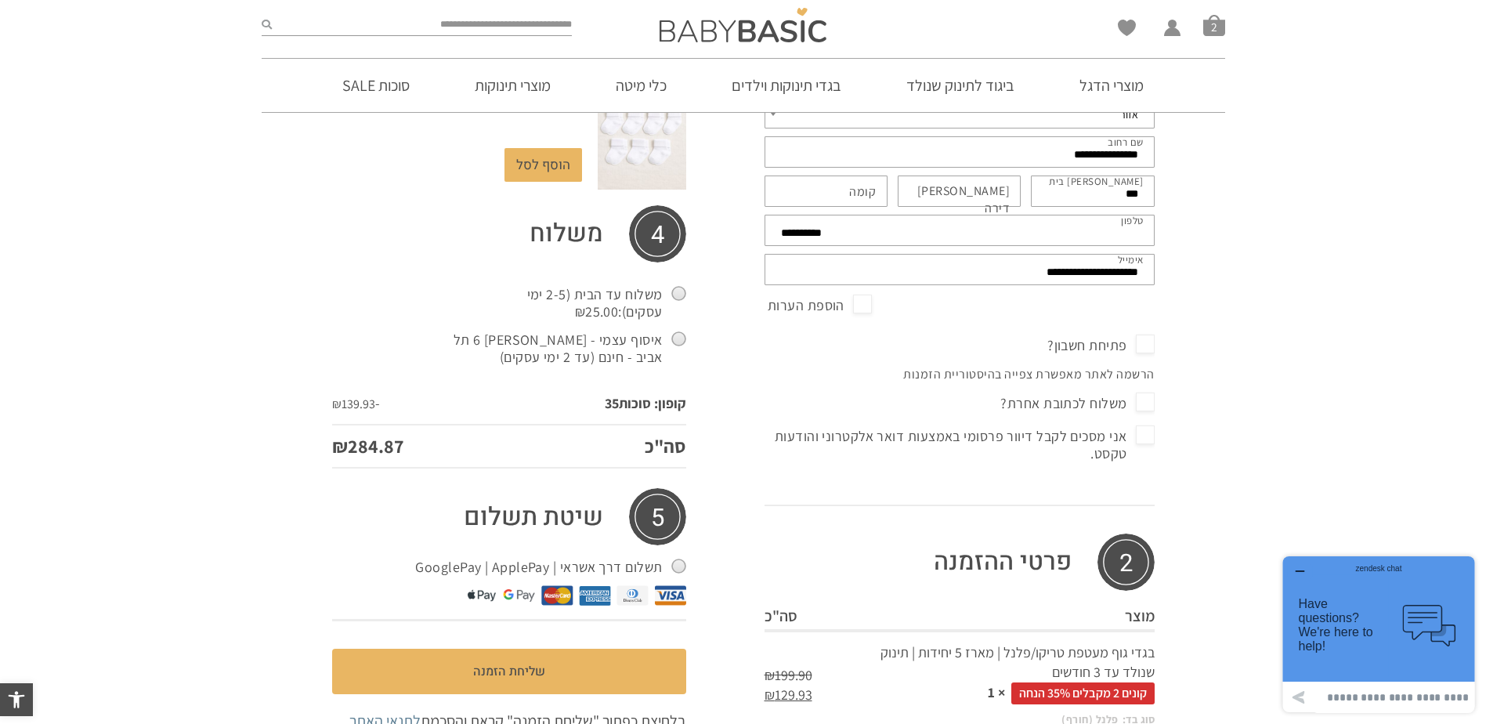
type input "***"
click at [1147, 436] on span "אני מסכים לקבל דיוור פרסומי באמצעות דואר אלקטרוני והודעות טקסט." at bounding box center [960, 445] width 390 height 42
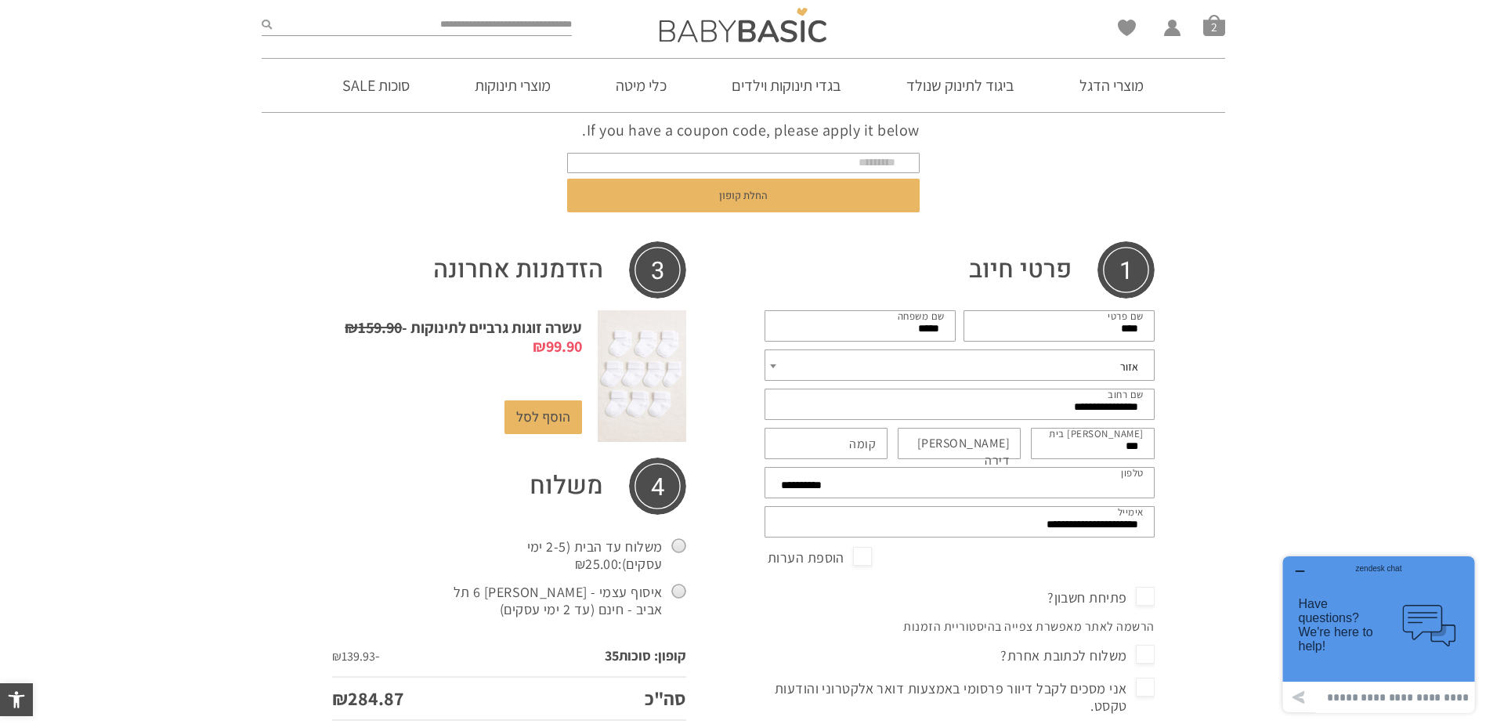
scroll to position [78, 0]
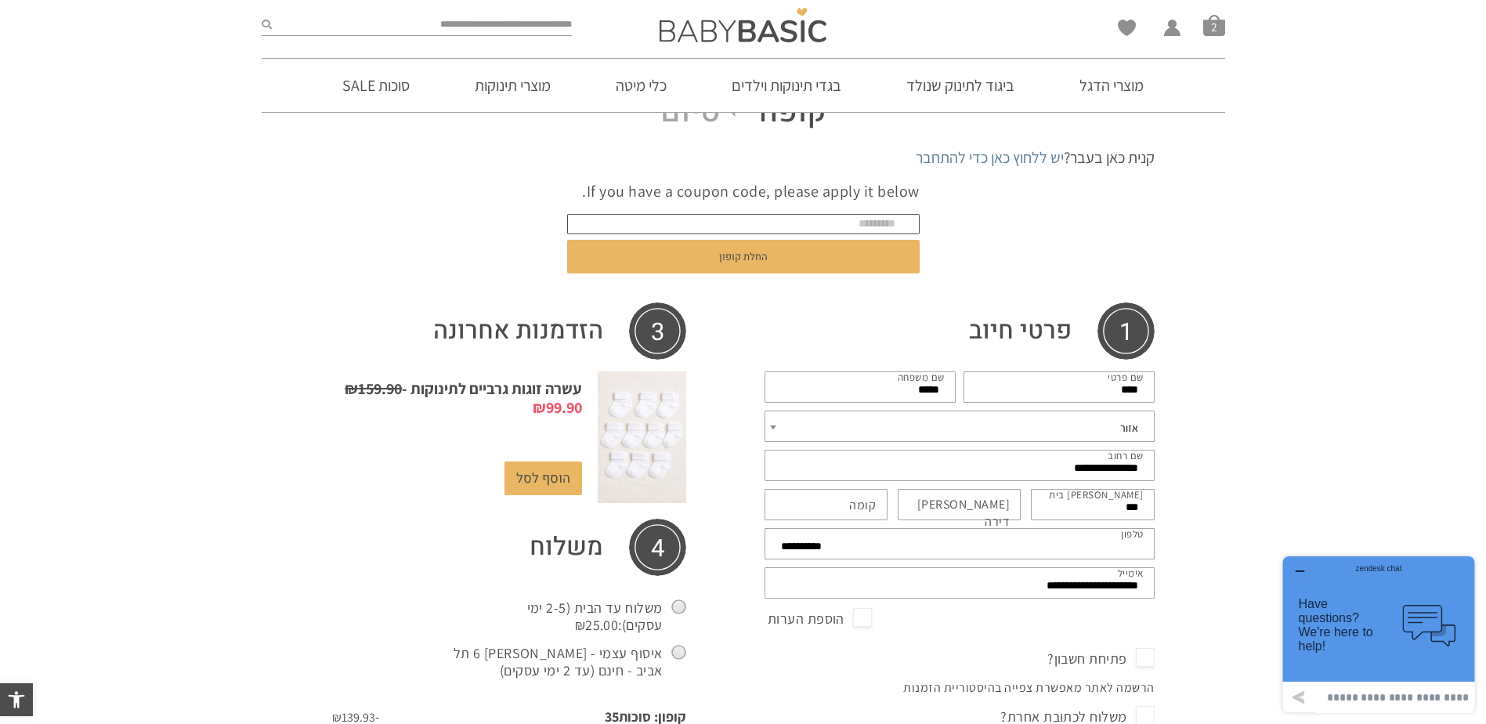
click at [758, 220] on input "text" at bounding box center [743, 224] width 353 height 20
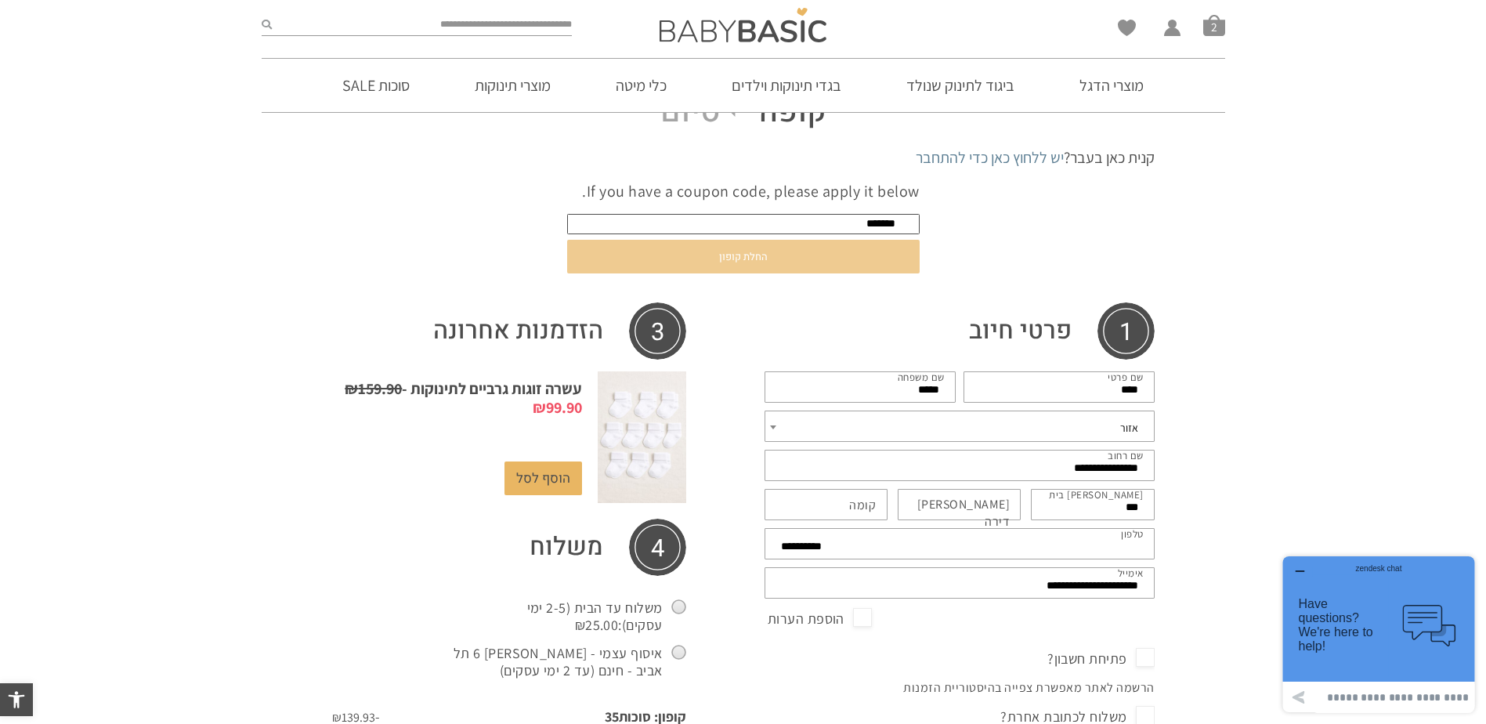
type input "*******"
click at [855, 251] on button "החלת קופון" at bounding box center [743, 257] width 353 height 34
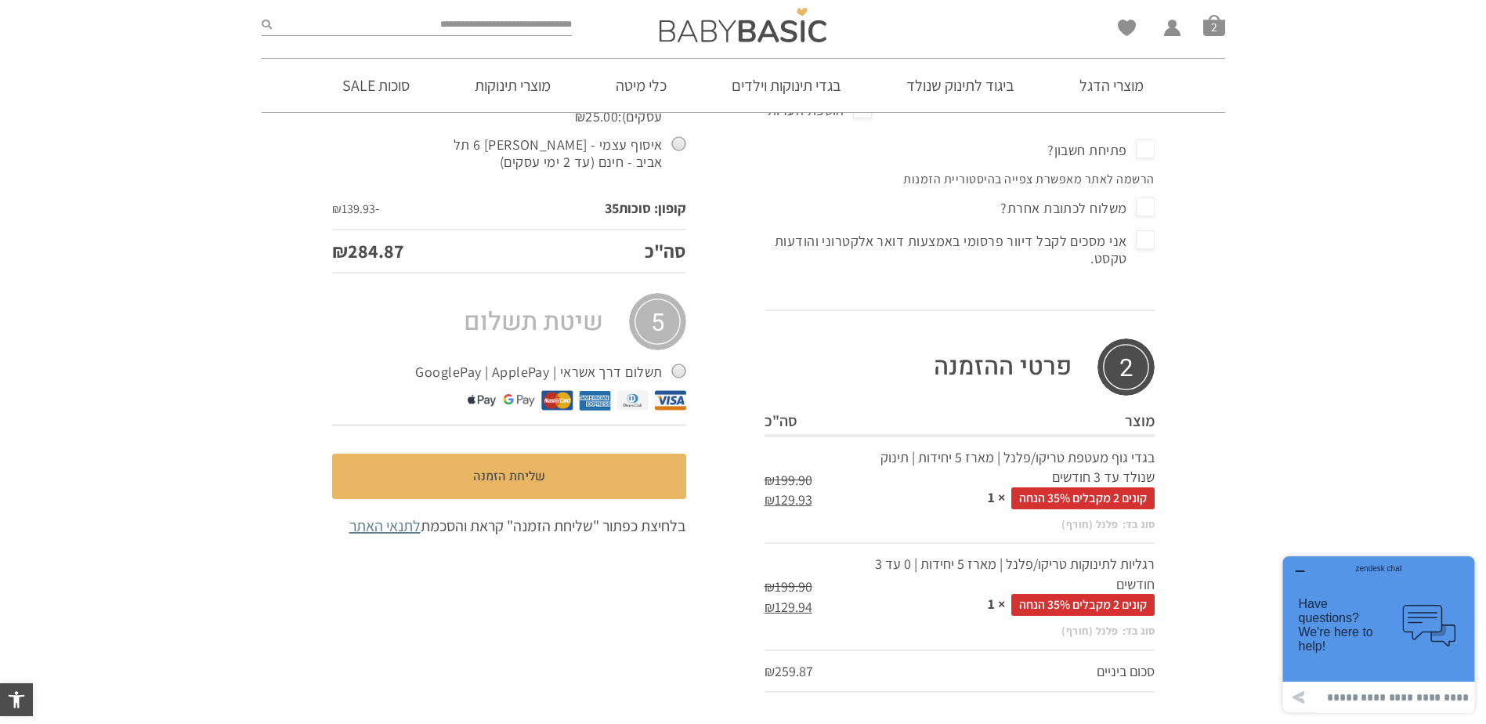
scroll to position [660, 0]
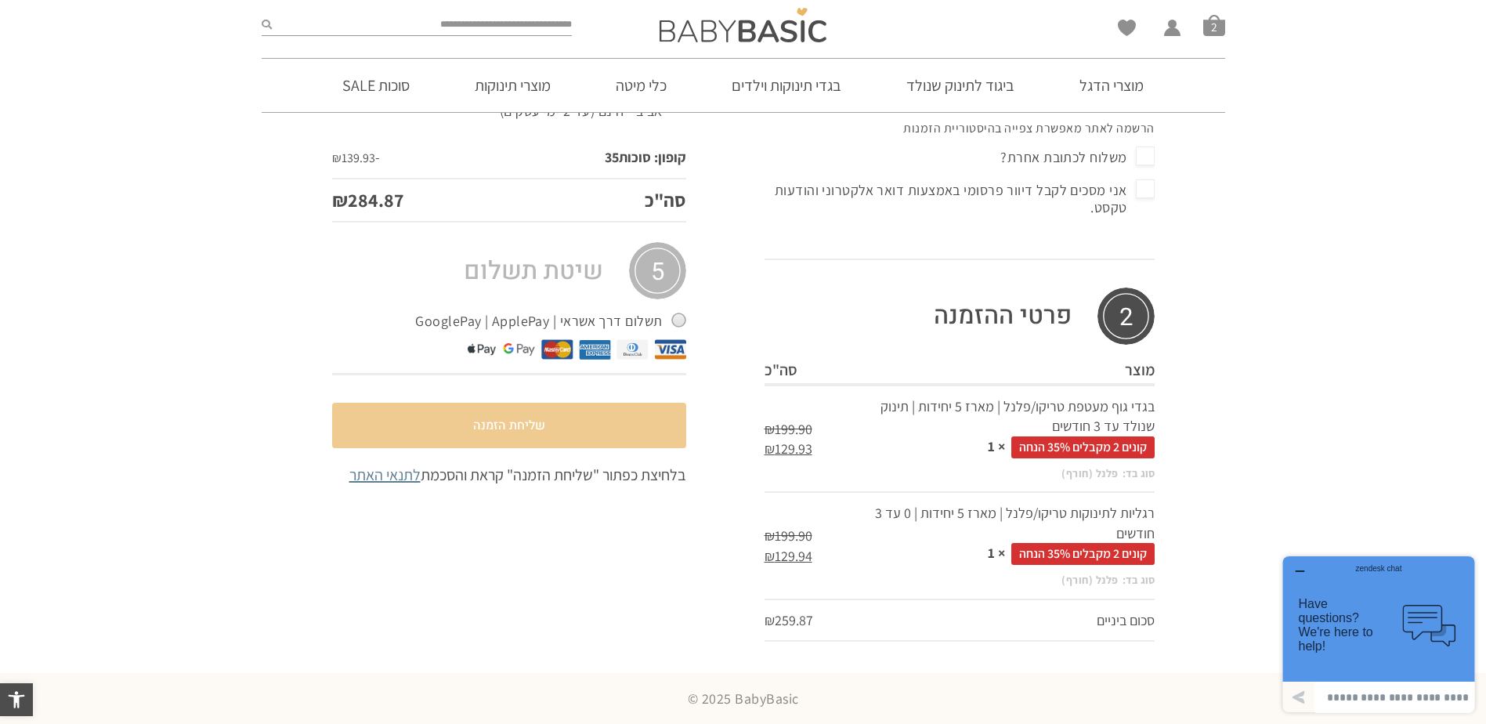
click at [609, 432] on button "שליחת הזמנה" at bounding box center [509, 425] width 354 height 45
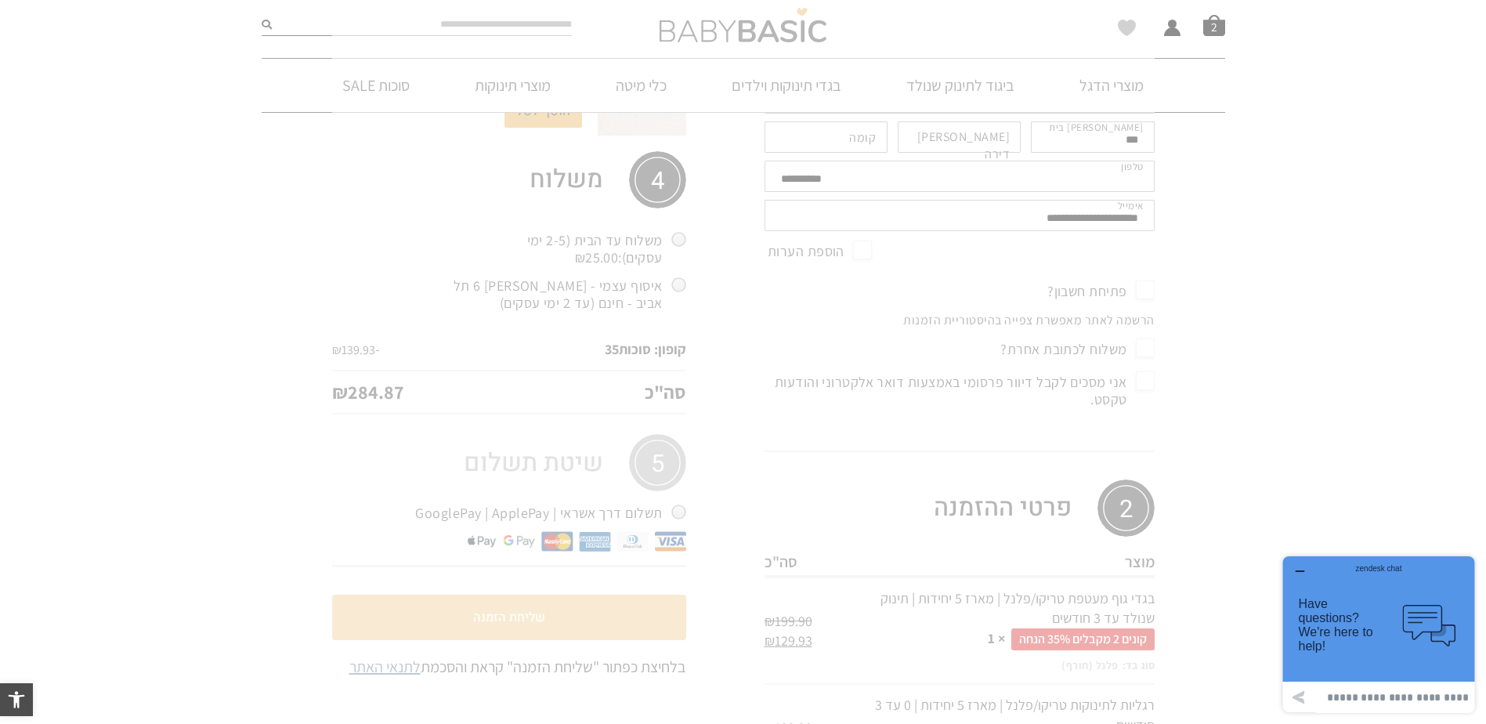
scroll to position [503, 0]
